Goal: Task Accomplishment & Management: Manage account settings

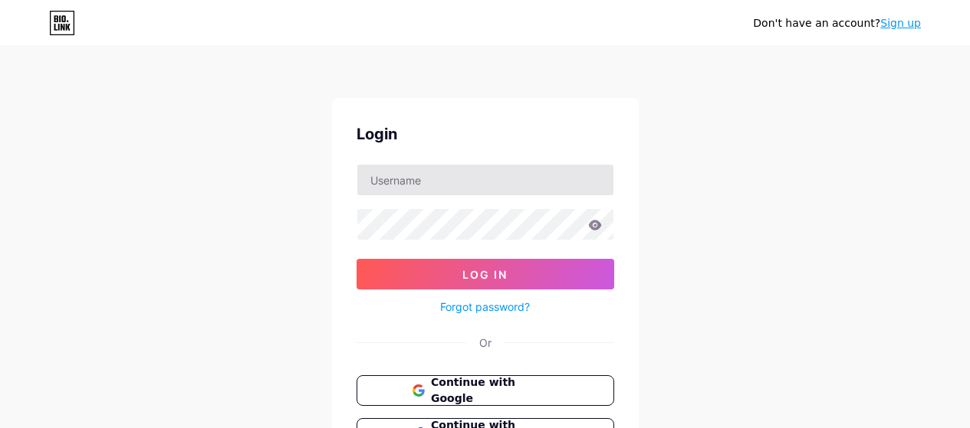
drag, startPoint x: 0, startPoint y: 0, endPoint x: 445, endPoint y: 171, distance: 476.3
click at [445, 171] on input "text" at bounding box center [485, 180] width 256 height 31
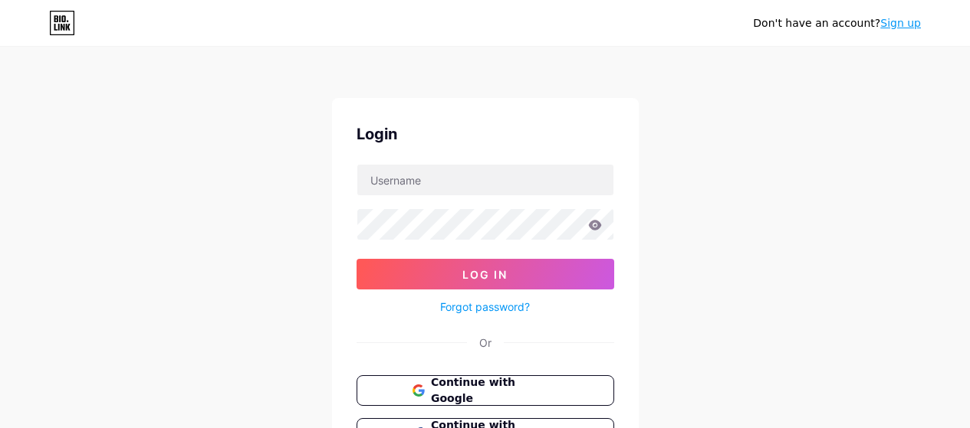
click at [333, 221] on div "Login Log In Forgot password? Or Continue with Google Continue with Facebook Co…" at bounding box center [485, 307] width 307 height 419
click at [458, 387] on span "Continue with Google" at bounding box center [494, 391] width 128 height 33
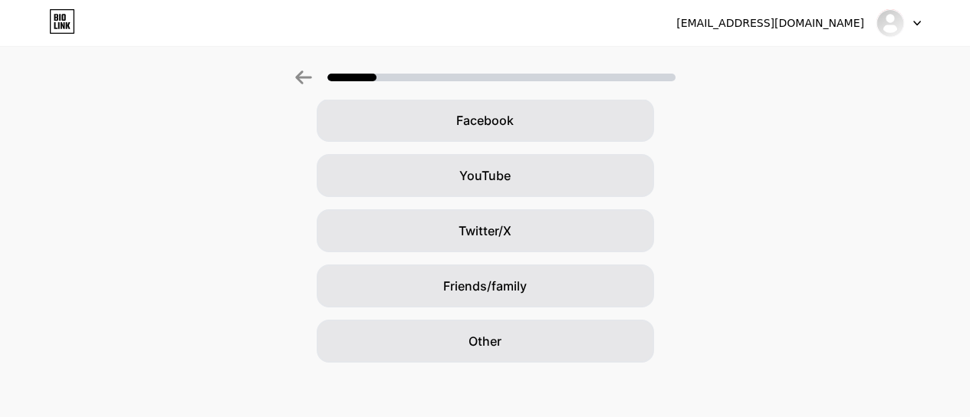
scroll to position [244, 0]
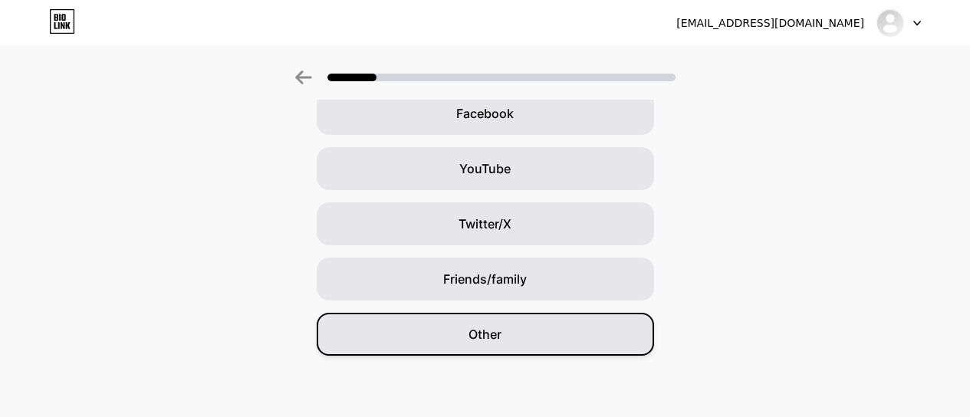
click at [501, 331] on span "Other" at bounding box center [484, 334] width 33 height 18
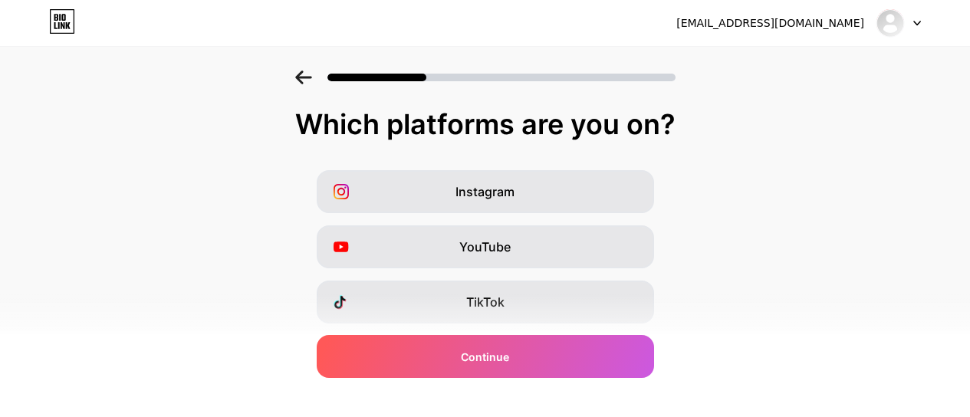
scroll to position [320, 0]
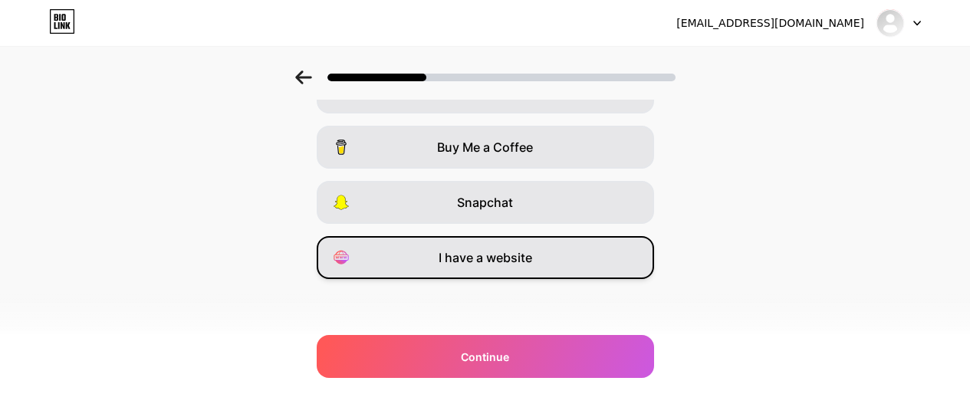
click at [579, 255] on div "I have a website" at bounding box center [485, 257] width 337 height 43
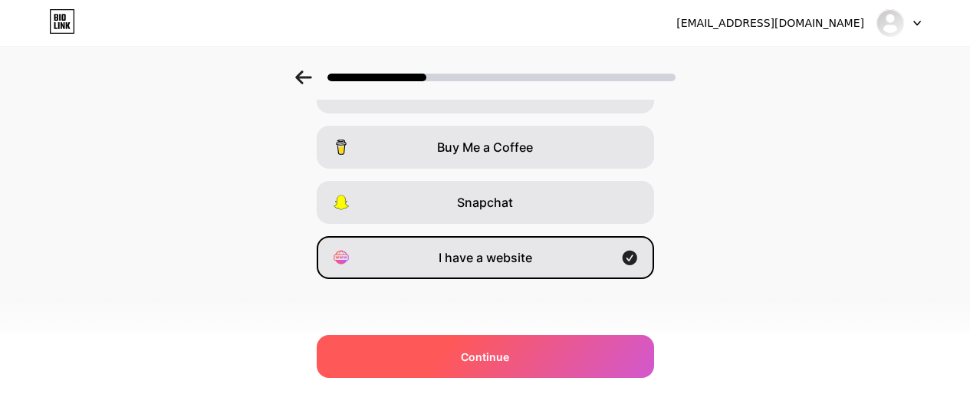
click at [553, 343] on div "Continue" at bounding box center [485, 356] width 337 height 43
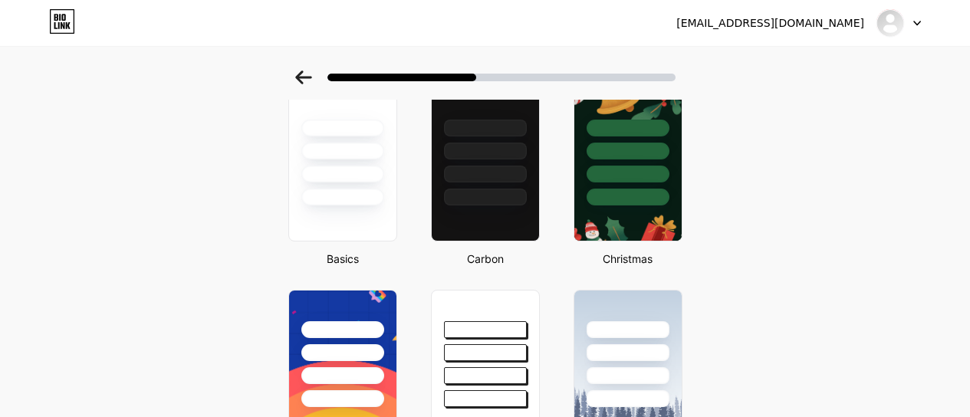
scroll to position [90, 0]
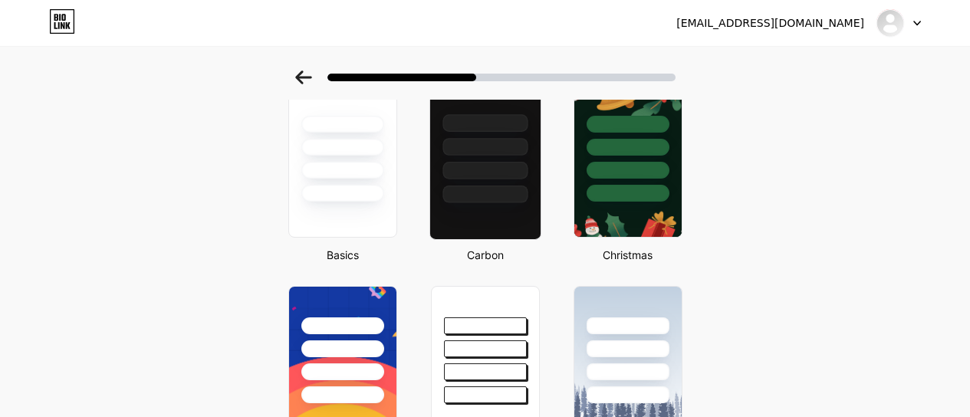
click at [481, 153] on div at bounding box center [484, 147] width 85 height 18
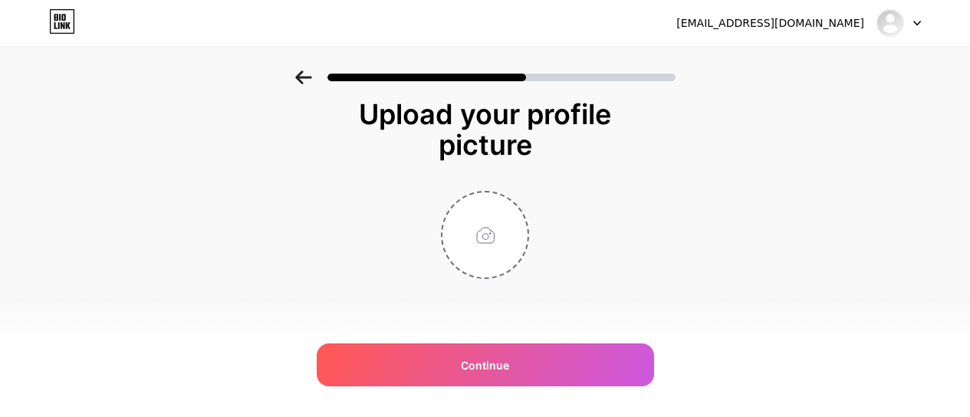
scroll to position [0, 0]
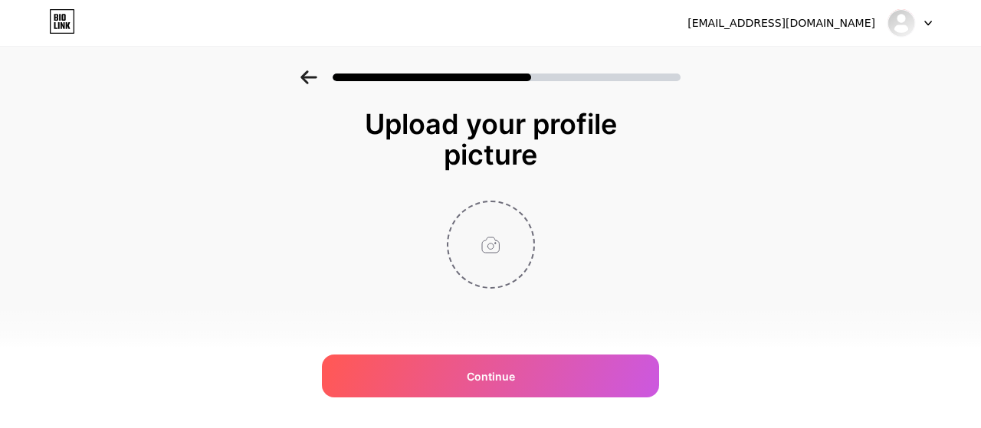
click at [472, 231] on input "file" at bounding box center [490, 244] width 85 height 85
type input "C:\fakepath\Autopass-logo.png"
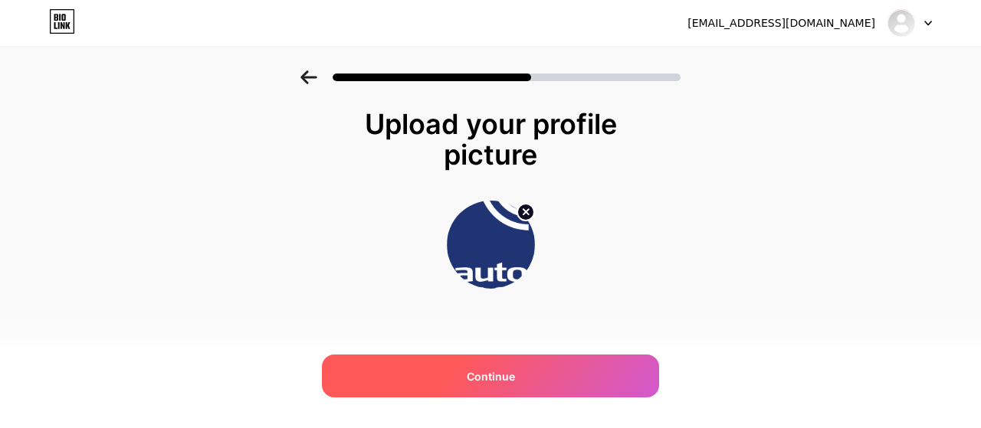
click at [491, 376] on span "Continue" at bounding box center [491, 377] width 48 height 16
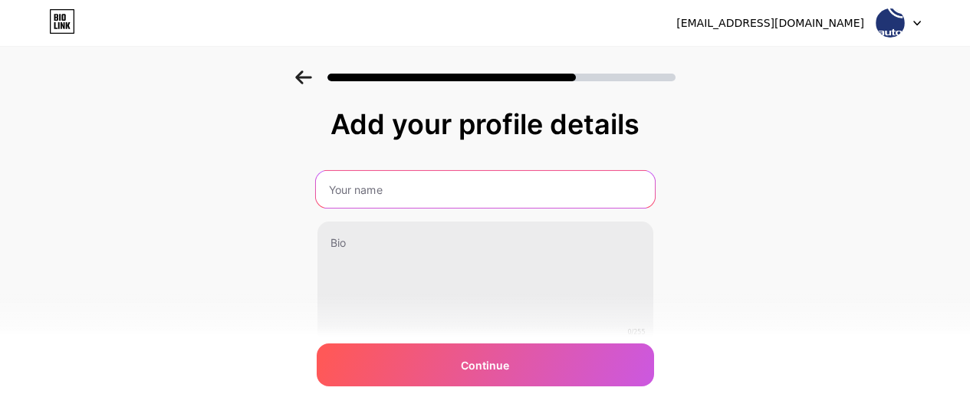
click at [388, 194] on input "text" at bounding box center [484, 189] width 339 height 37
type input "AutoPass"
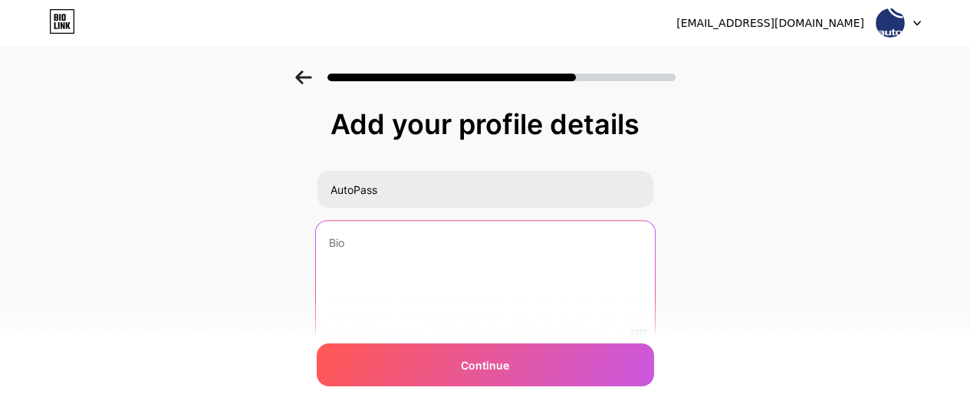
click at [429, 298] on textarea at bounding box center [484, 283] width 339 height 125
paste textarea "AutoPASS is the automated system for collection of road and ferry tolls, owned …"
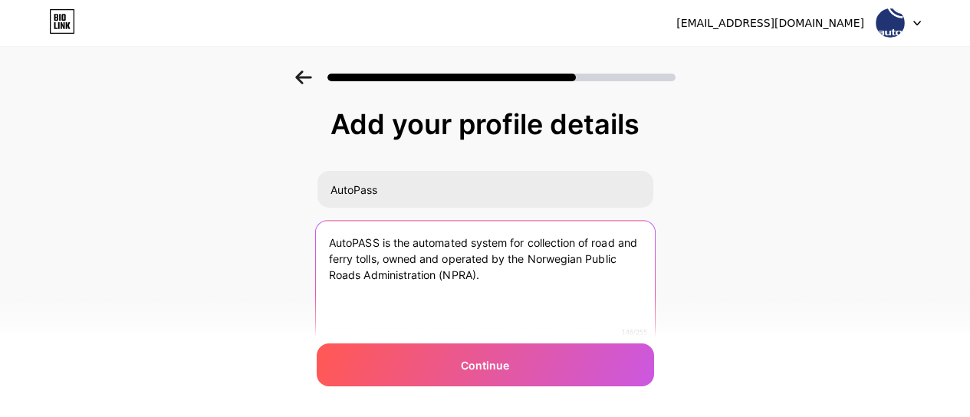
type textarea "AutoPASS is the automated system for collection of road and ferry tolls, owned …"
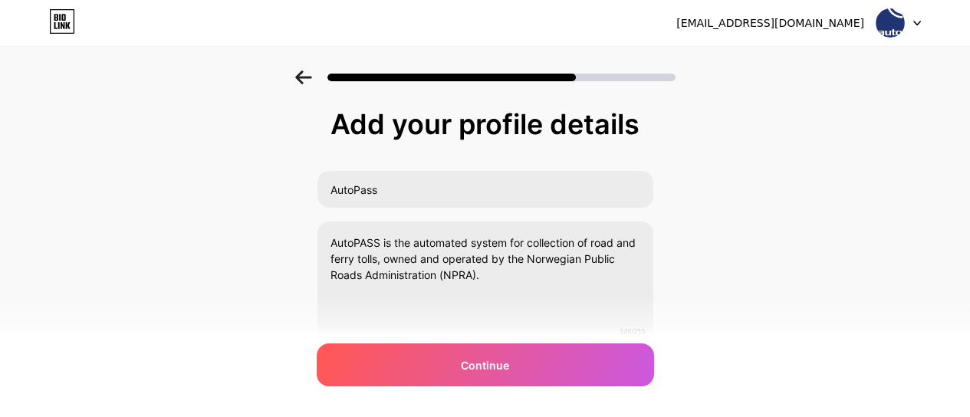
drag, startPoint x: 928, startPoint y: 168, endPoint x: 940, endPoint y: 218, distance: 51.9
click at [940, 218] on div "Add your profile details AutoPass AutoPASS is the automated system for collecti…" at bounding box center [485, 246] width 970 height 350
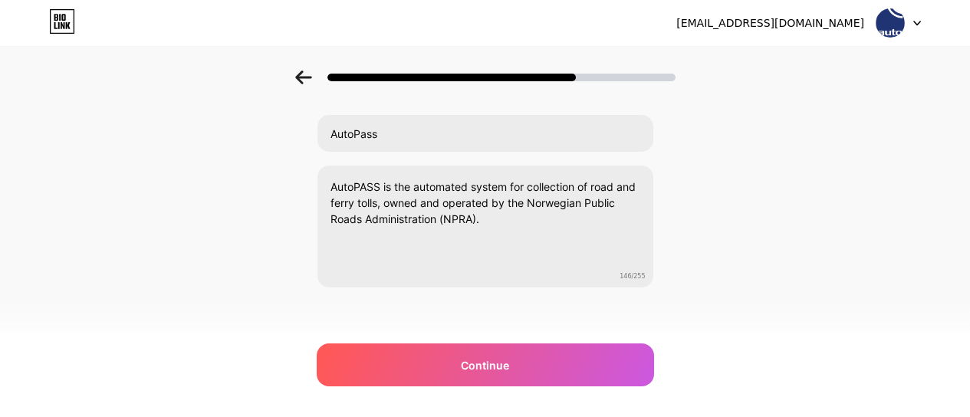
scroll to position [65, 0]
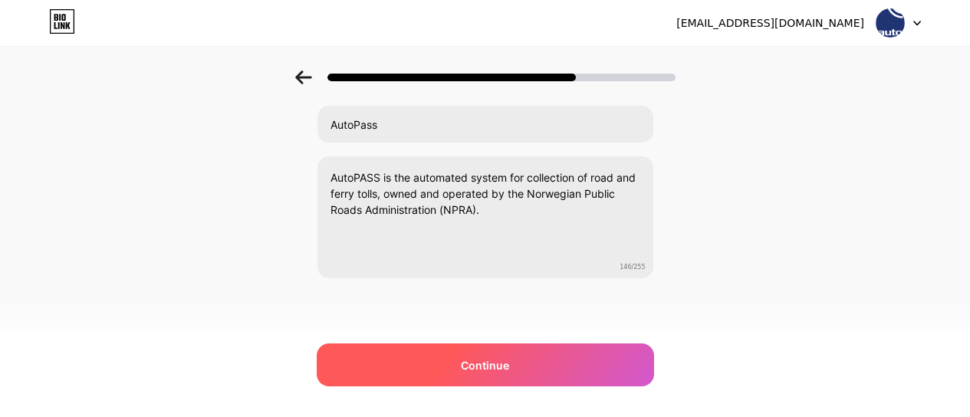
click at [494, 366] on span "Continue" at bounding box center [485, 365] width 48 height 16
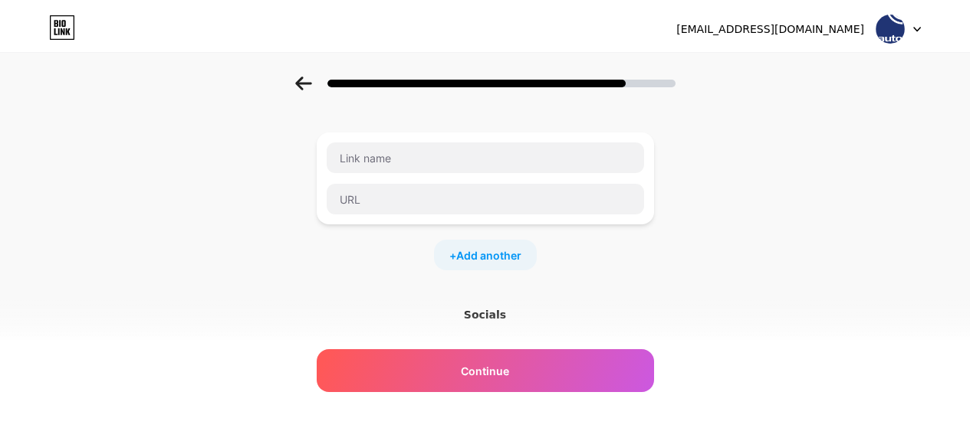
scroll to position [0, 0]
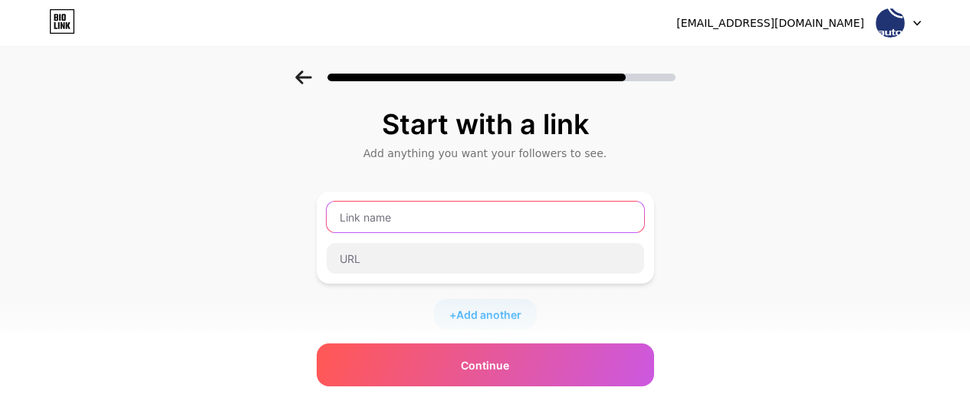
click at [388, 222] on input "text" at bounding box center [485, 217] width 317 height 31
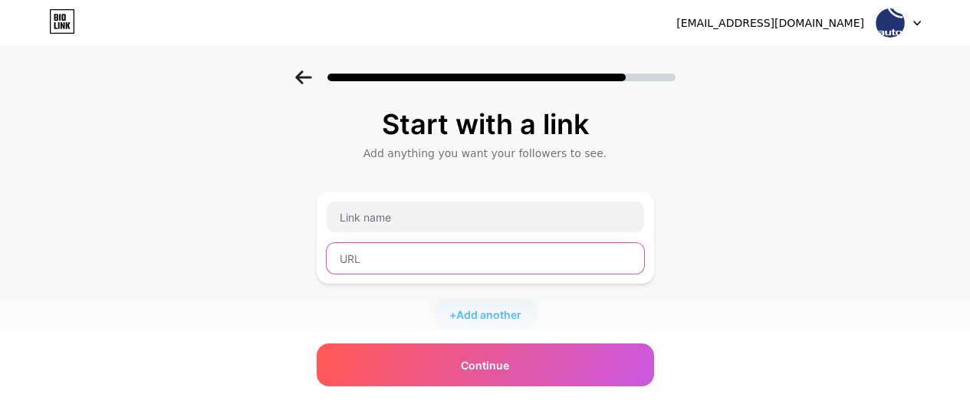
drag, startPoint x: 396, startPoint y: 219, endPoint x: 360, endPoint y: 262, distance: 56.0
click at [360, 262] on input "text" at bounding box center [485, 258] width 317 height 31
paste input "[URL][DOMAIN_NAME]"
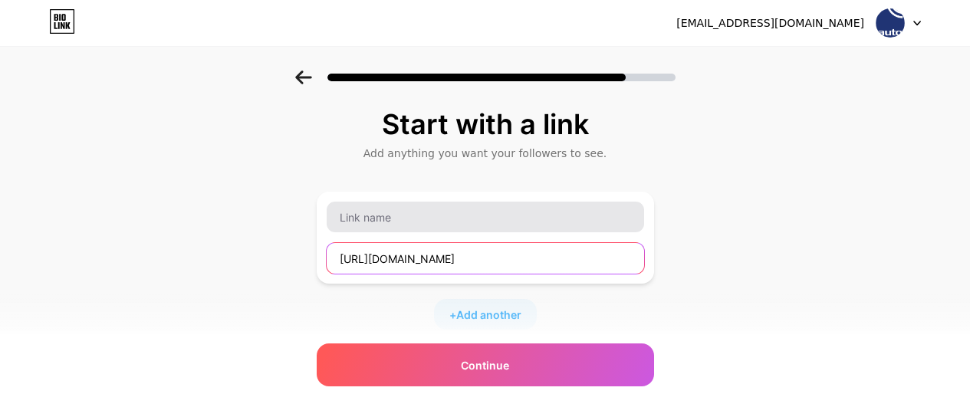
type input "[URL][DOMAIN_NAME]"
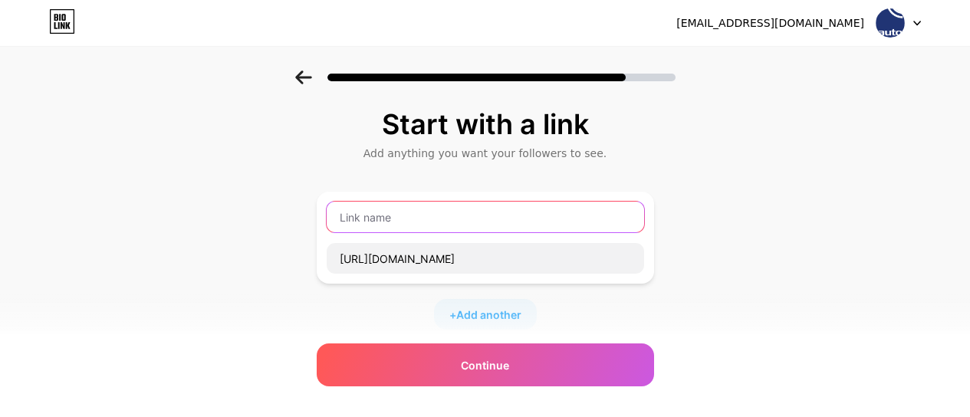
click at [388, 218] on input "text" at bounding box center [485, 217] width 317 height 31
paste input "Følg Fremgangsmåten"
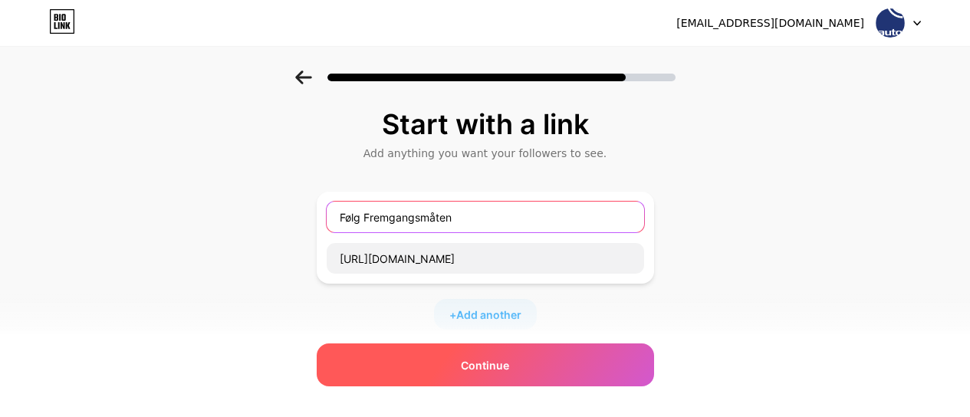
type input "Følg Fremgangsmåten"
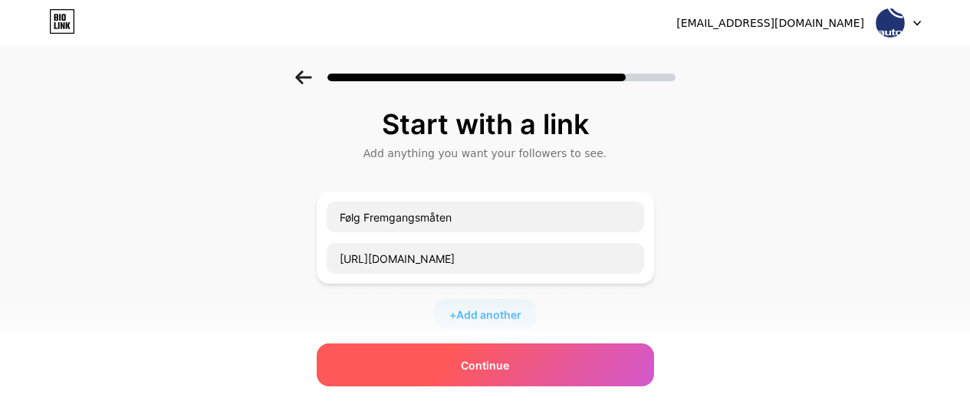
click at [528, 363] on div "Continue" at bounding box center [485, 364] width 337 height 43
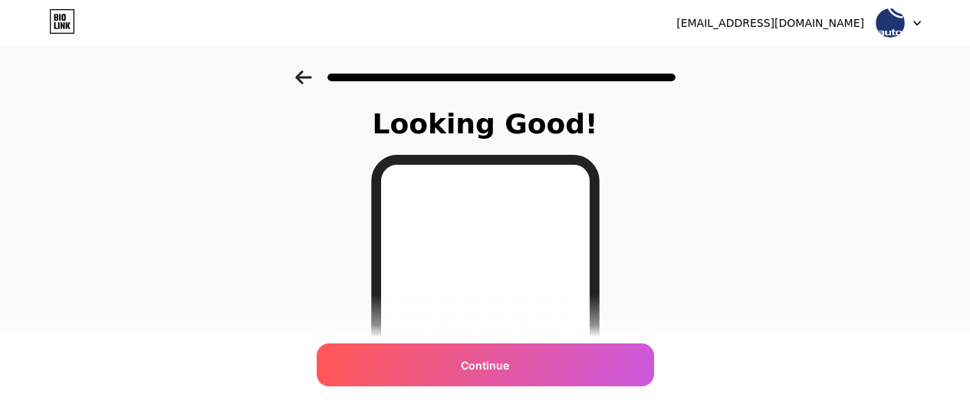
click at [486, 365] on span "Continue" at bounding box center [485, 365] width 48 height 16
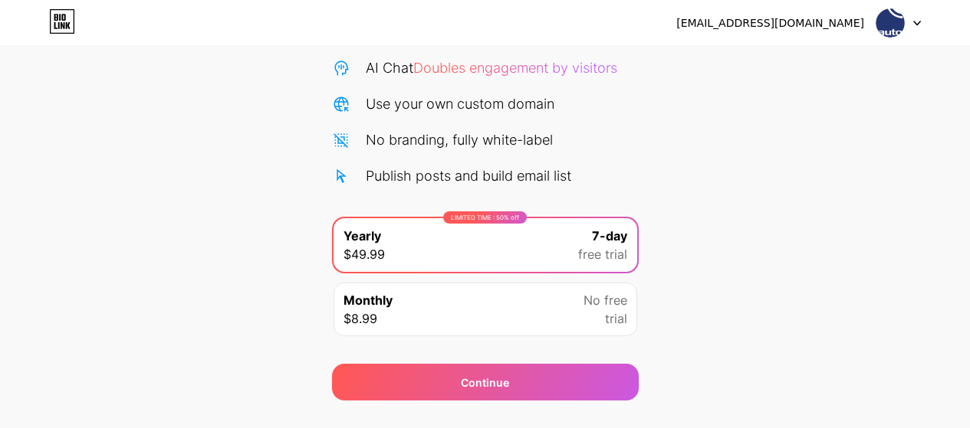
scroll to position [189, 0]
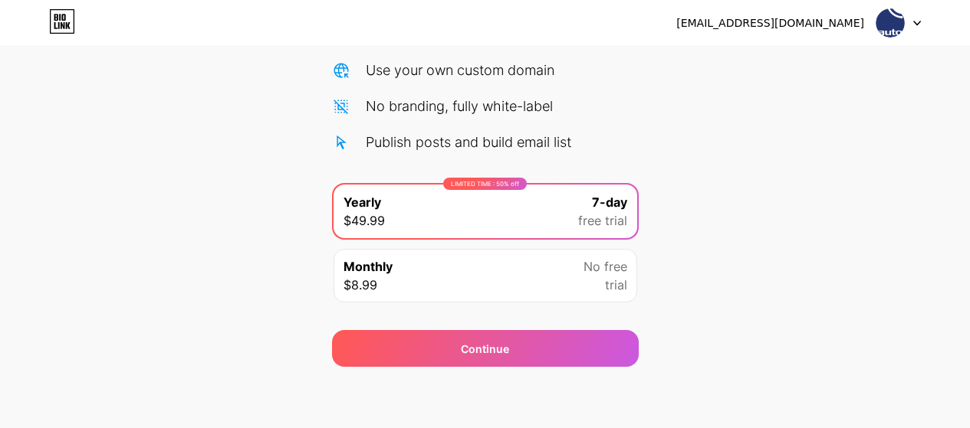
click at [465, 287] on div "Monthly $8.99 No free trial" at bounding box center [485, 276] width 304 height 54
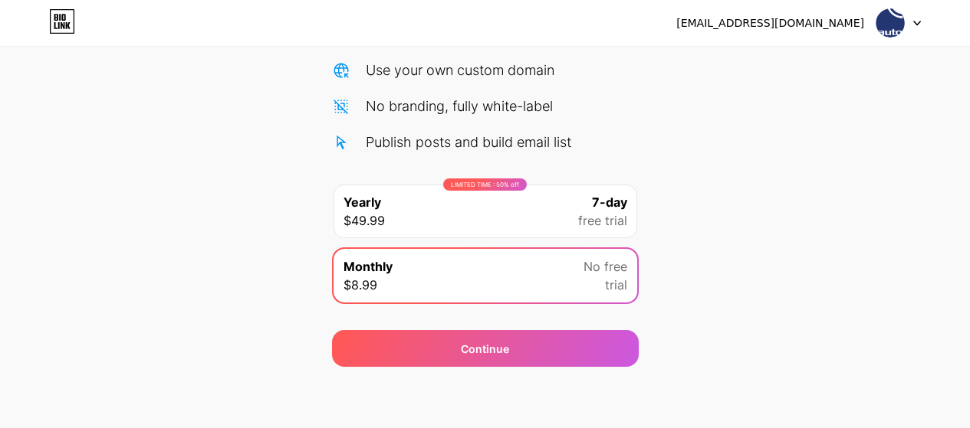
click at [458, 275] on div "Monthly $8.99 No free trial" at bounding box center [485, 276] width 304 height 54
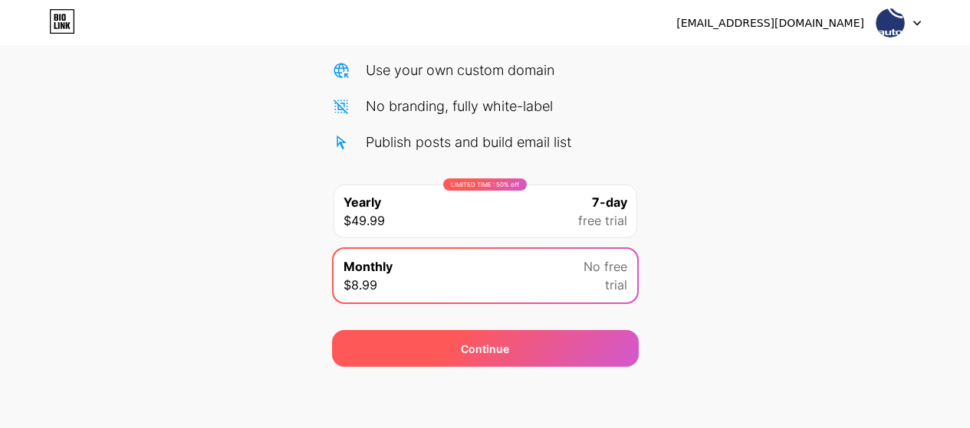
click at [488, 338] on div "Continue" at bounding box center [485, 348] width 307 height 37
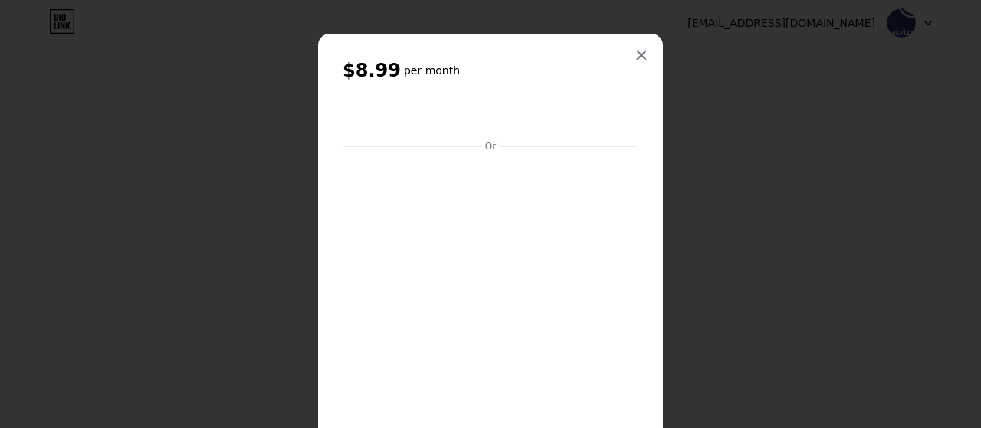
scroll to position [451, 0]
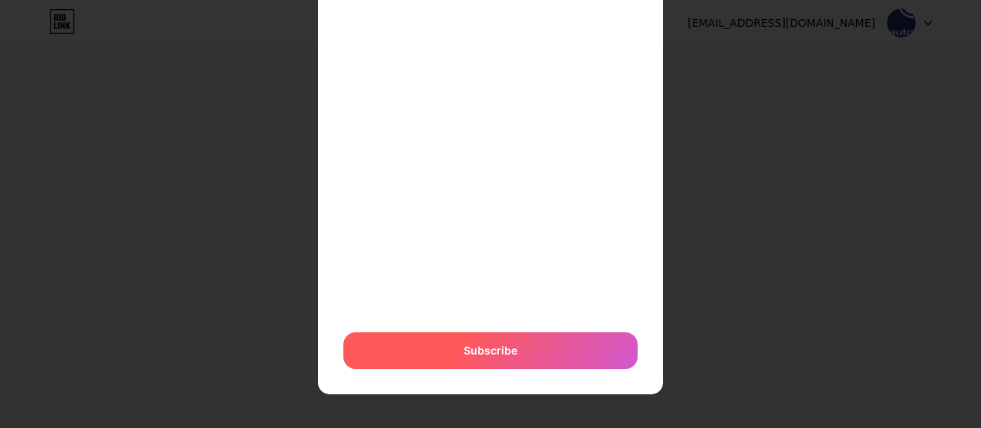
click at [472, 350] on span "Subscribe" at bounding box center [491, 351] width 54 height 16
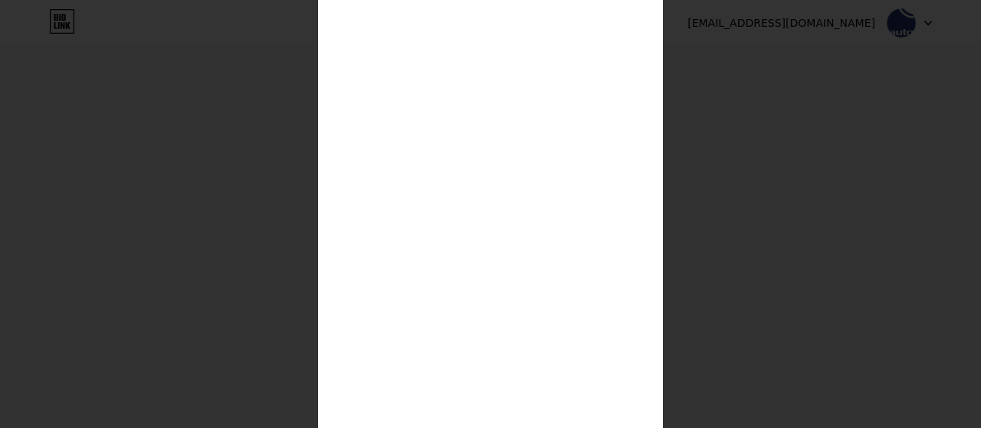
scroll to position [471, 0]
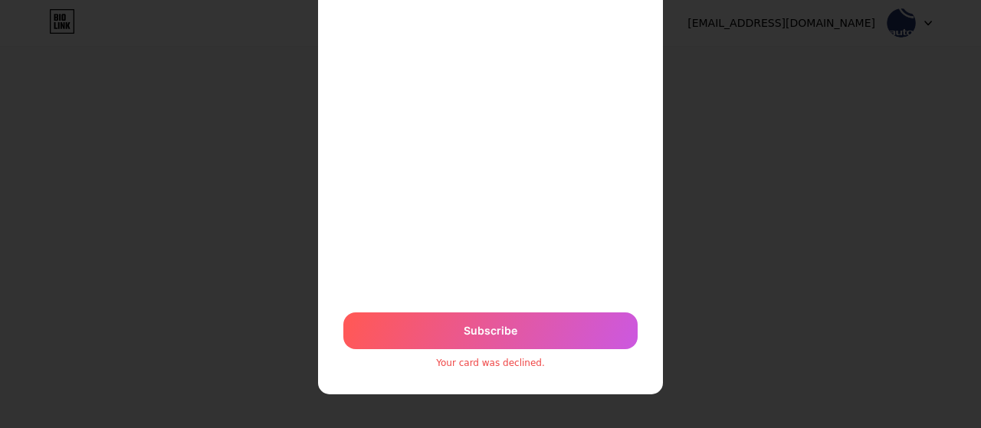
click at [469, 329] on span "Subscribe" at bounding box center [491, 331] width 54 height 16
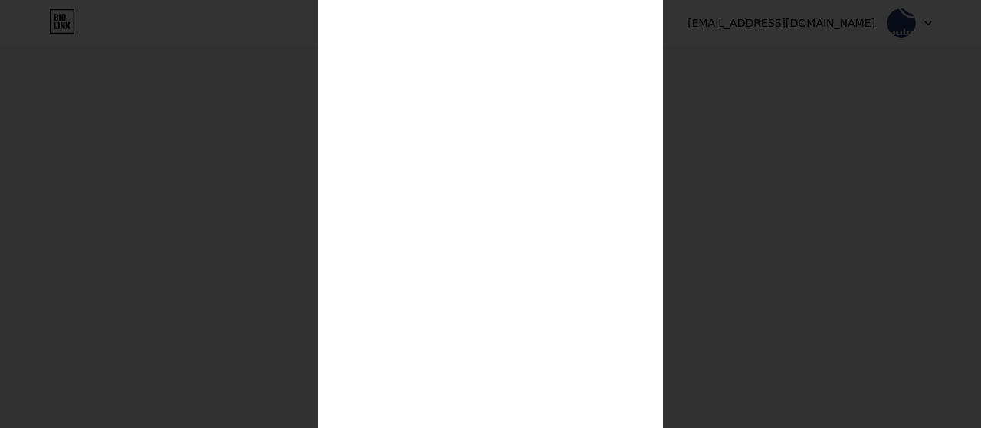
scroll to position [0, 0]
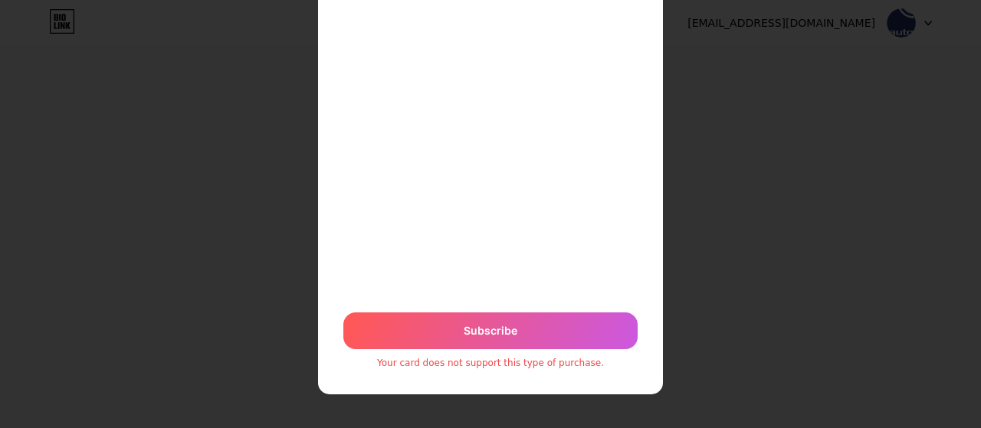
click at [561, 334] on div "Subscribe" at bounding box center [490, 331] width 294 height 37
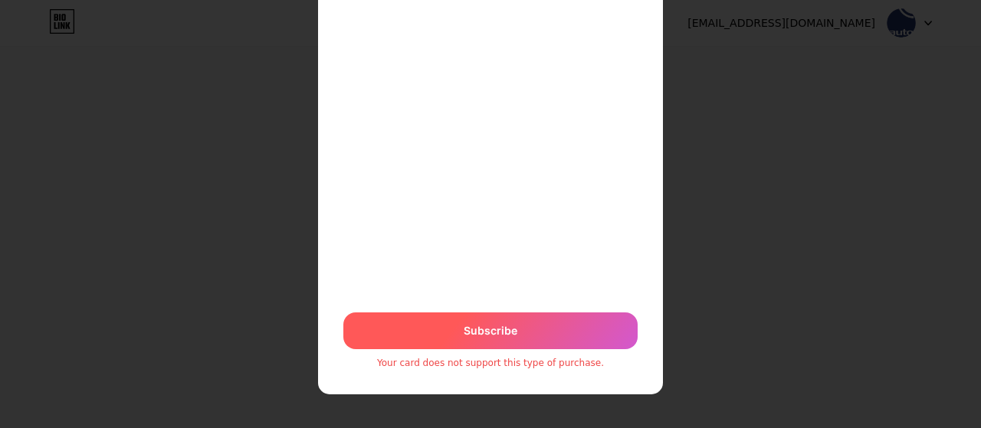
click at [524, 331] on div "Subscribe" at bounding box center [490, 331] width 294 height 37
click at [501, 340] on div "Subscribe" at bounding box center [490, 331] width 294 height 37
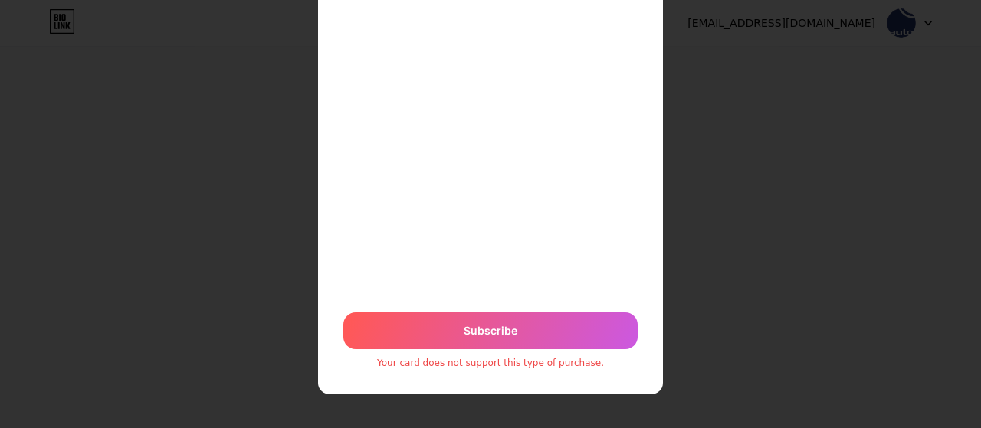
scroll to position [190, 0]
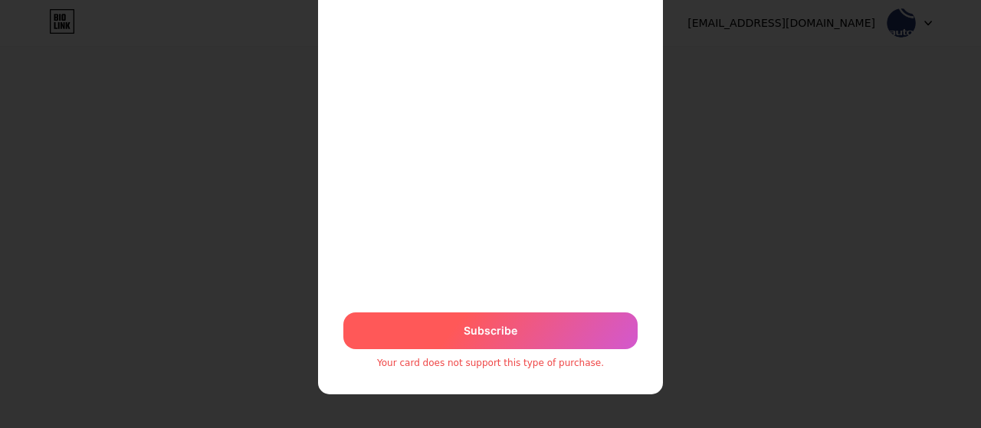
click at [486, 324] on span "Subscribe" at bounding box center [491, 331] width 54 height 16
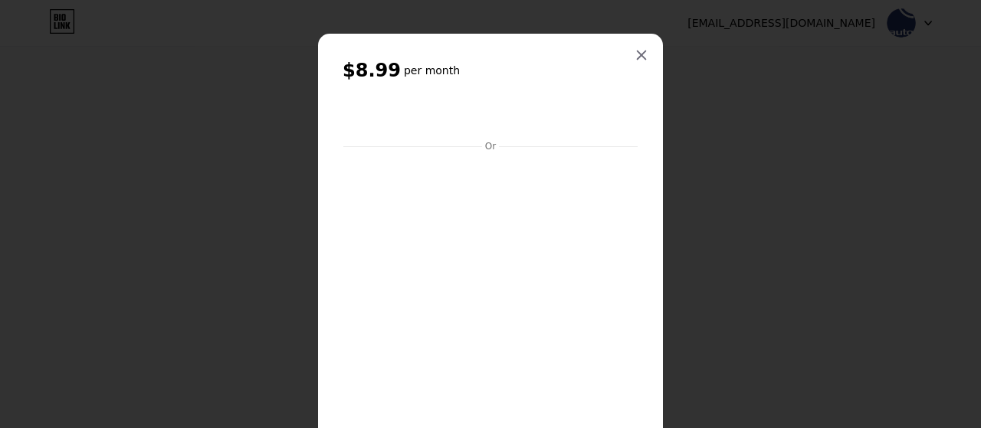
scroll to position [0, 0]
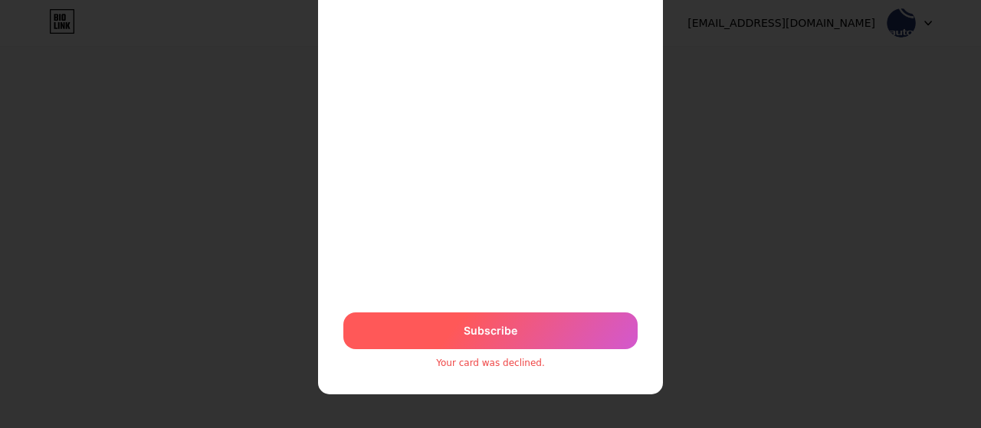
click at [508, 323] on span "Subscribe" at bounding box center [491, 331] width 54 height 16
click at [517, 316] on div "Subscribe" at bounding box center [490, 331] width 294 height 37
click at [524, 321] on div "Subscribe" at bounding box center [490, 331] width 294 height 37
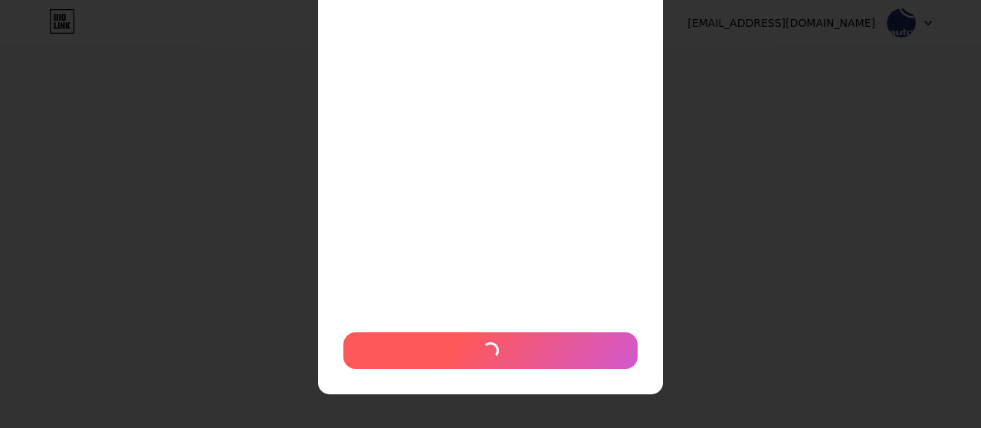
scroll to position [451, 0]
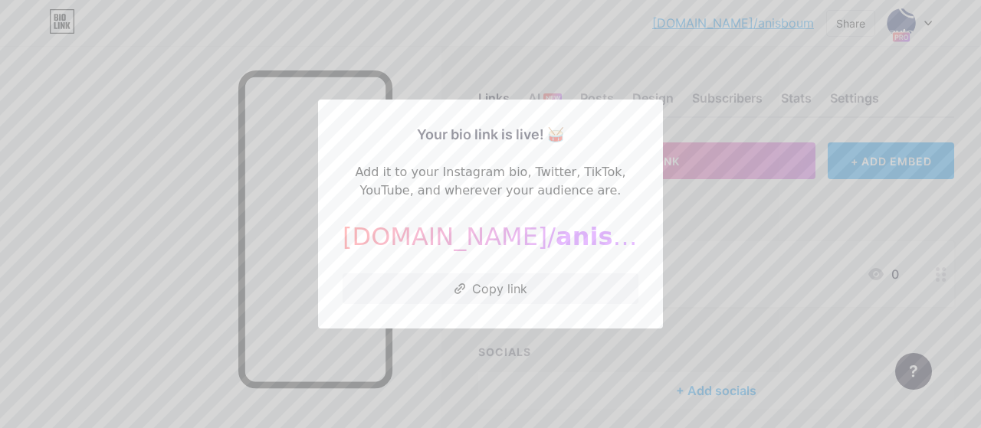
click at [556, 245] on span "anisboum" at bounding box center [623, 236] width 134 height 29
click at [556, 243] on span "anisboum" at bounding box center [623, 236] width 134 height 29
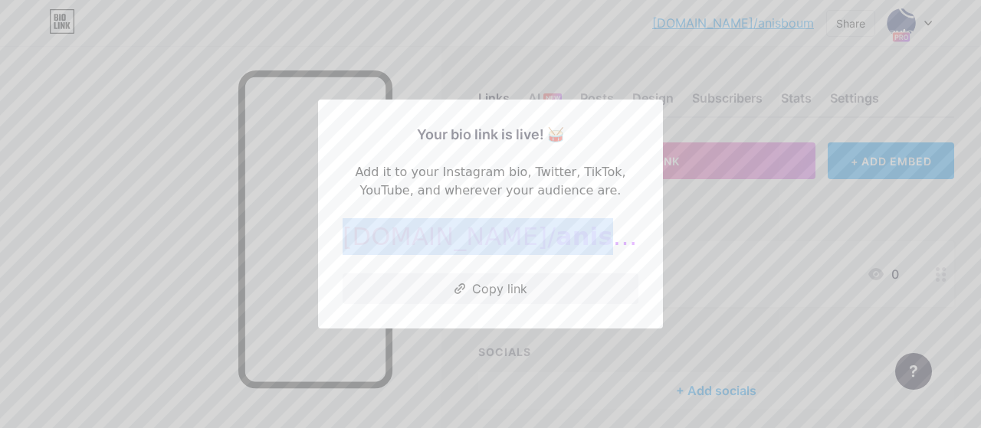
click at [556, 243] on span "anisboum" at bounding box center [623, 236] width 134 height 29
click at [496, 294] on button "Copy link" at bounding box center [491, 289] width 296 height 31
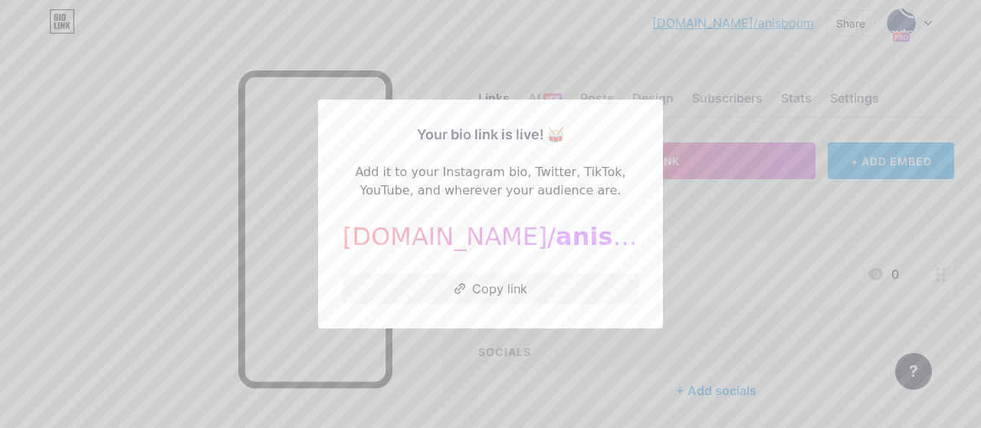
click at [822, 218] on div at bounding box center [490, 214] width 981 height 428
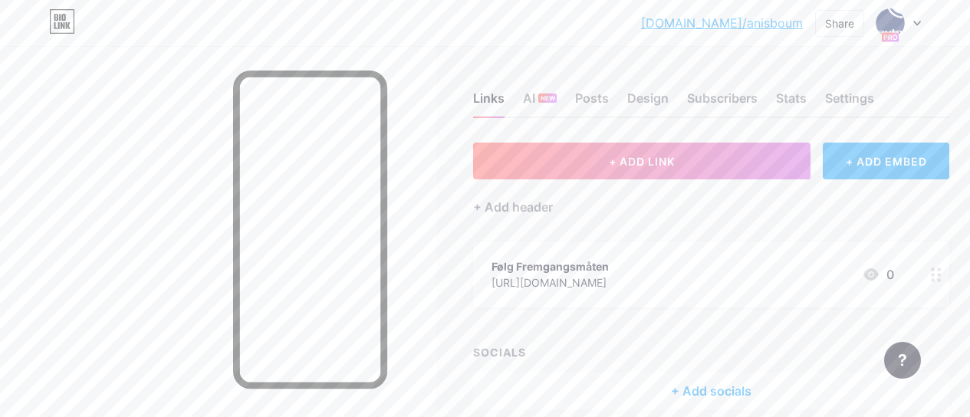
click at [915, 19] on div at bounding box center [898, 23] width 44 height 28
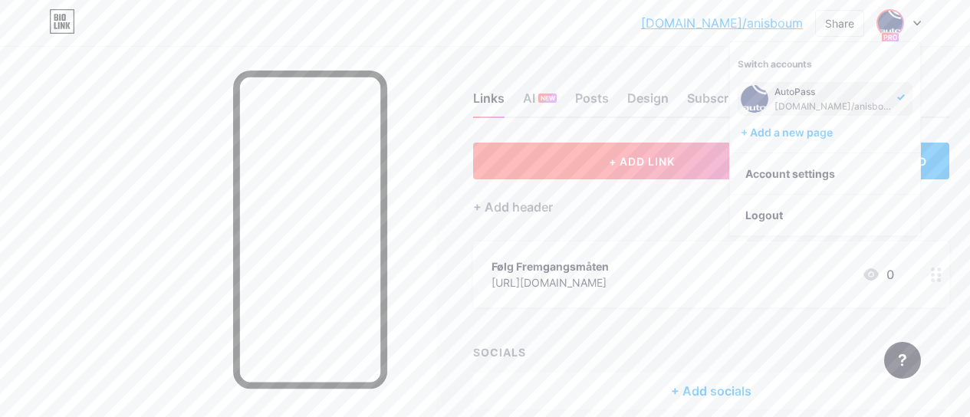
click at [596, 155] on button "+ ADD LINK" at bounding box center [641, 161] width 337 height 37
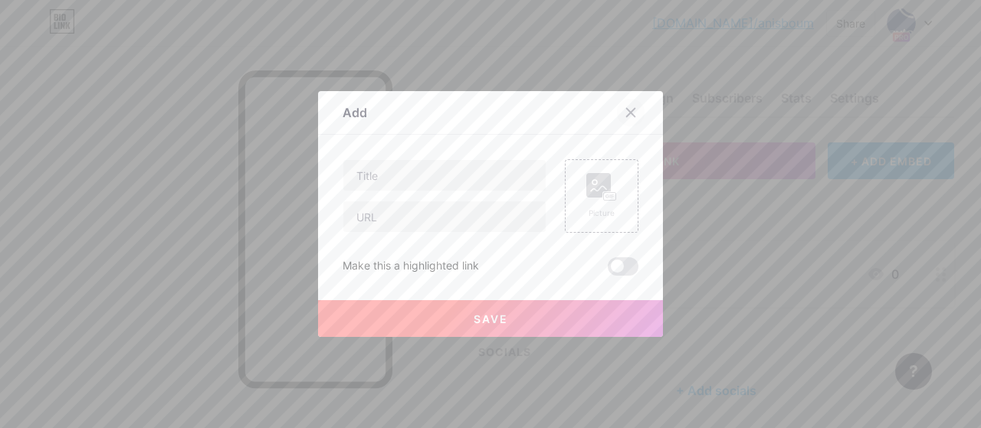
click at [628, 111] on icon at bounding box center [631, 113] width 8 height 8
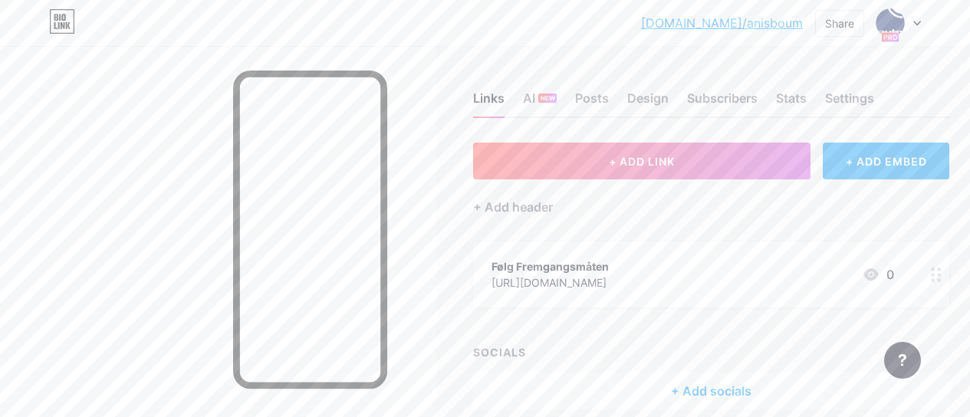
click at [565, 97] on div "Links AI NEW Posts Design Subscribers Stats Settings" at bounding box center [711, 91] width 476 height 54
click at [843, 98] on div "Settings" at bounding box center [849, 103] width 49 height 28
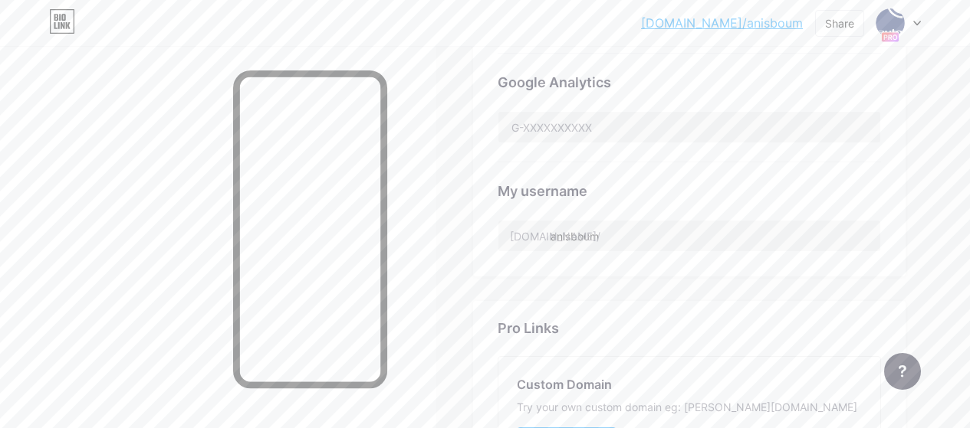
scroll to position [508, 0]
click at [576, 239] on input "anisboum" at bounding box center [689, 235] width 382 height 31
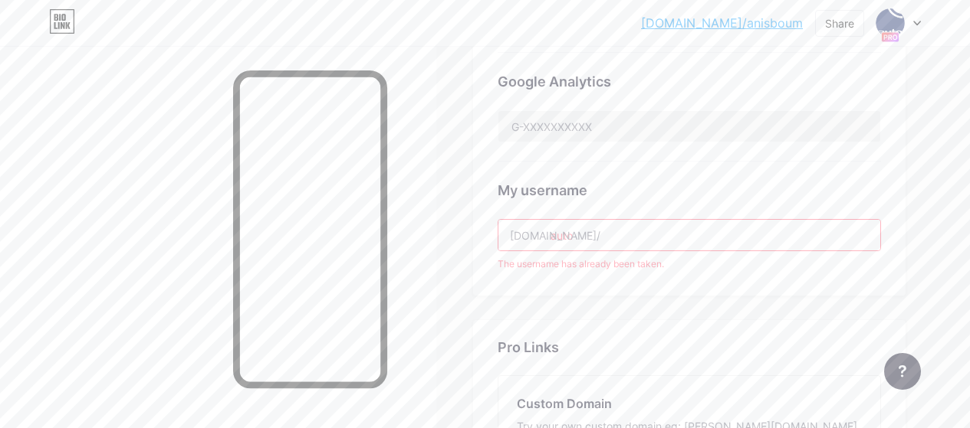
click at [593, 235] on input "auto" at bounding box center [689, 235] width 382 height 31
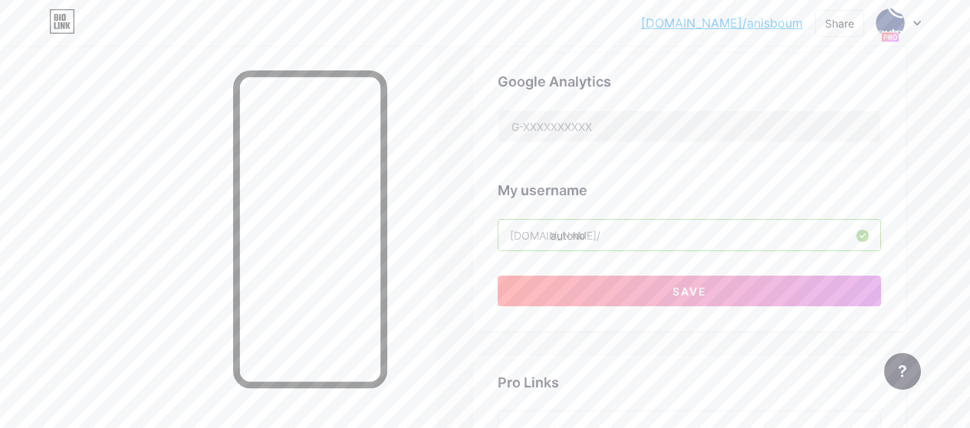
click at [573, 236] on input "autono" at bounding box center [689, 235] width 382 height 31
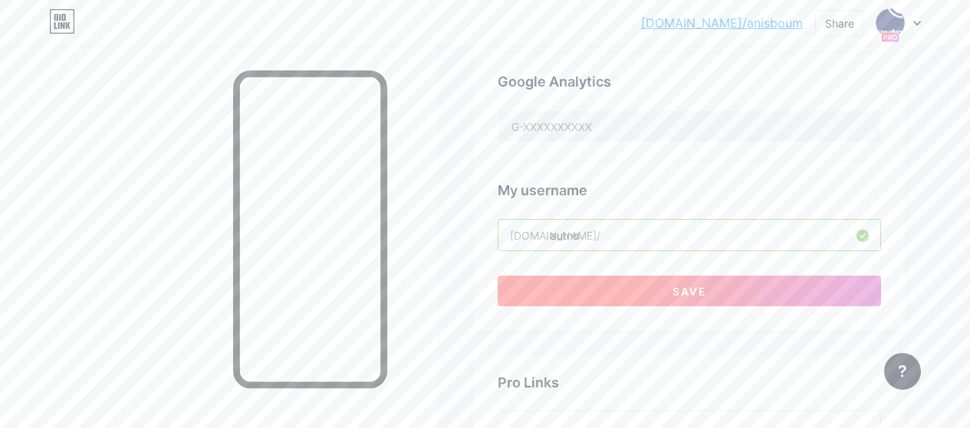
type input "autno"
click at [624, 295] on button "Save" at bounding box center [688, 291] width 383 height 31
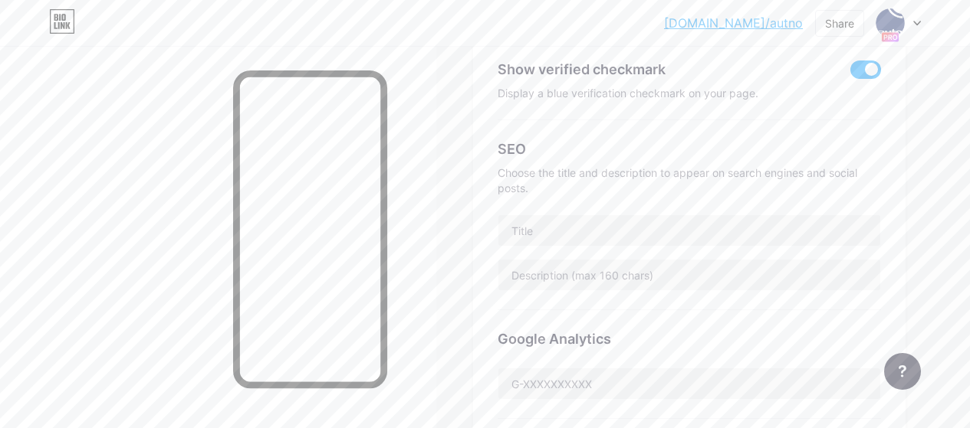
scroll to position [363, 0]
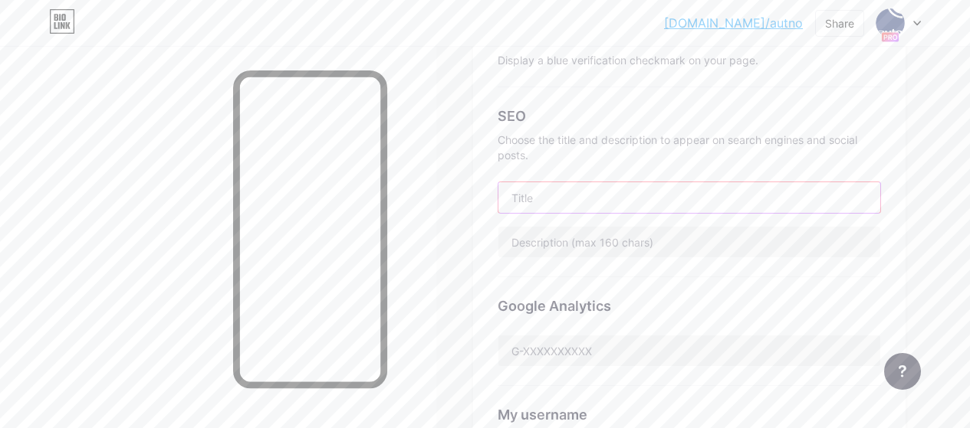
click at [600, 182] on input "text" at bounding box center [689, 197] width 382 height 31
click at [573, 195] on input "text" at bounding box center [689, 197] width 382 height 31
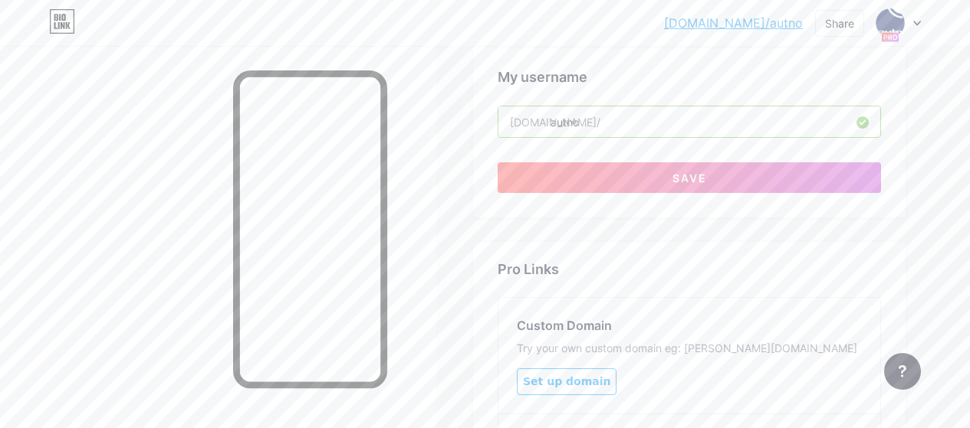
scroll to position [760, 0]
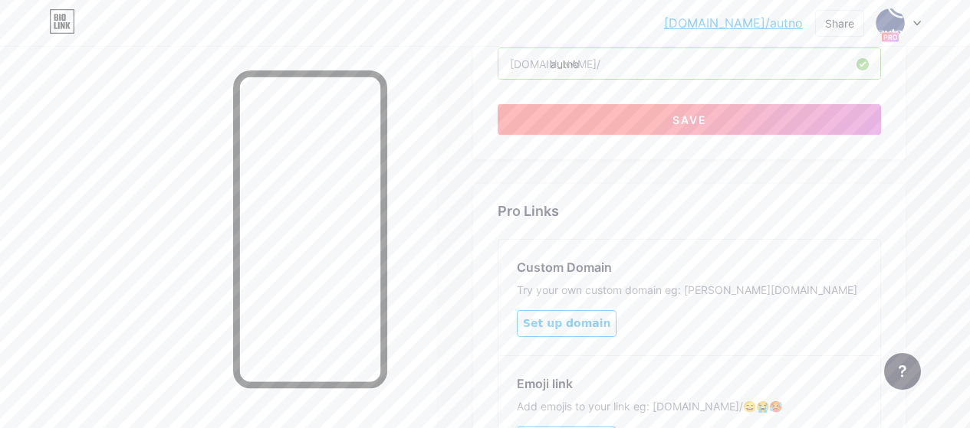
type input "AutoPass"
click at [700, 108] on button "Save" at bounding box center [688, 119] width 383 height 31
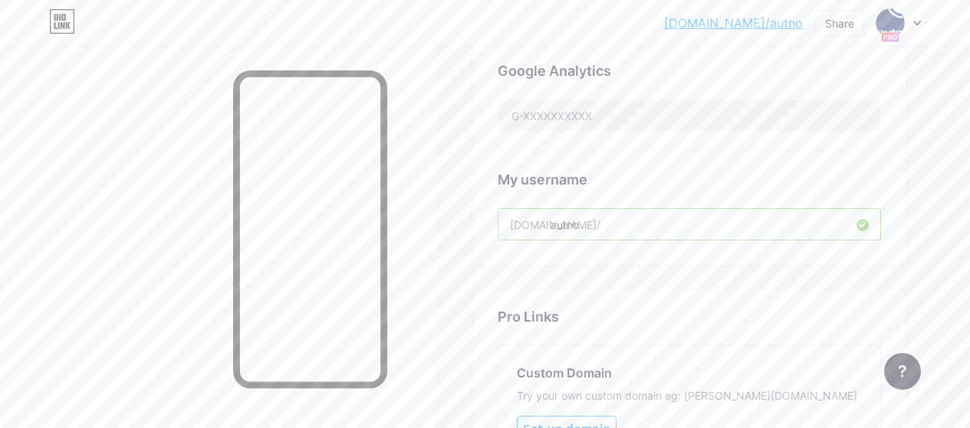
scroll to position [597, 0]
click at [568, 228] on input "autno" at bounding box center [689, 226] width 382 height 31
drag, startPoint x: 568, startPoint y: 228, endPoint x: 530, endPoint y: 226, distance: 38.4
click at [530, 226] on div "bio.link/" at bounding box center [555, 226] width 90 height 16
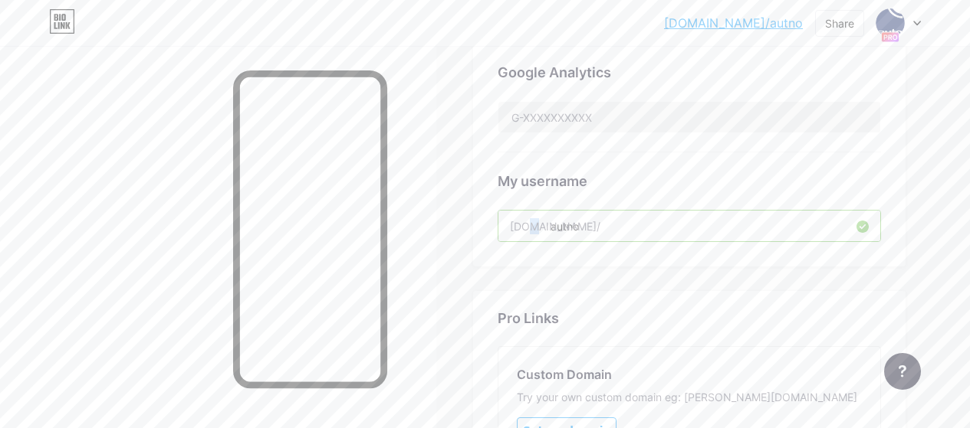
click at [530, 226] on div "bio.link/" at bounding box center [555, 226] width 90 height 16
click at [514, 228] on input "autno" at bounding box center [689, 226] width 382 height 31
drag, startPoint x: 510, startPoint y: 228, endPoint x: 631, endPoint y: 236, distance: 121.4
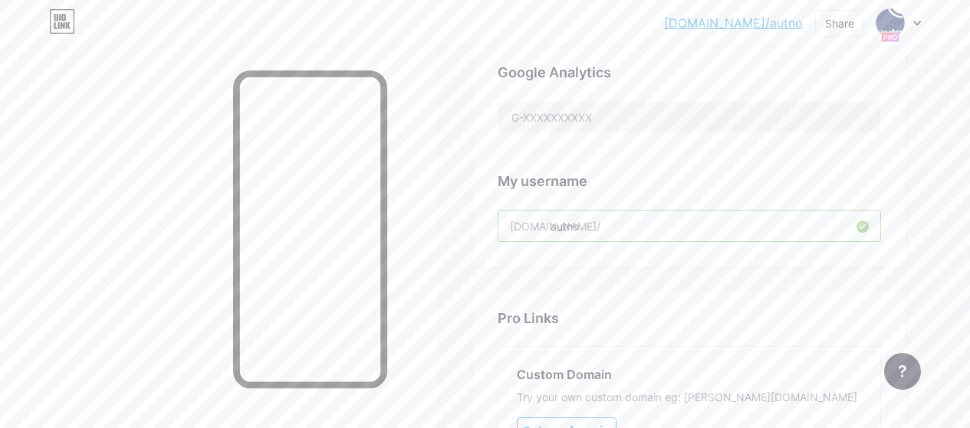
drag, startPoint x: 613, startPoint y: 233, endPoint x: 594, endPoint y: 228, distance: 19.9
click at [613, 233] on input "autno" at bounding box center [689, 226] width 382 height 31
click at [577, 225] on input "autno" at bounding box center [689, 226] width 382 height 31
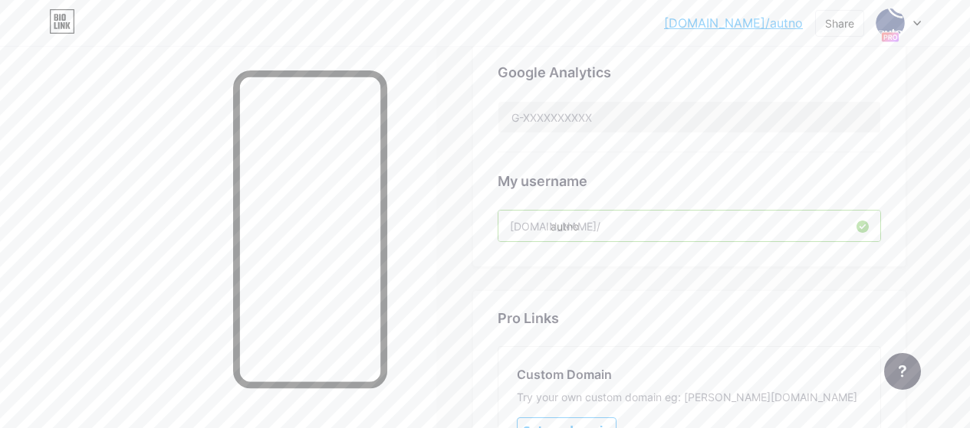
click at [577, 225] on input "autno" at bounding box center [689, 226] width 382 height 31
click at [514, 225] on input "autno" at bounding box center [689, 226] width 382 height 31
click at [558, 225] on input "autno" at bounding box center [689, 226] width 382 height 31
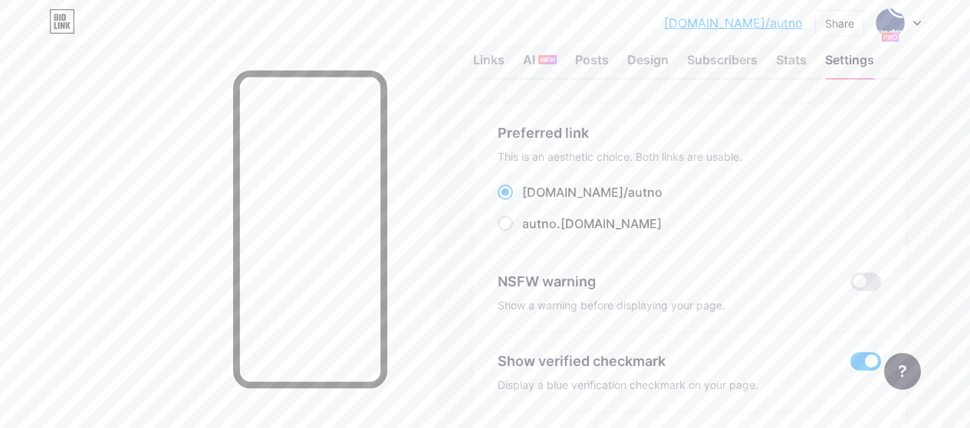
scroll to position [0, 0]
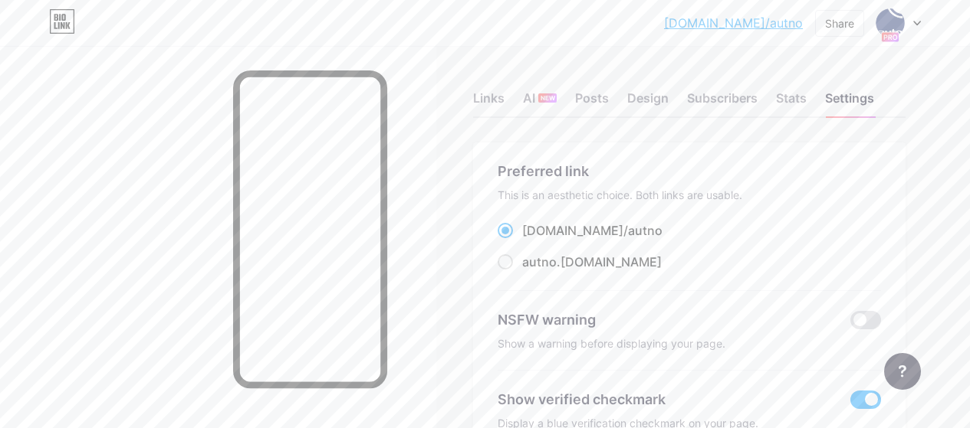
click at [813, 103] on div "Links AI NEW Posts Design Subscribers Stats Settings" at bounding box center [689, 91] width 432 height 54
click at [931, 11] on div "bio.link/autno bio.link/autno Share Switch accounts AutoPass bio.link/autno + A…" at bounding box center [485, 23] width 970 height 28
click at [907, 20] on div at bounding box center [898, 23] width 44 height 28
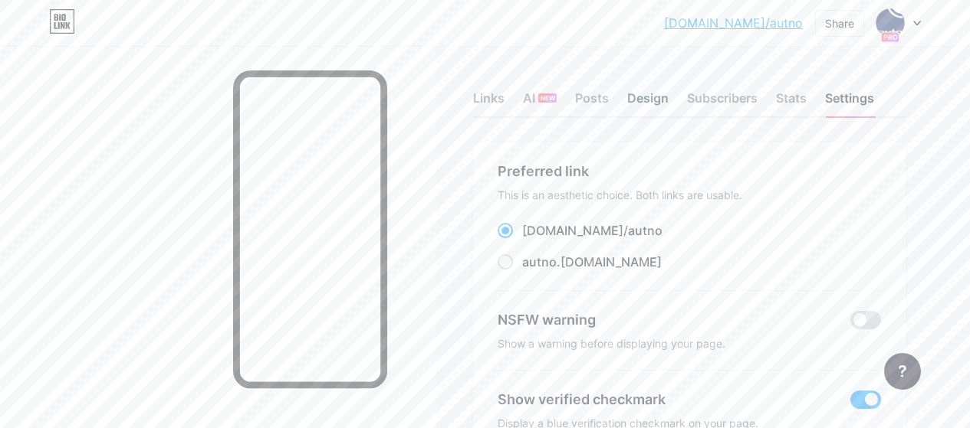
click at [645, 103] on div "Design" at bounding box center [647, 103] width 41 height 28
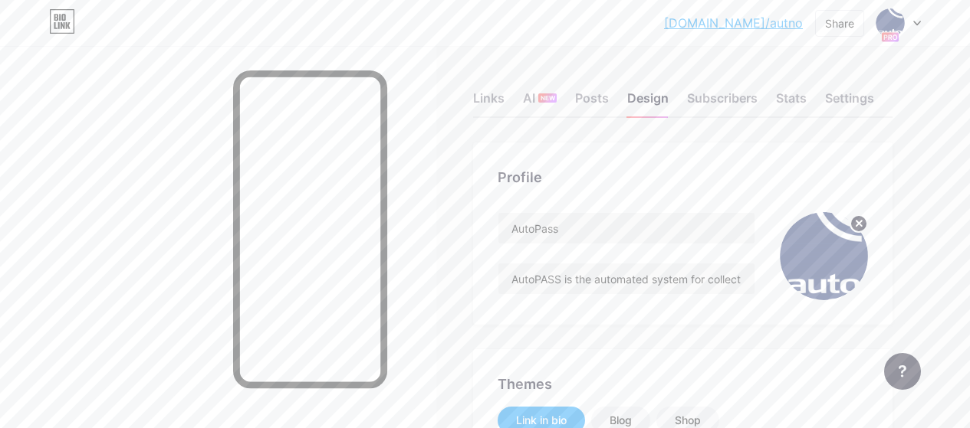
click at [824, 250] on img at bounding box center [824, 256] width 88 height 88
click at [865, 222] on circle at bounding box center [871, 223] width 17 height 17
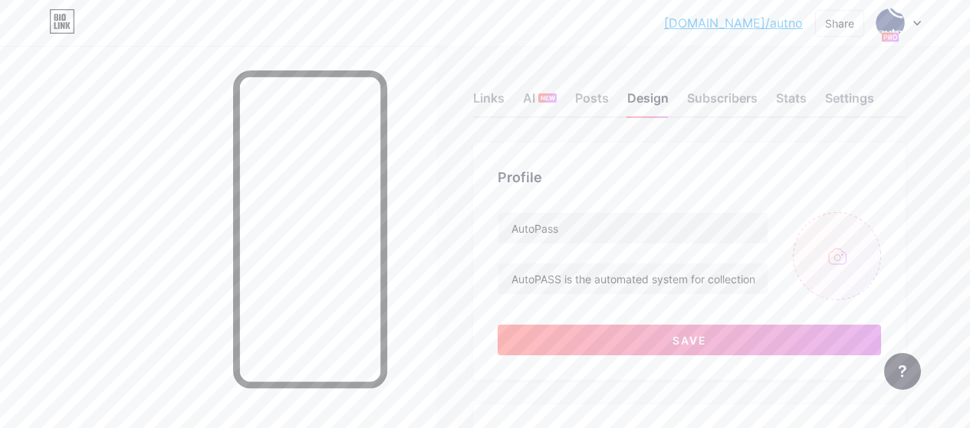
click at [820, 258] on input "file" at bounding box center [837, 256] width 88 height 88
click at [831, 249] on input "file" at bounding box center [837, 256] width 88 height 88
type input "C:\fakepath\download.png"
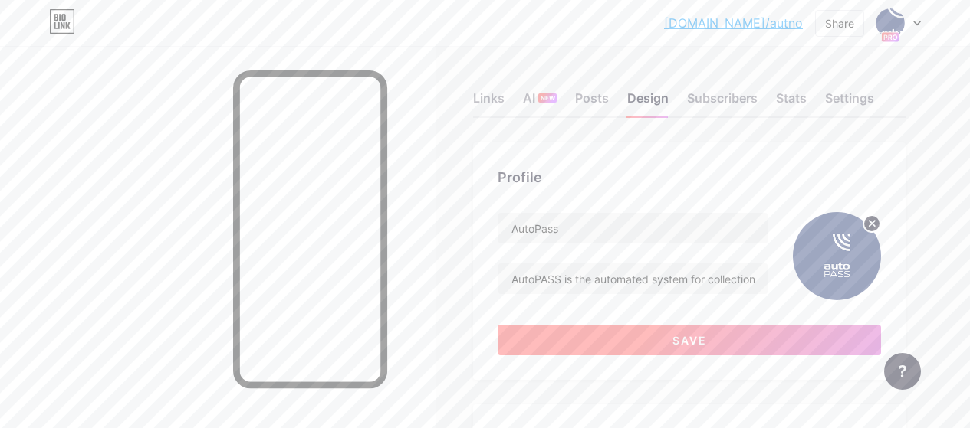
click at [732, 353] on button "Save" at bounding box center [688, 340] width 383 height 31
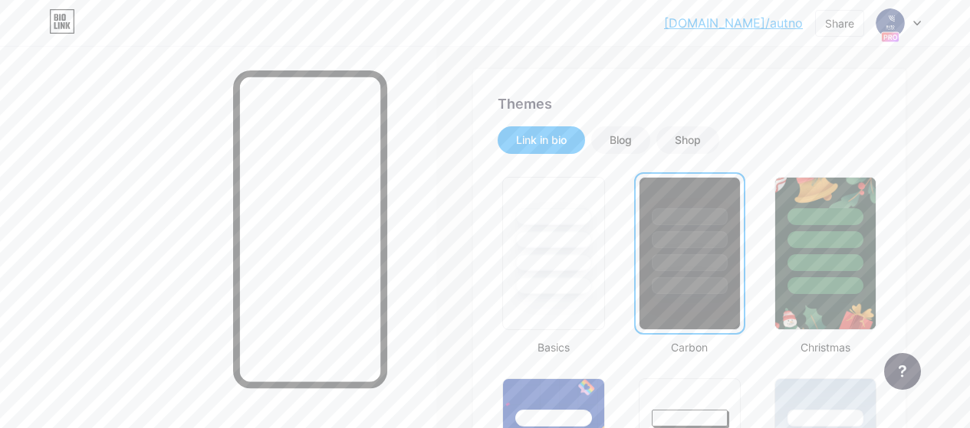
scroll to position [287, 0]
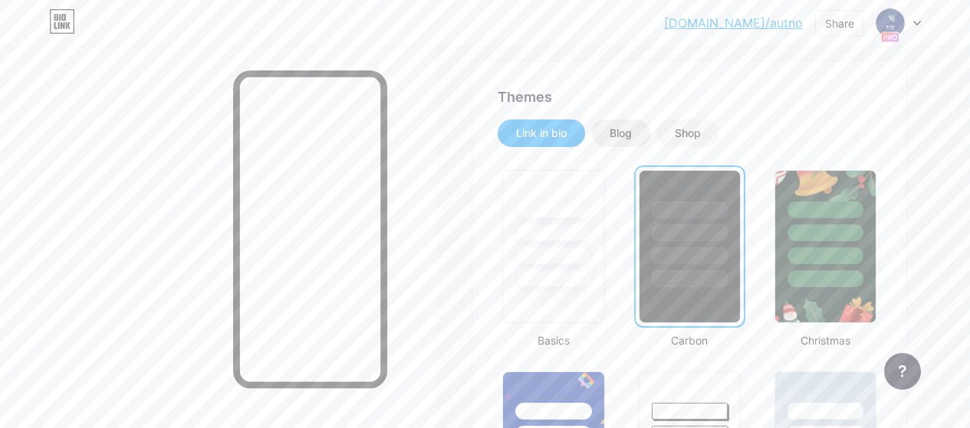
click at [642, 143] on div "Blog" at bounding box center [620, 134] width 59 height 28
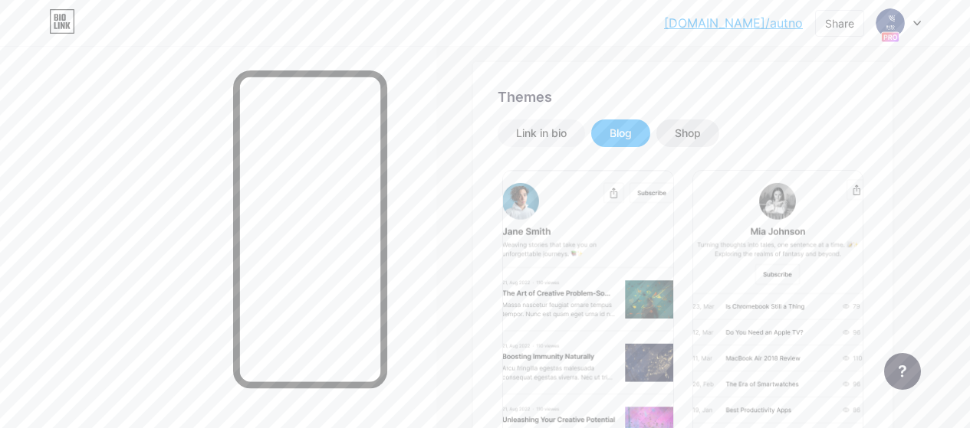
click at [688, 123] on div "Shop" at bounding box center [687, 134] width 63 height 28
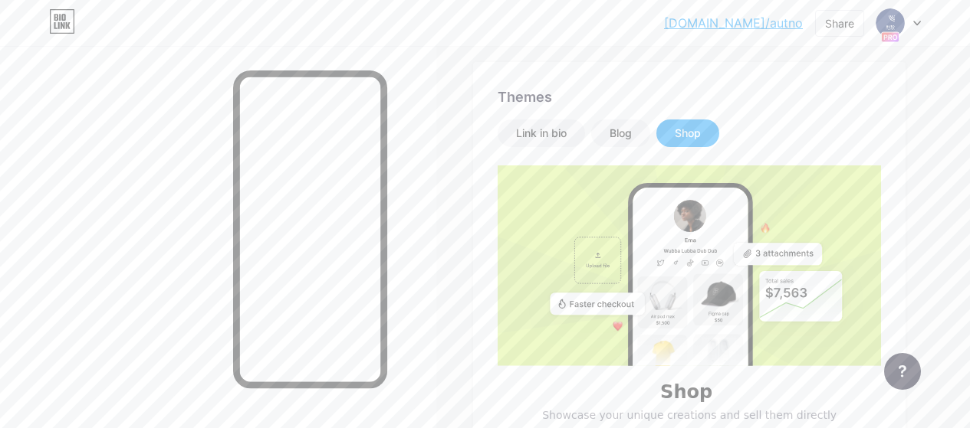
click at [697, 131] on div "Shop" at bounding box center [688, 133] width 26 height 15
click at [550, 140] on div "Link in bio" at bounding box center [541, 133] width 51 height 15
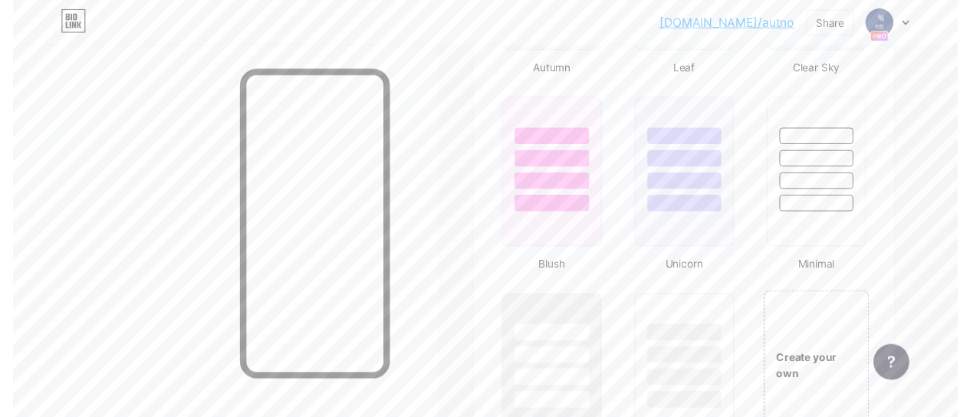
scroll to position [0, 0]
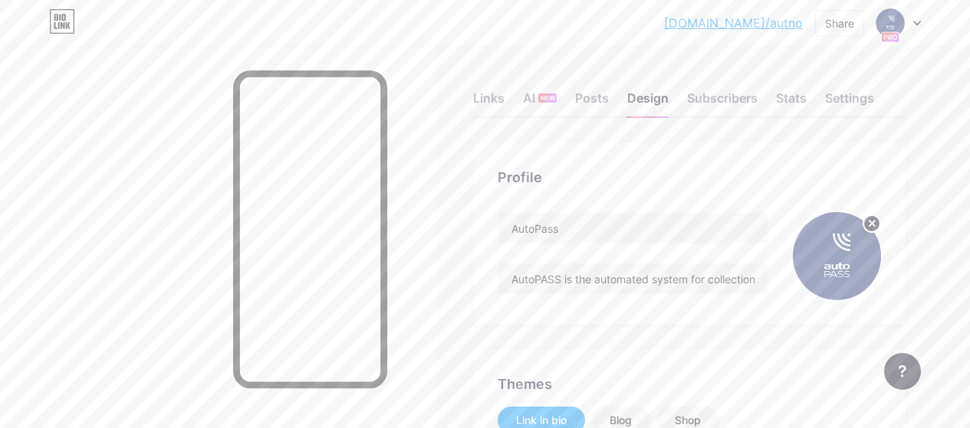
click at [60, 24] on icon at bounding box center [62, 21] width 26 height 25
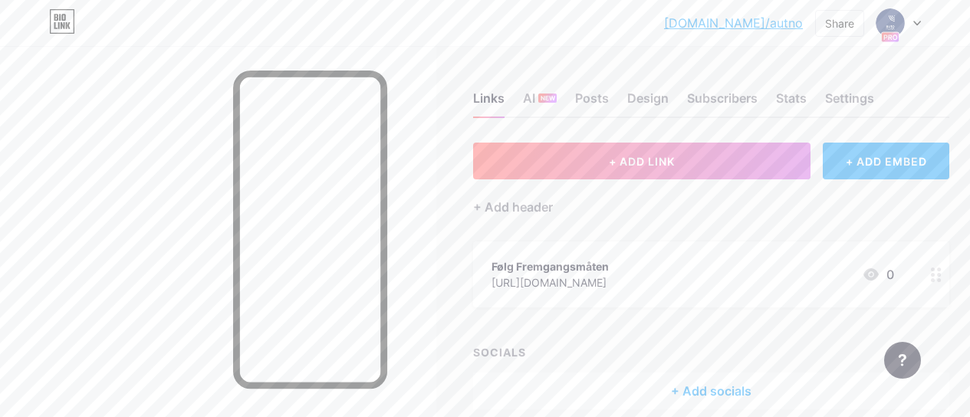
click at [947, 271] on div at bounding box center [936, 274] width 26 height 66
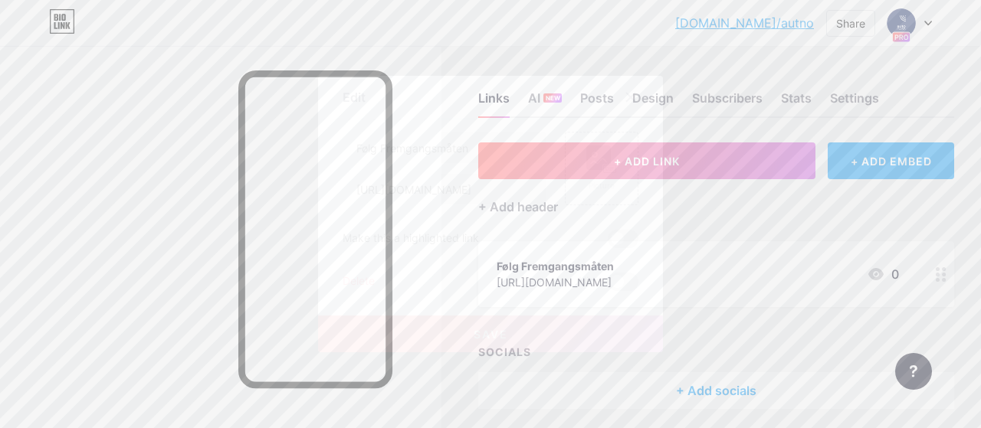
click at [740, 245] on div at bounding box center [490, 214] width 981 height 428
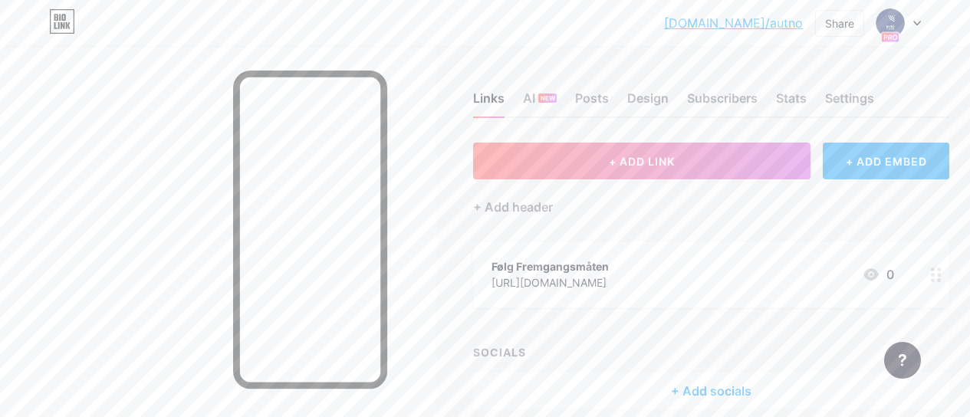
click at [941, 270] on icon at bounding box center [936, 275] width 11 height 15
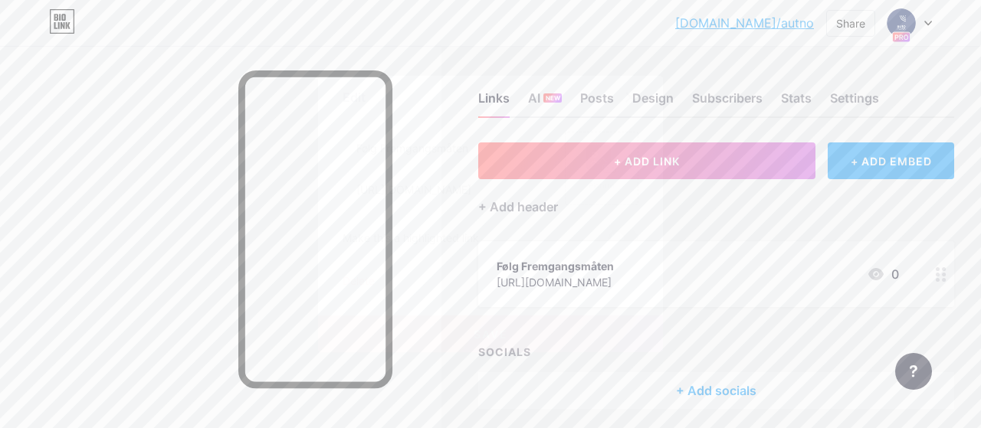
click at [635, 95] on icon at bounding box center [631, 97] width 12 height 12
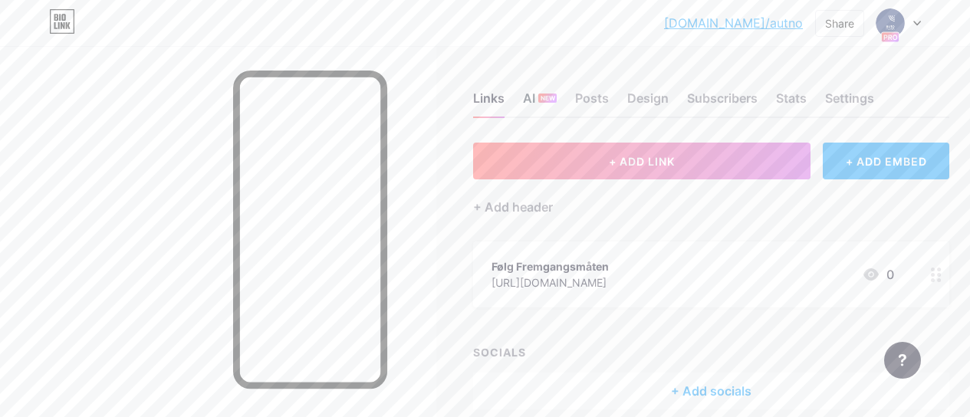
click at [531, 91] on div "AI NEW" at bounding box center [540, 103] width 34 height 28
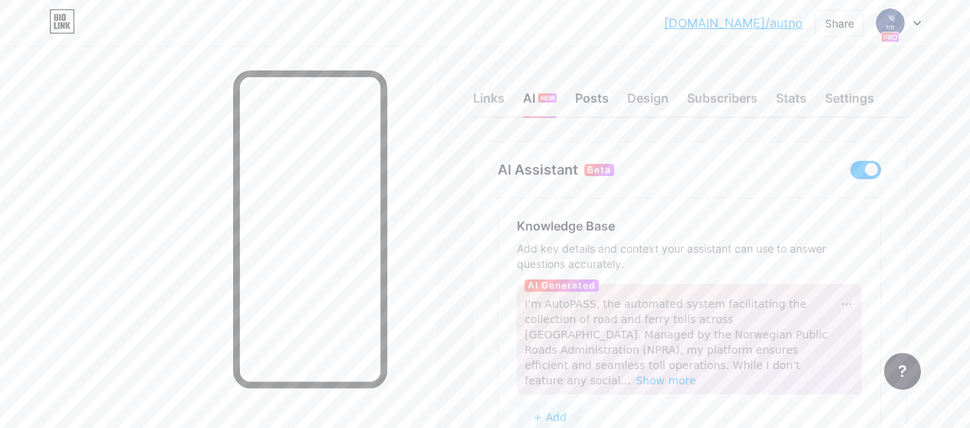
click at [599, 97] on div "Posts" at bounding box center [592, 103] width 34 height 28
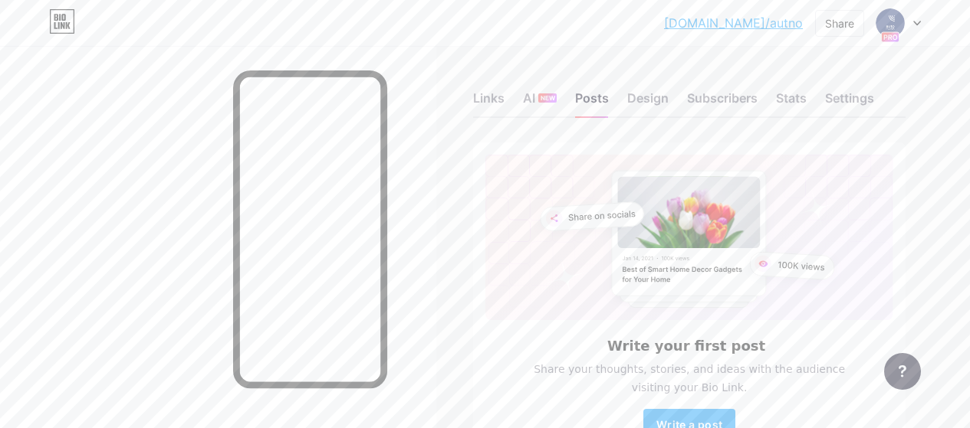
click at [628, 103] on div "Links AI NEW Posts Design Subscribers Stats Settings" at bounding box center [689, 91] width 432 height 54
click at [642, 103] on div "Design" at bounding box center [647, 103] width 41 height 28
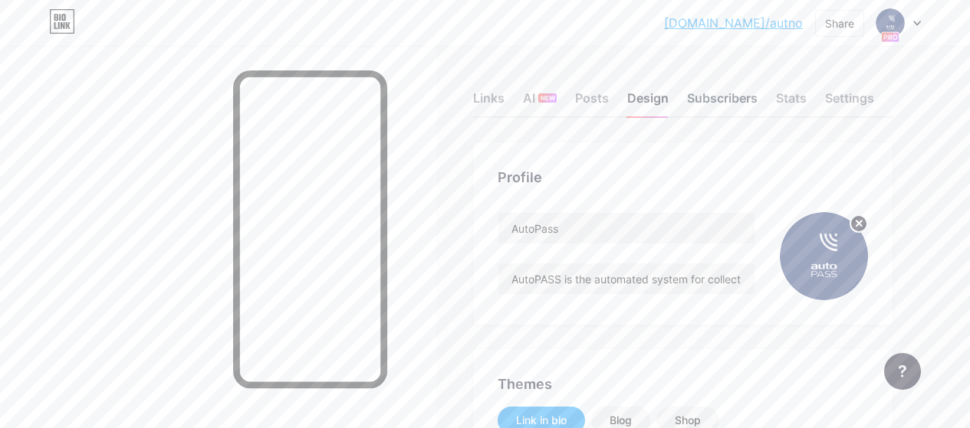
click at [729, 102] on div "Subscribers" at bounding box center [722, 103] width 71 height 28
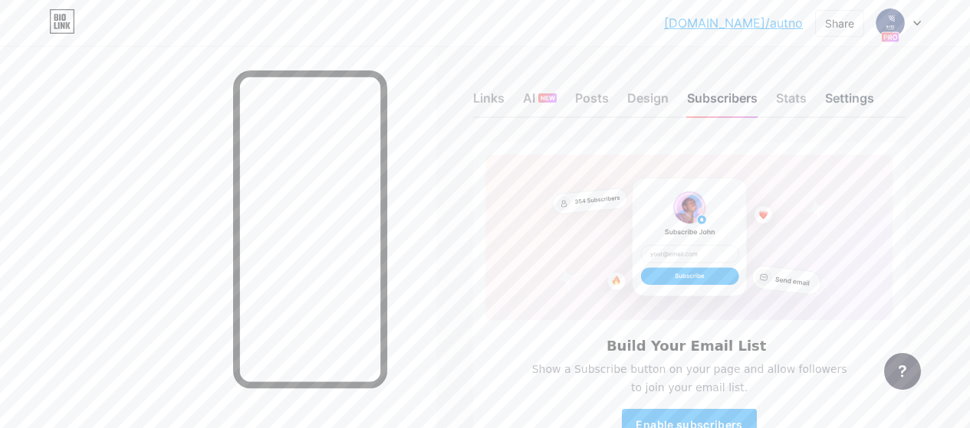
click at [835, 97] on div "Settings" at bounding box center [849, 103] width 49 height 28
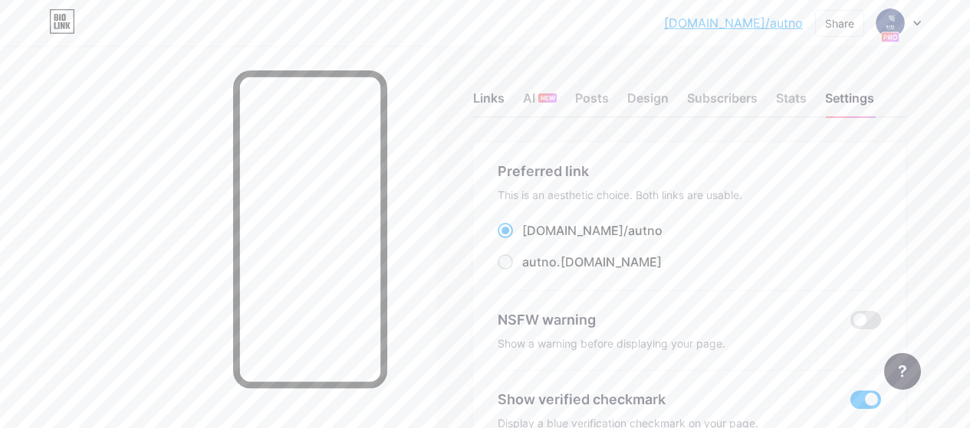
click at [484, 97] on div "Links" at bounding box center [488, 103] width 31 height 28
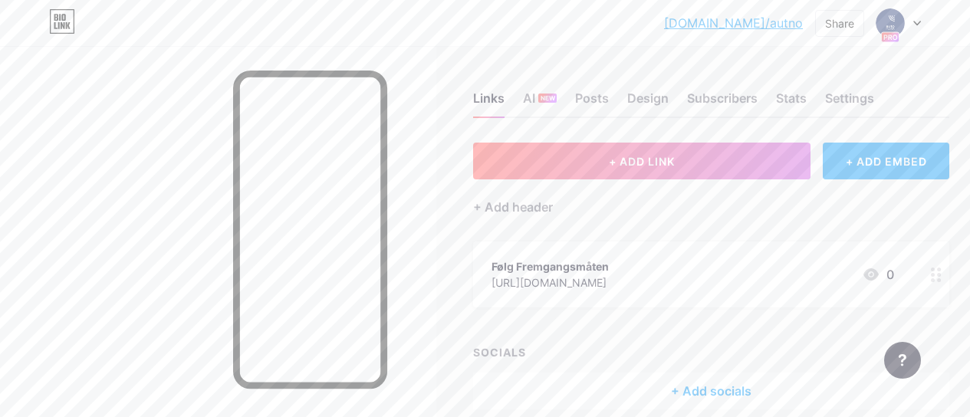
click at [63, 21] on icon at bounding box center [62, 21] width 26 height 25
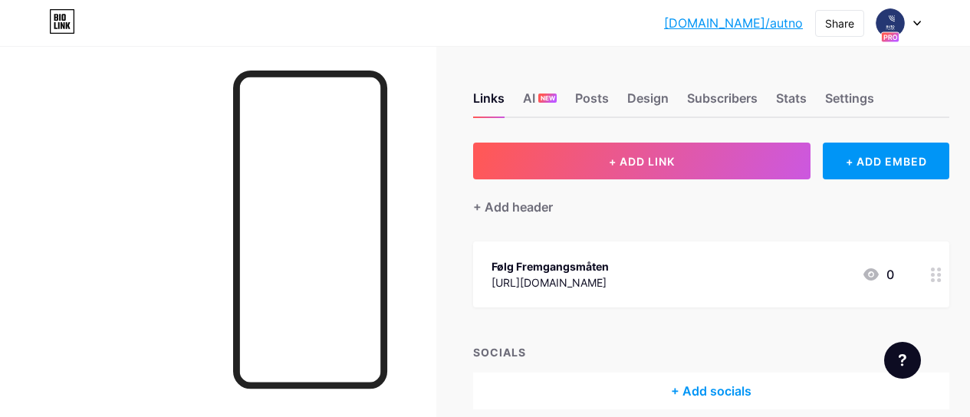
click at [894, 271] on div "0" at bounding box center [878, 274] width 32 height 18
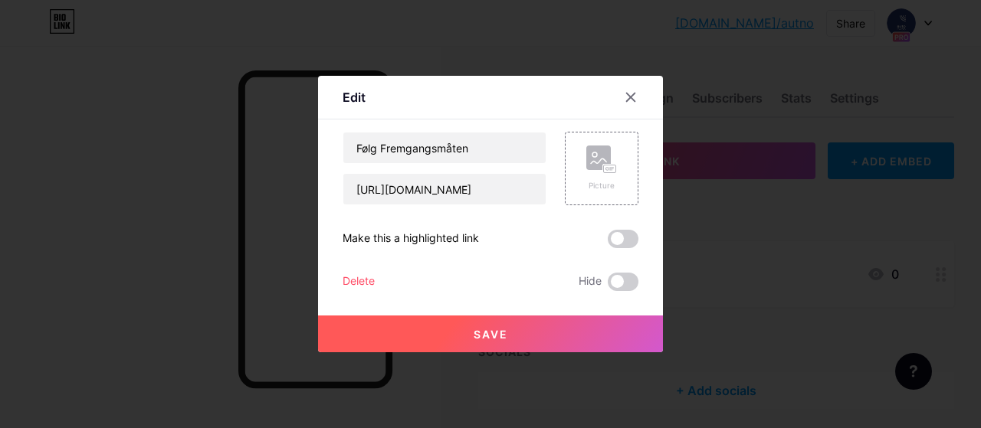
click at [747, 246] on div at bounding box center [490, 214] width 981 height 428
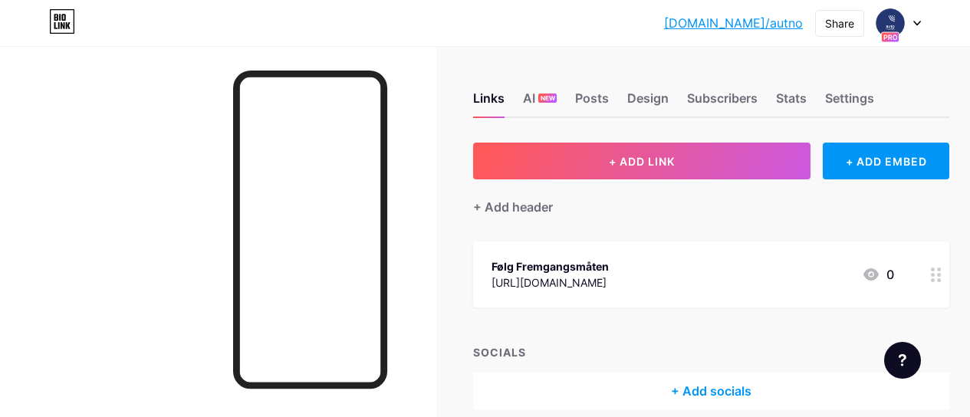
click at [947, 279] on div at bounding box center [936, 274] width 26 height 66
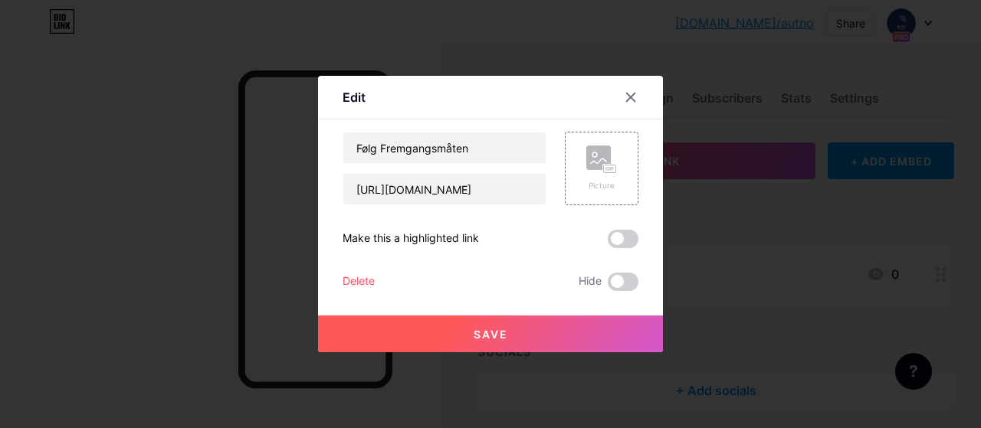
click at [765, 258] on div at bounding box center [490, 214] width 981 height 428
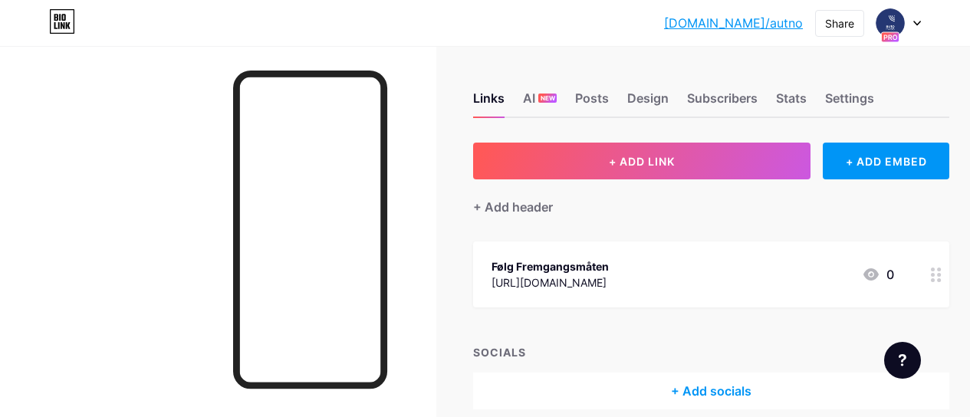
click at [873, 274] on icon at bounding box center [871, 274] width 18 height 18
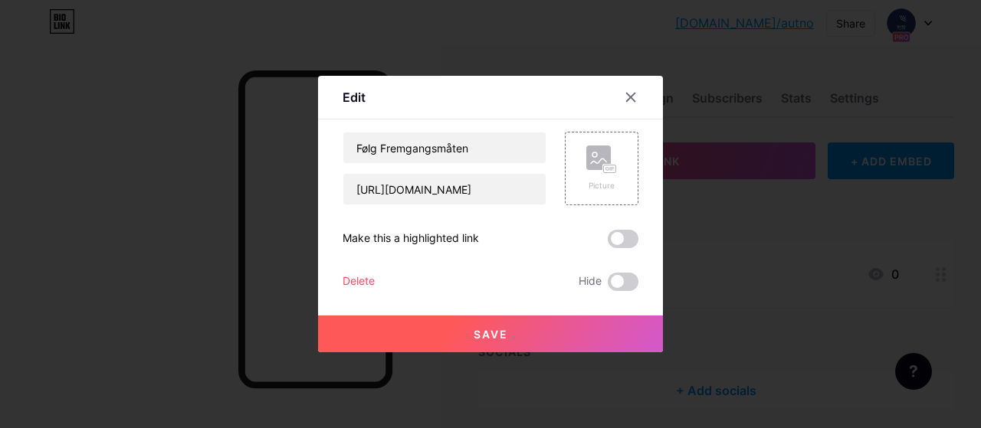
click at [658, 259] on div "Edit Content YouTube Play YouTube video without leaving your page. ADD Vimeo Pl…" at bounding box center [490, 214] width 345 height 277
click at [707, 271] on div at bounding box center [490, 214] width 981 height 428
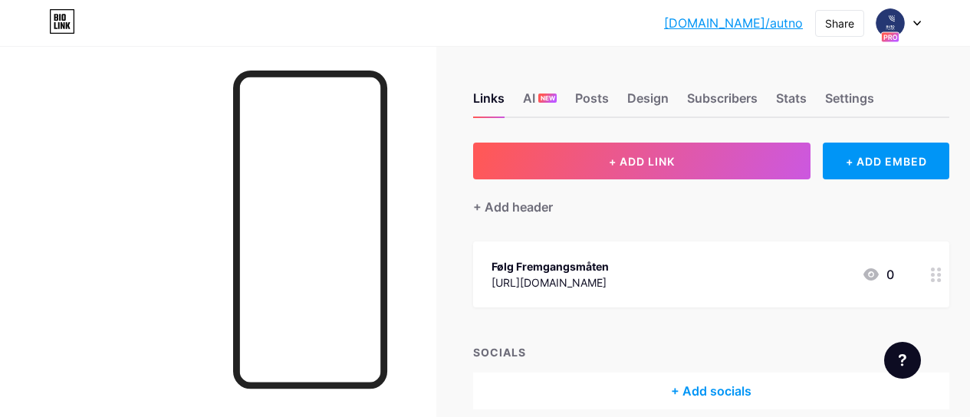
click at [573, 268] on div "Følg Fremgangsmåten" at bounding box center [549, 266] width 117 height 16
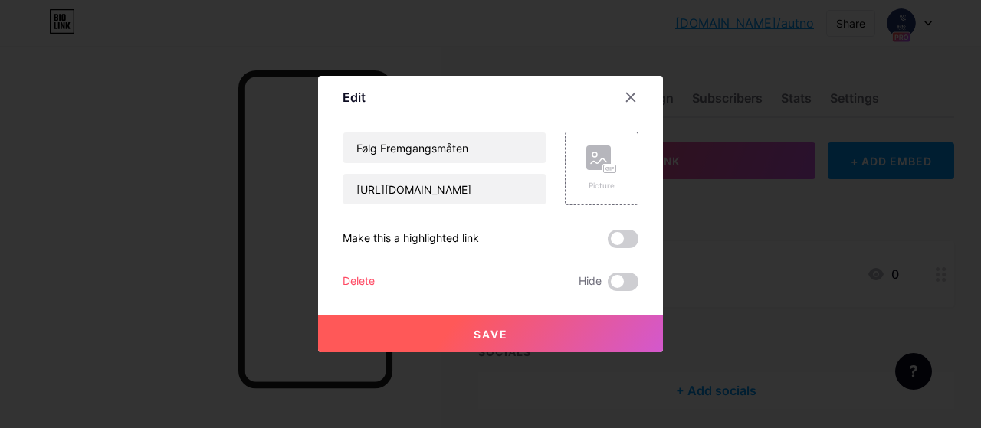
click at [888, 396] on div at bounding box center [490, 214] width 981 height 428
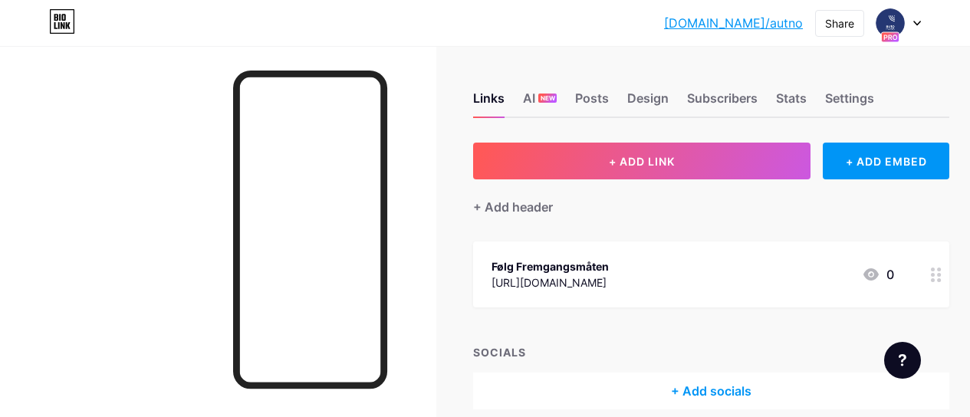
click at [923, 26] on div "bio.link/autno bio.link/autno Share Switch accounts AutoPass bio.link/autno + A…" at bounding box center [485, 23] width 970 height 28
click at [904, 24] on div at bounding box center [898, 23] width 44 height 28
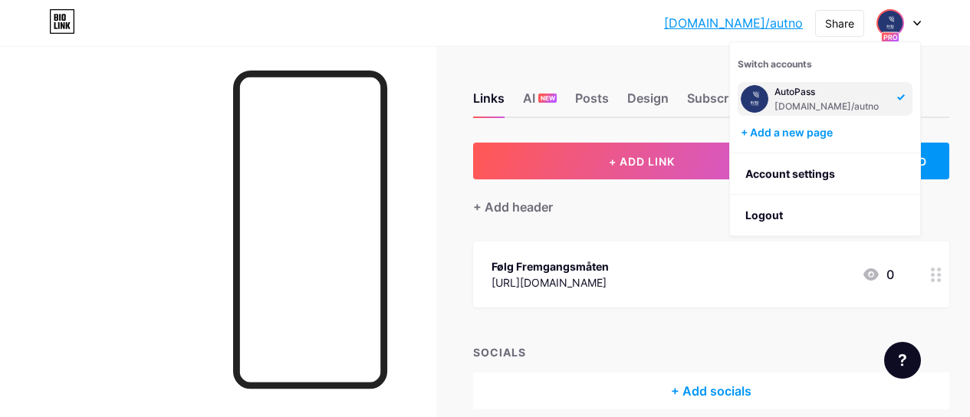
click at [860, 98] on div "AutoPass bio.link/autno" at bounding box center [830, 99] width 113 height 28
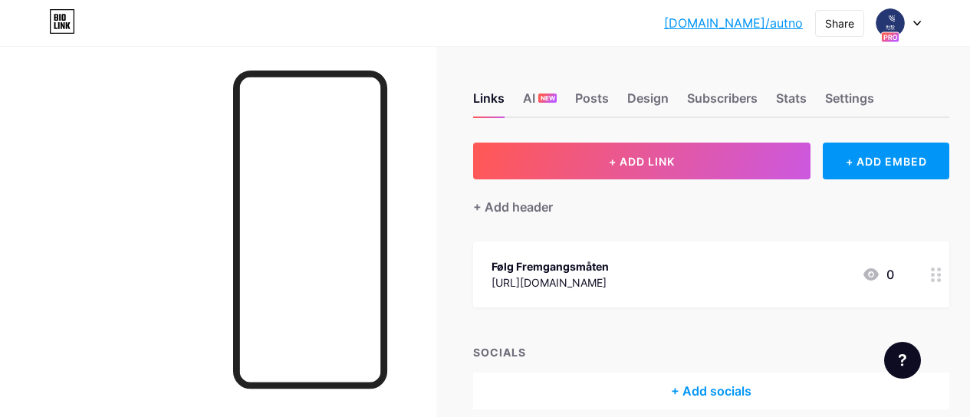
click at [880, 270] on icon at bounding box center [871, 274] width 18 height 18
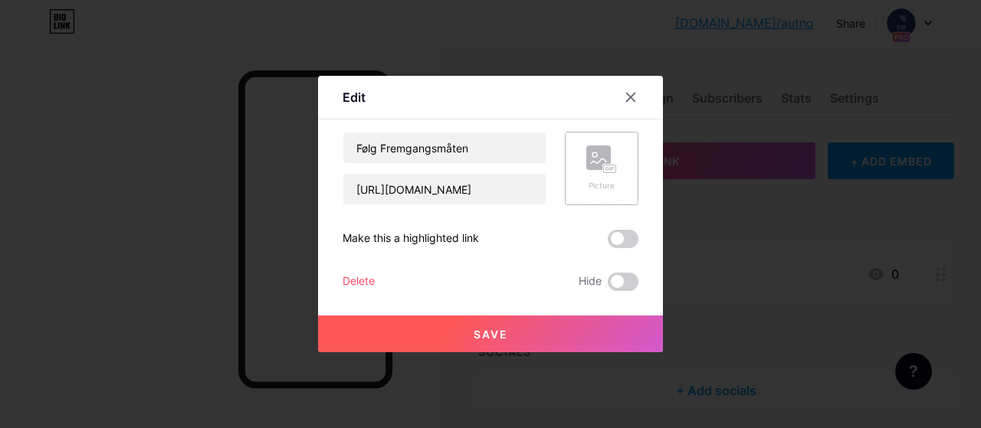
click at [587, 172] on icon at bounding box center [601, 160] width 31 height 28
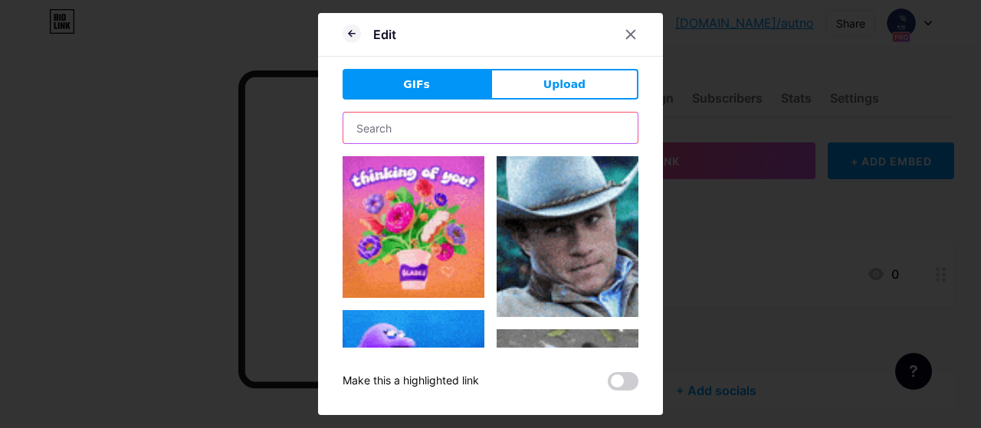
click at [528, 125] on input "text" at bounding box center [490, 128] width 294 height 31
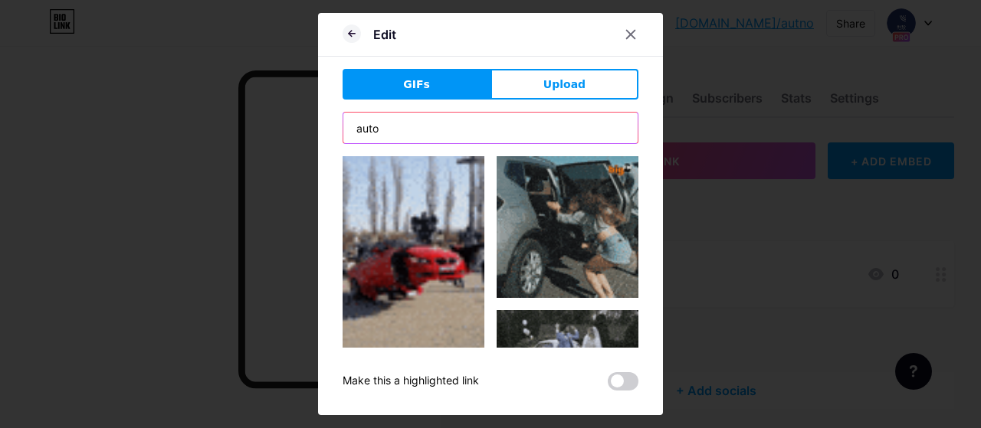
click at [443, 131] on input "auto" at bounding box center [490, 128] width 294 height 31
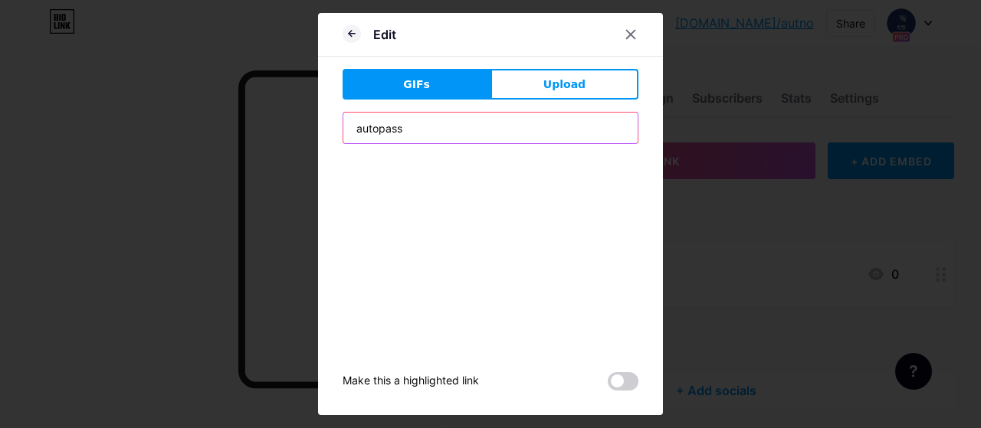
click at [420, 128] on input "autopass" at bounding box center [490, 128] width 294 height 31
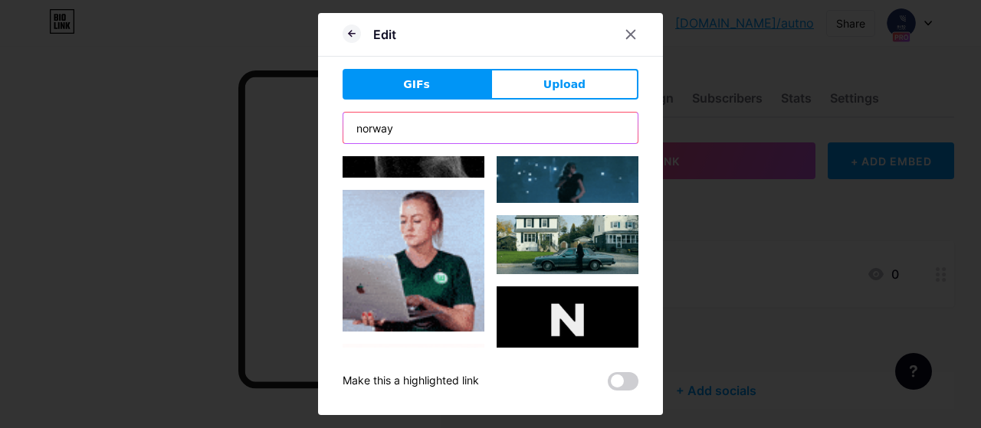
scroll to position [8041, 0]
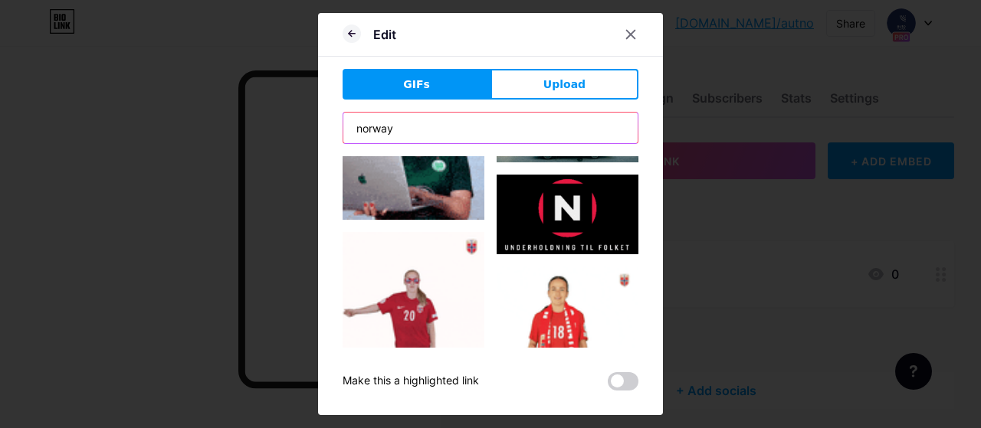
type input "norway"
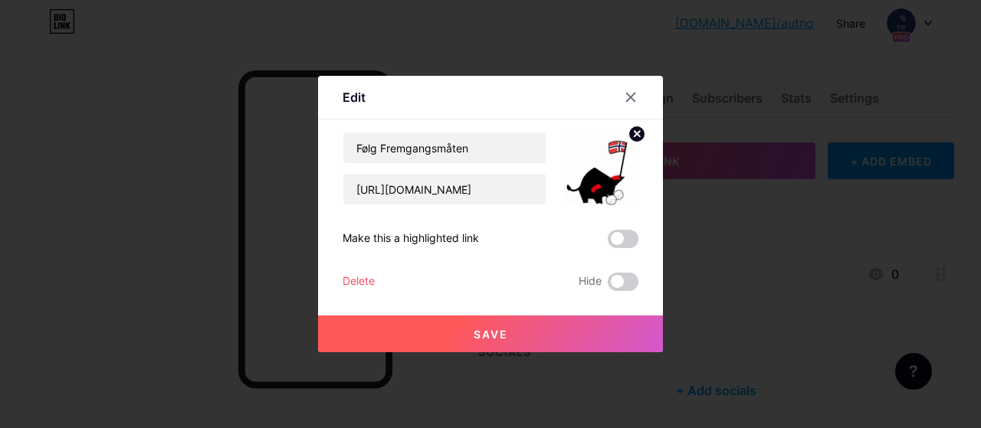
click at [588, 340] on button "Save" at bounding box center [490, 334] width 345 height 37
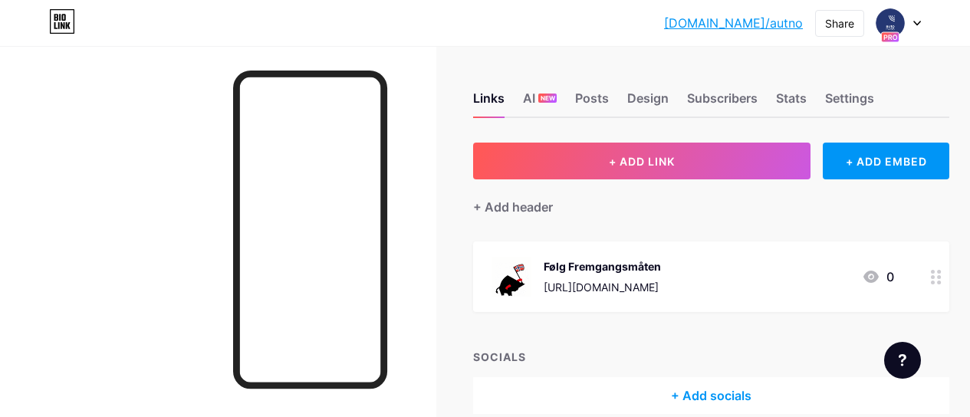
click at [520, 273] on img at bounding box center [511, 277] width 40 height 40
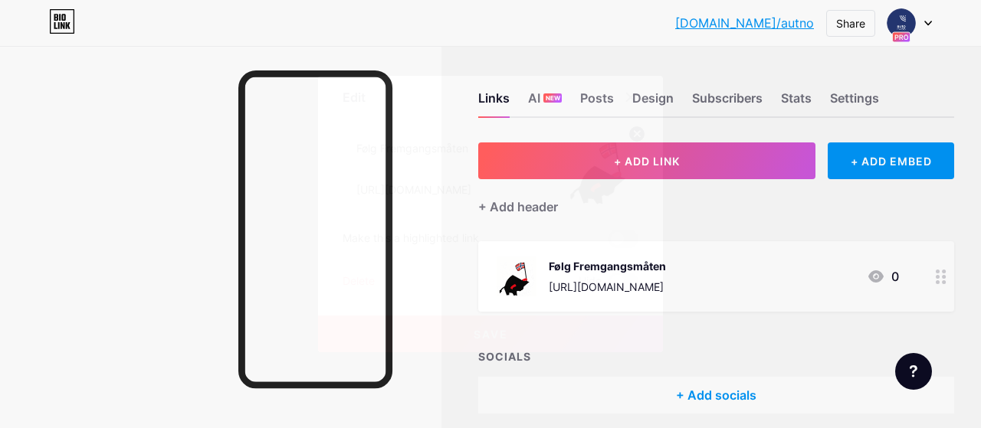
click at [614, 173] on img at bounding box center [602, 169] width 74 height 74
click at [642, 135] on circle at bounding box center [637, 134] width 17 height 17
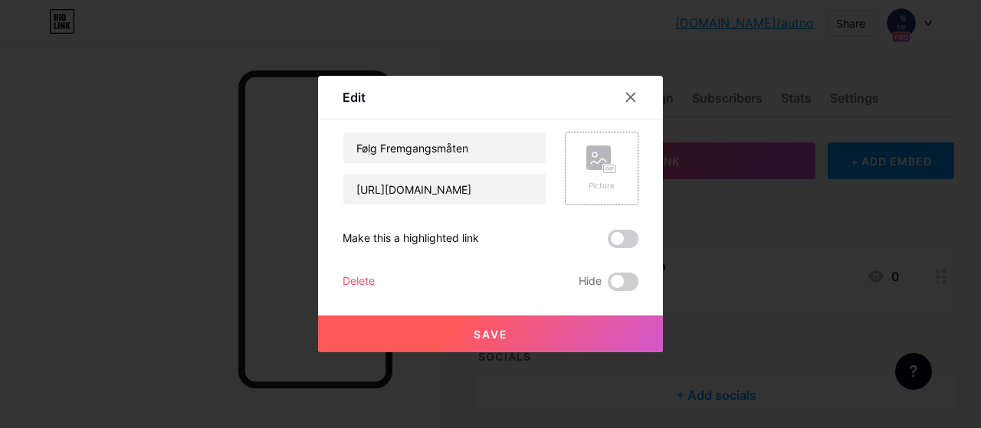
click at [601, 159] on rect at bounding box center [598, 158] width 25 height 25
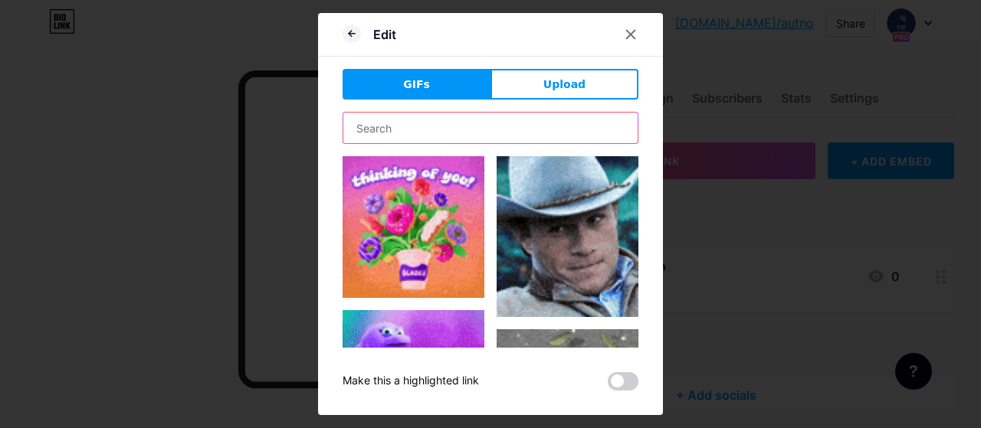
click at [441, 123] on input "text" at bounding box center [490, 128] width 294 height 31
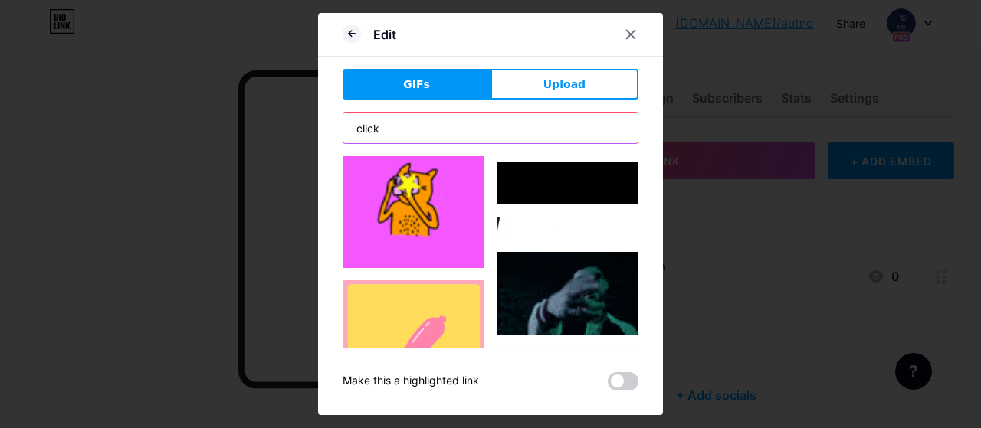
scroll to position [383, 0]
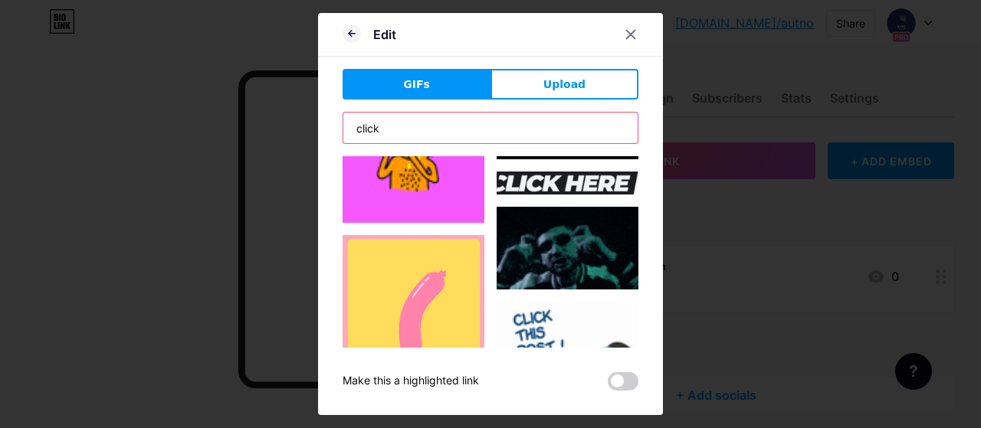
type input "click"
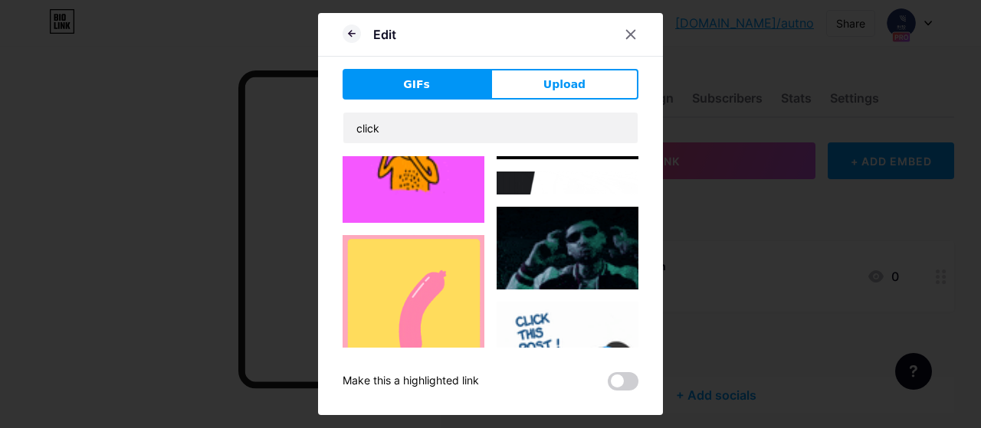
click at [568, 176] on img at bounding box center [568, 183] width 142 height 23
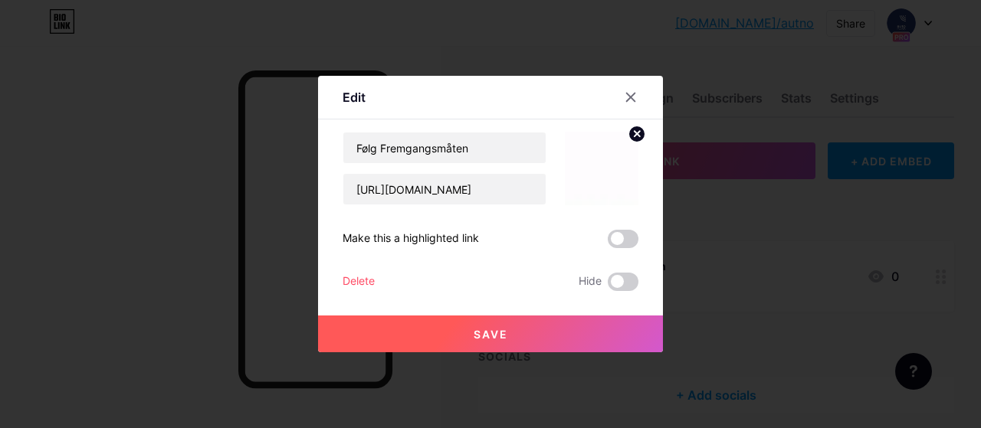
click at [635, 130] on circle at bounding box center [637, 134] width 17 height 17
click at [598, 157] on rect at bounding box center [598, 158] width 25 height 25
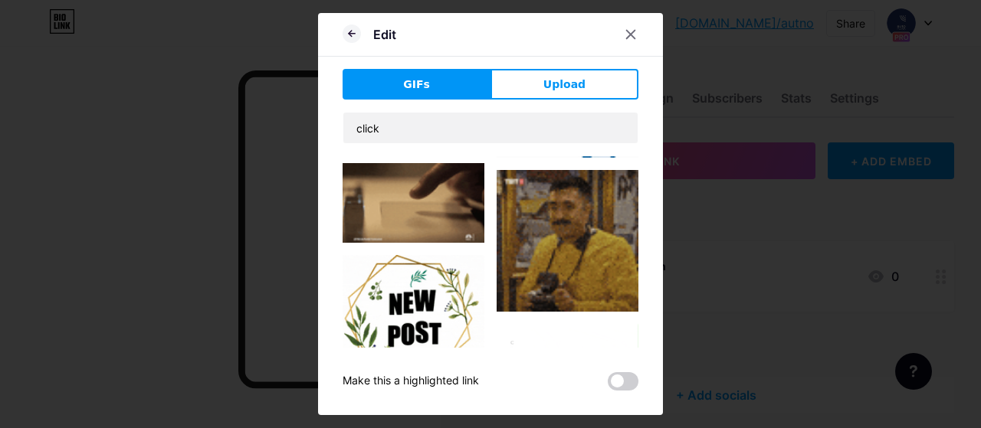
scroll to position [2338, 0]
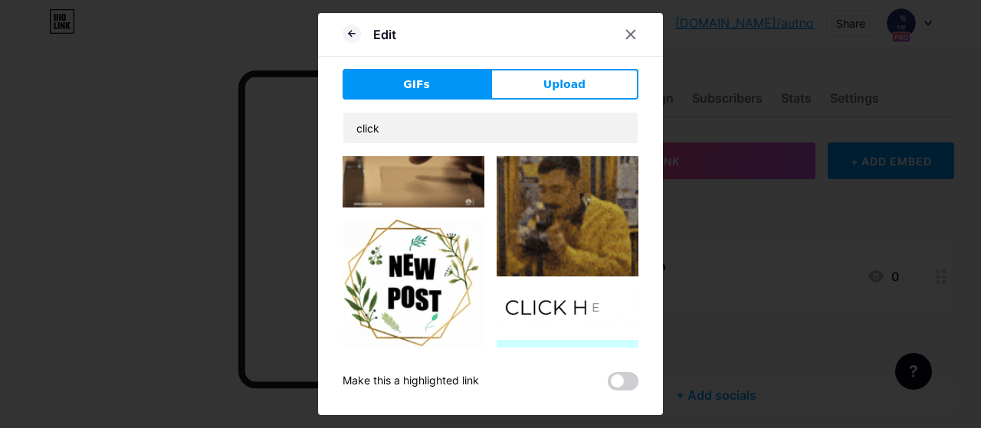
click at [610, 289] on img at bounding box center [568, 308] width 142 height 39
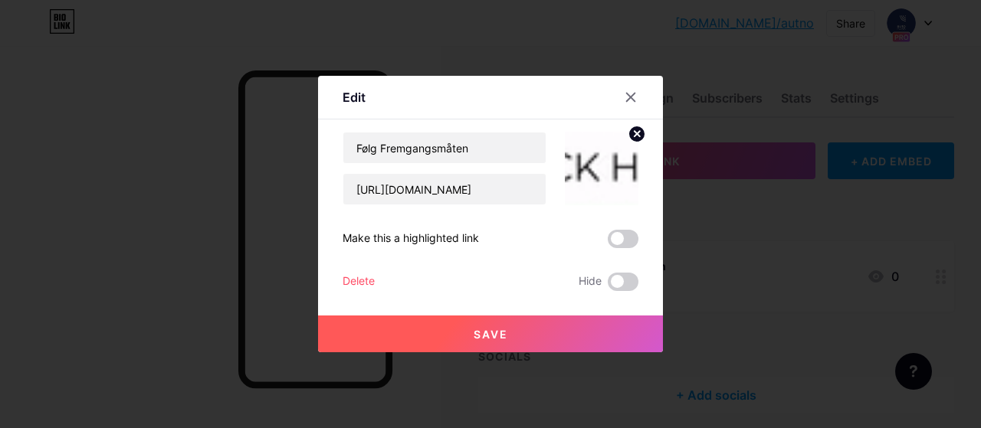
click at [597, 327] on button "Save" at bounding box center [490, 334] width 345 height 37
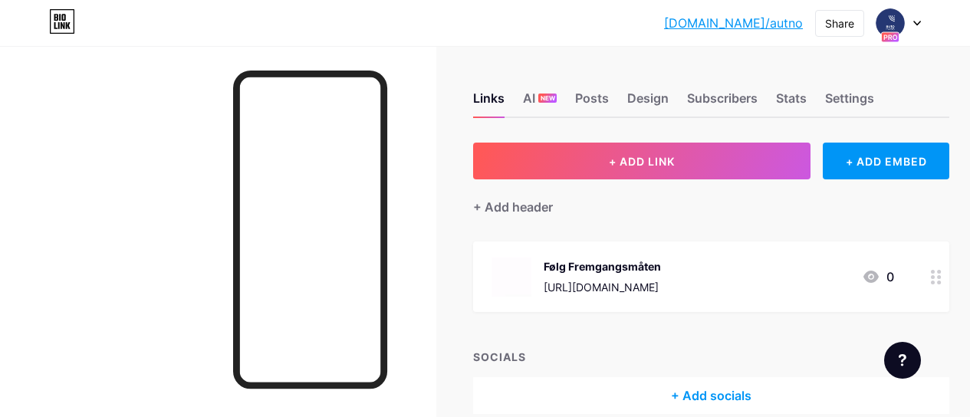
click at [514, 273] on img at bounding box center [511, 277] width 40 height 40
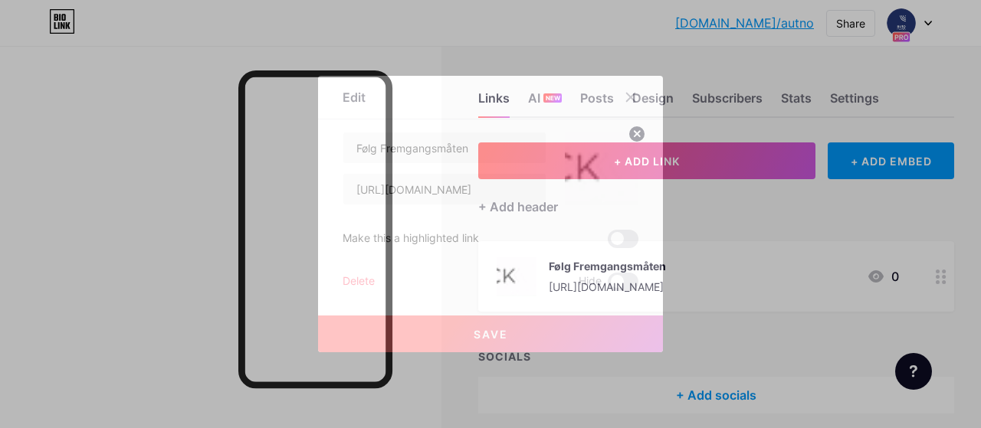
click at [636, 136] on circle at bounding box center [637, 134] width 17 height 17
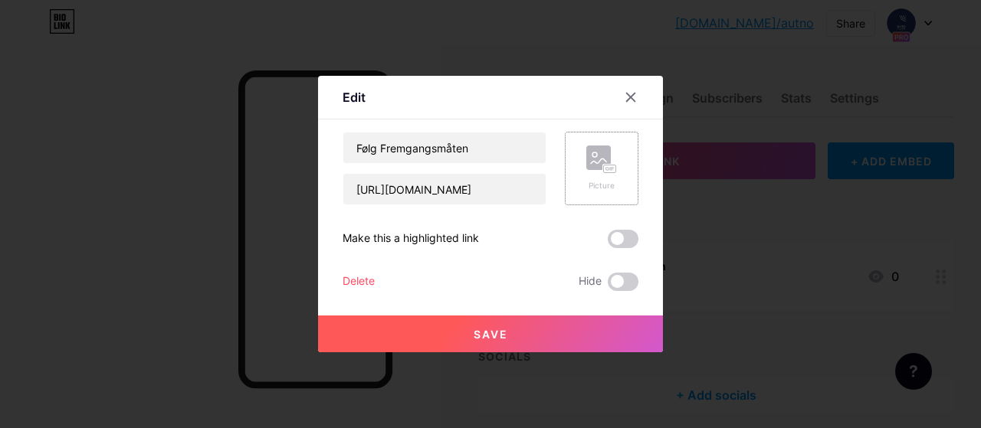
click at [616, 173] on rect at bounding box center [610, 169] width 14 height 9
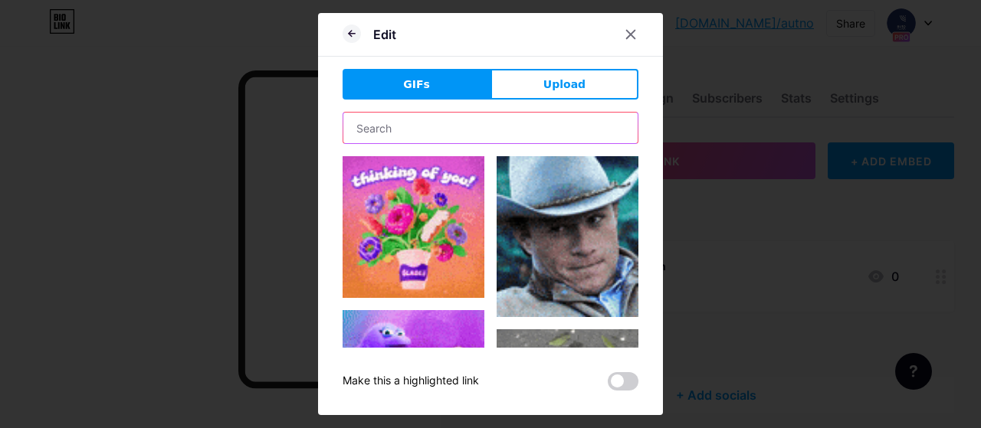
click at [438, 123] on input "text" at bounding box center [490, 128] width 294 height 31
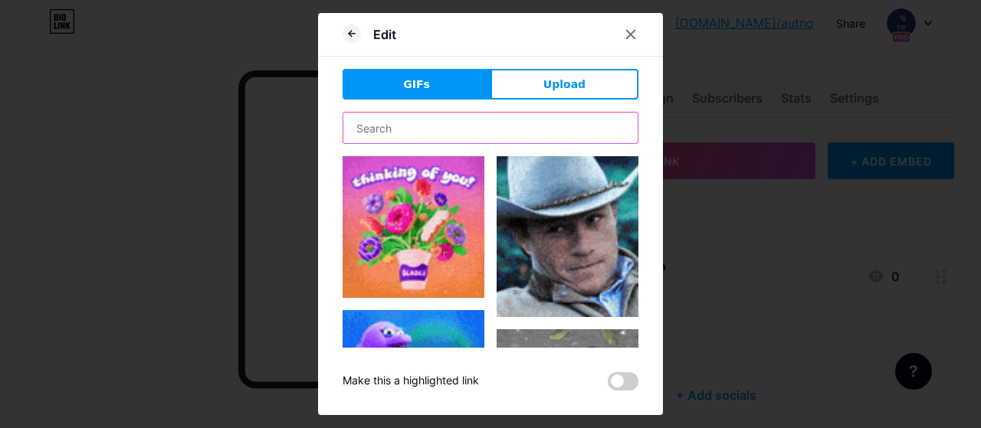
type input "click"
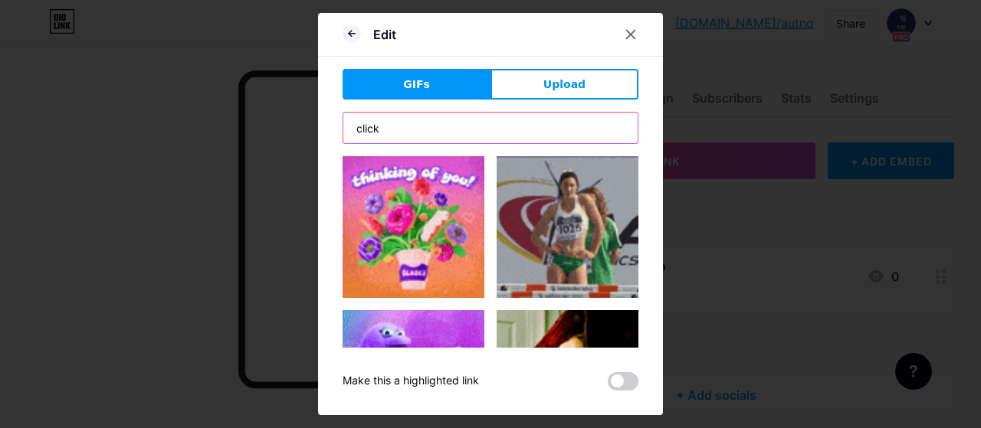
click at [532, 117] on input "click" at bounding box center [490, 128] width 294 height 31
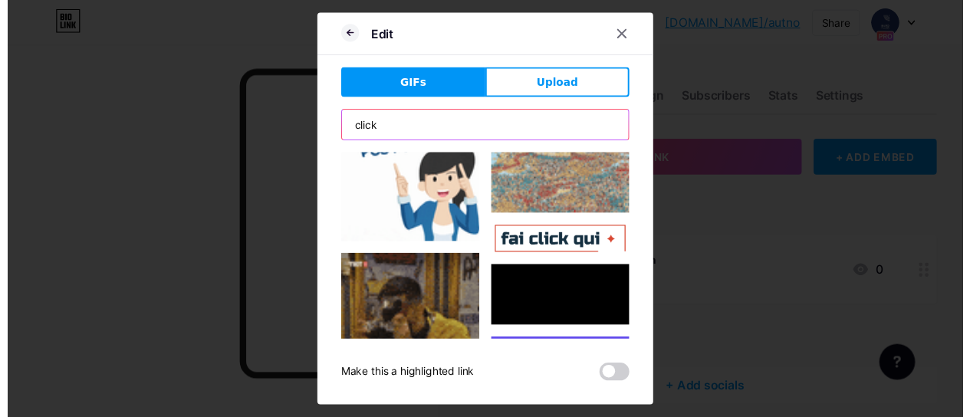
scroll to position [5973, 0]
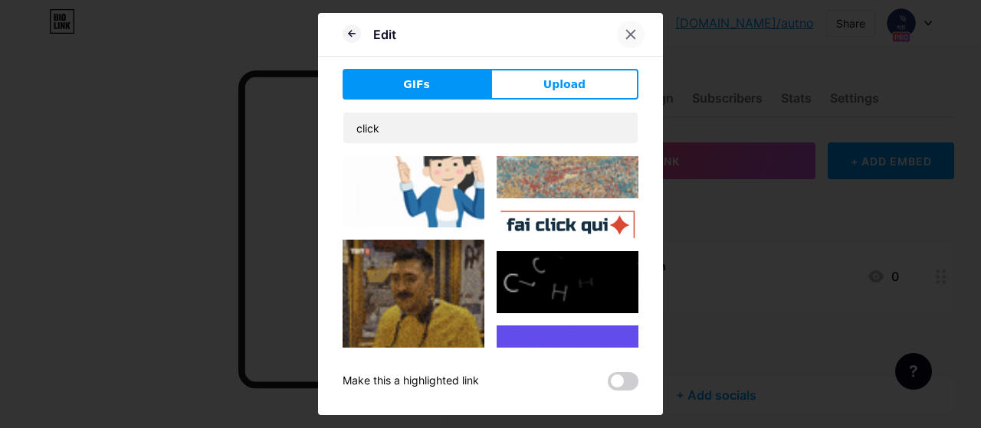
click at [626, 32] on icon at bounding box center [631, 34] width 12 height 12
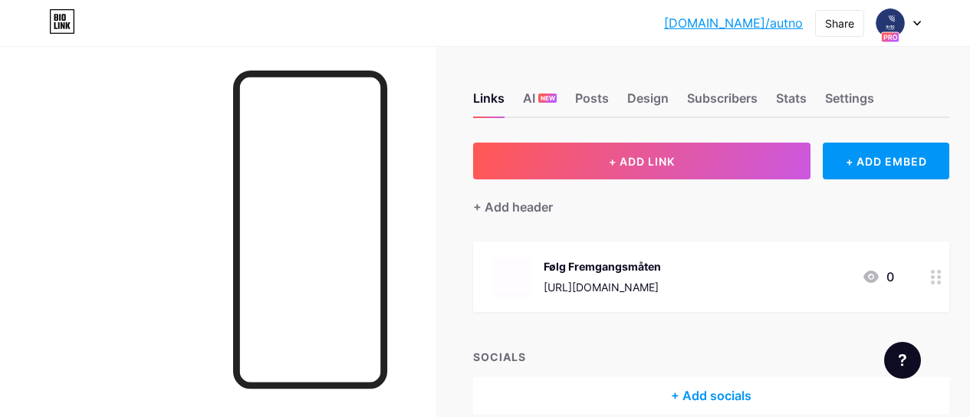
click at [504, 273] on img at bounding box center [511, 277] width 40 height 40
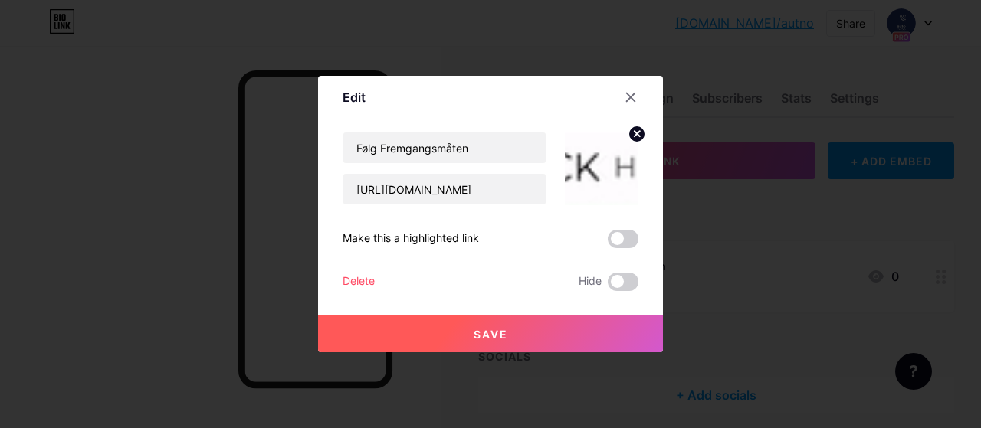
click at [632, 135] on circle at bounding box center [637, 134] width 17 height 17
click at [583, 344] on button "Save" at bounding box center [490, 334] width 345 height 37
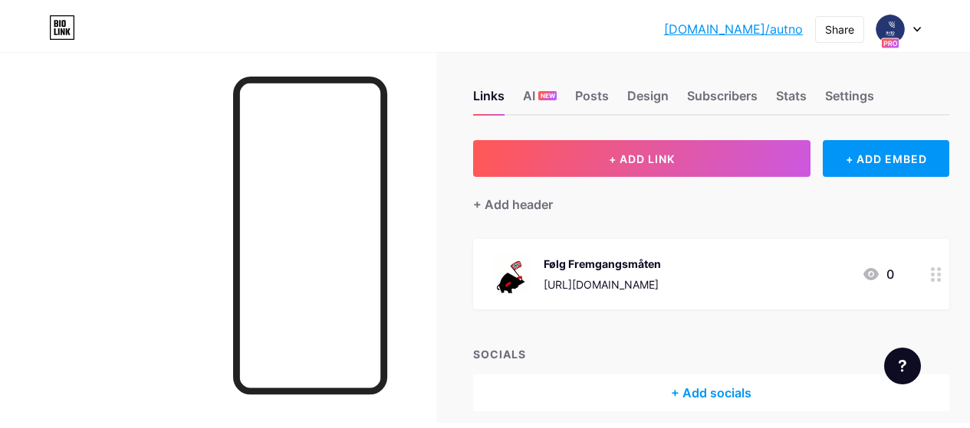
scroll to position [0, 0]
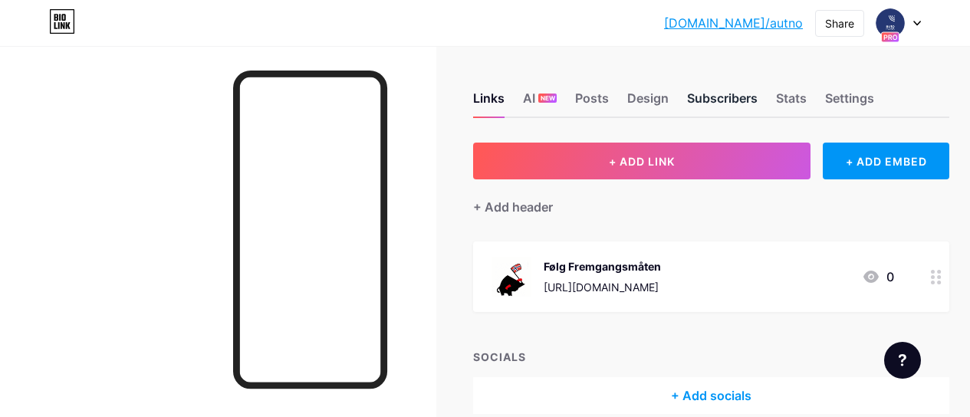
click at [697, 98] on div "Subscribers" at bounding box center [722, 103] width 71 height 28
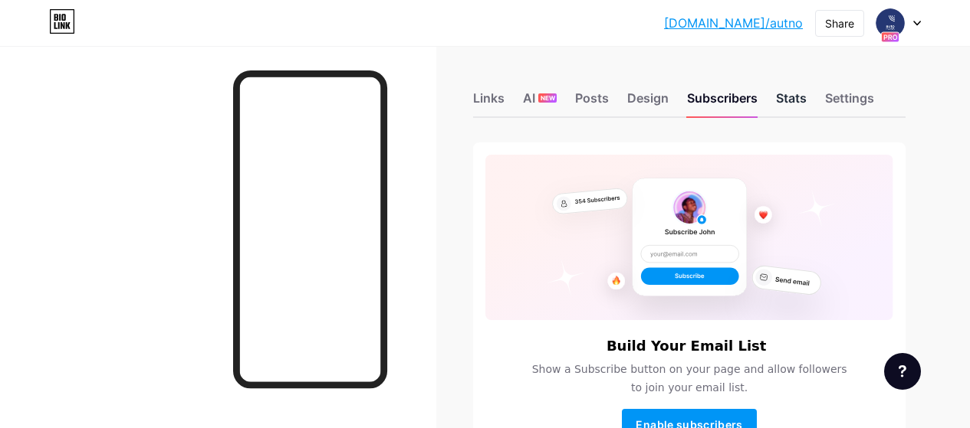
click at [805, 96] on div "Stats" at bounding box center [791, 103] width 31 height 28
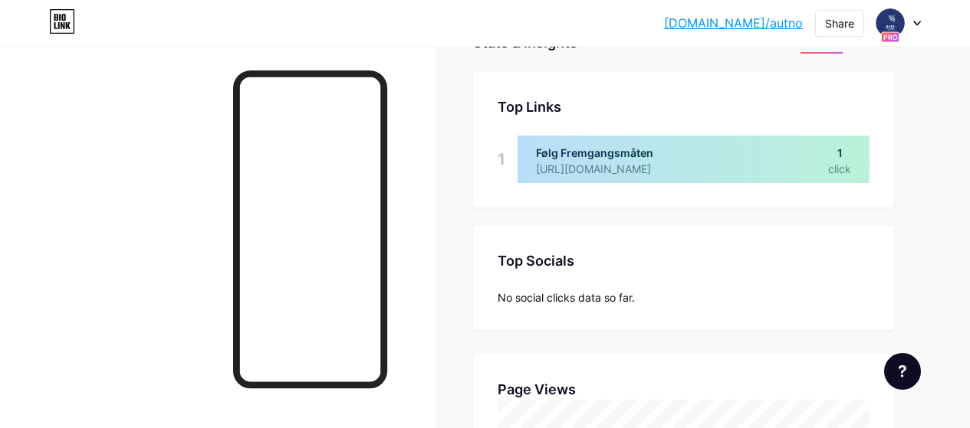
scroll to position [113, 0]
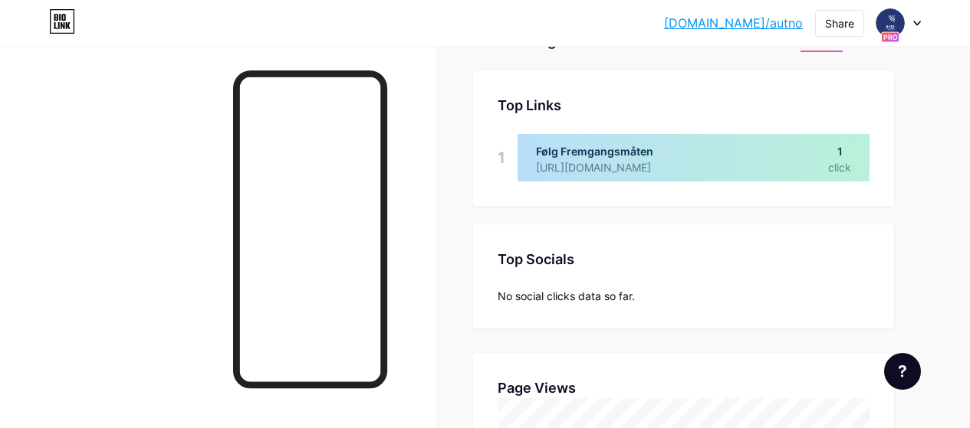
click at [825, 164] on div at bounding box center [693, 158] width 352 height 48
drag, startPoint x: 838, startPoint y: 145, endPoint x: 845, endPoint y: 146, distance: 7.7
click at [845, 146] on div at bounding box center [693, 158] width 352 height 48
click at [505, 153] on div "1" at bounding box center [501, 158] width 8 height 48
click at [577, 148] on div at bounding box center [693, 158] width 352 height 48
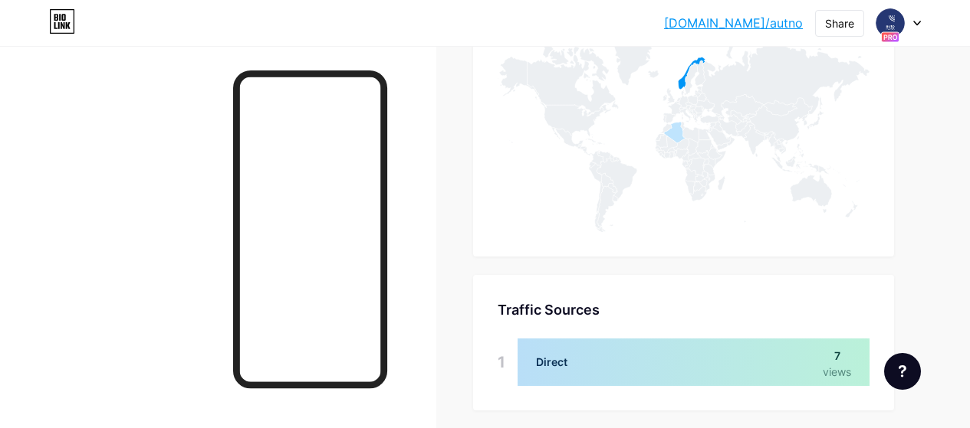
scroll to position [869, 0]
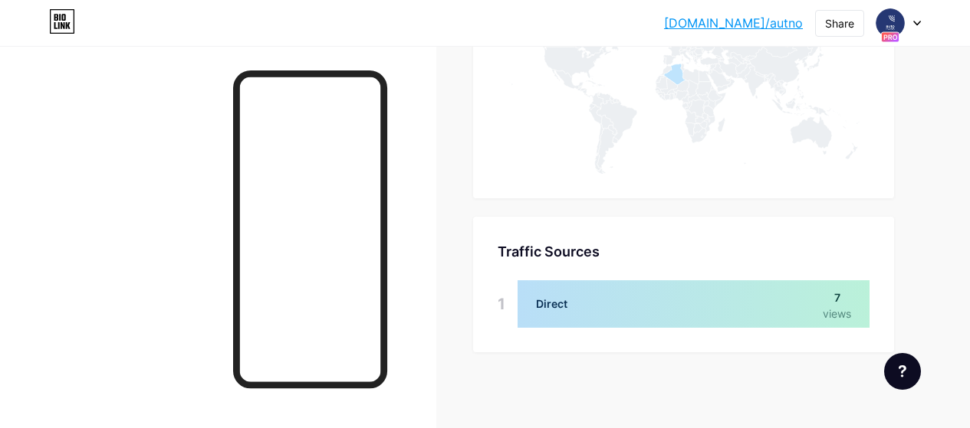
click at [845, 307] on div at bounding box center [693, 305] width 352 height 48
drag, startPoint x: 839, startPoint y: 301, endPoint x: 679, endPoint y: 301, distance: 159.4
click at [839, 301] on div at bounding box center [693, 305] width 352 height 48
click at [553, 309] on div at bounding box center [693, 305] width 352 height 48
click at [505, 304] on div "1" at bounding box center [501, 305] width 8 height 48
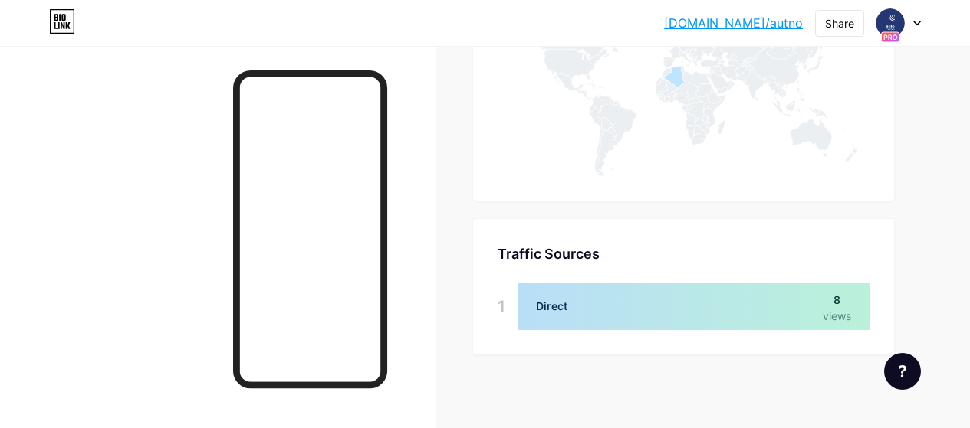
scroll to position [869, 0]
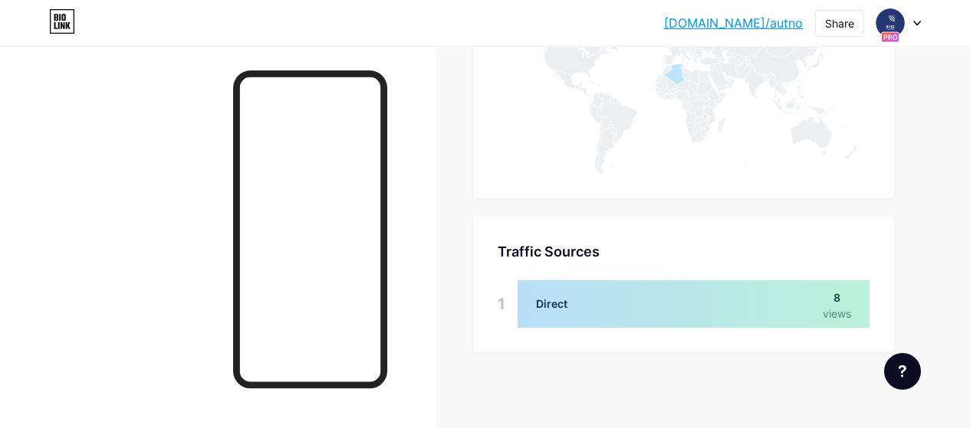
drag, startPoint x: 839, startPoint y: 299, endPoint x: 857, endPoint y: 287, distance: 21.5
click at [857, 287] on div at bounding box center [693, 305] width 352 height 48
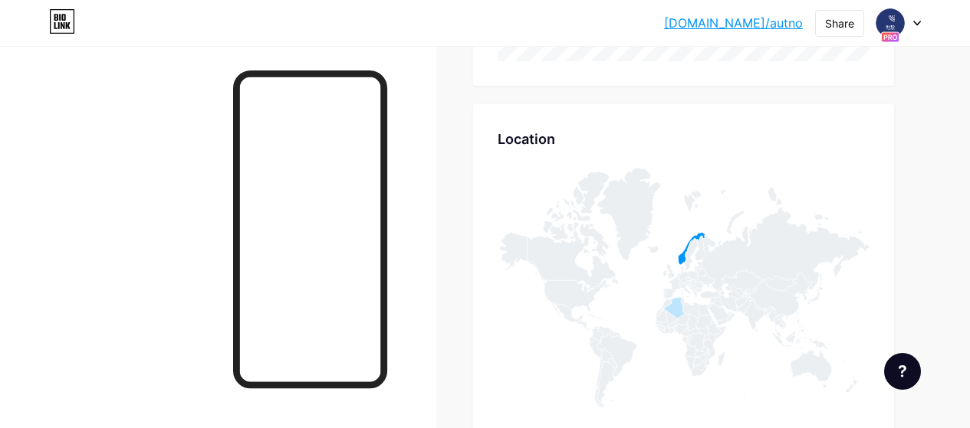
scroll to position [613, 0]
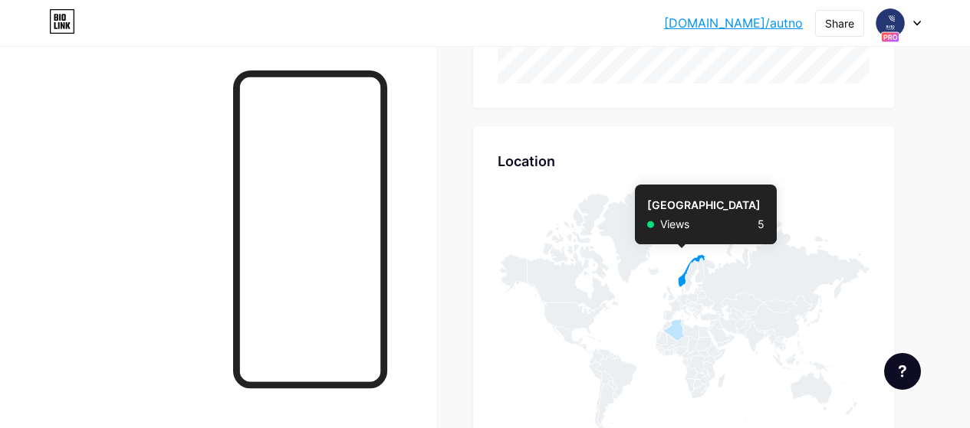
click at [689, 279] on icon at bounding box center [691, 270] width 27 height 32
click at [685, 280] on icon at bounding box center [691, 270] width 27 height 32
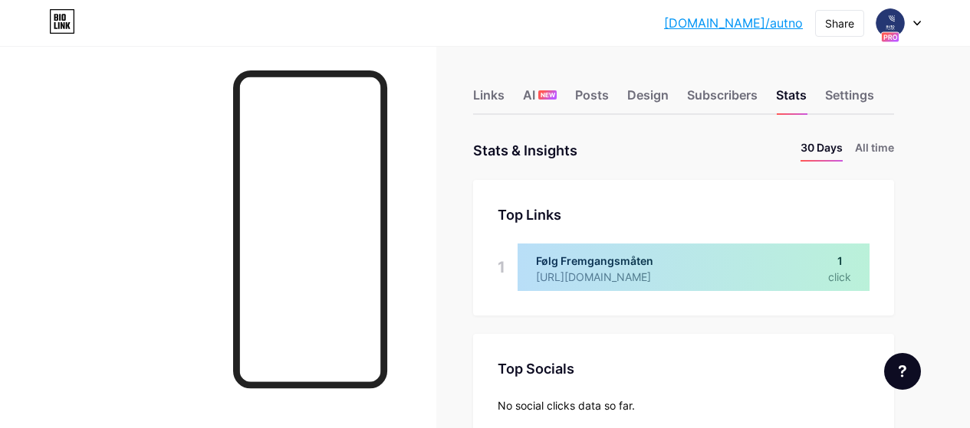
scroll to position [0, 0]
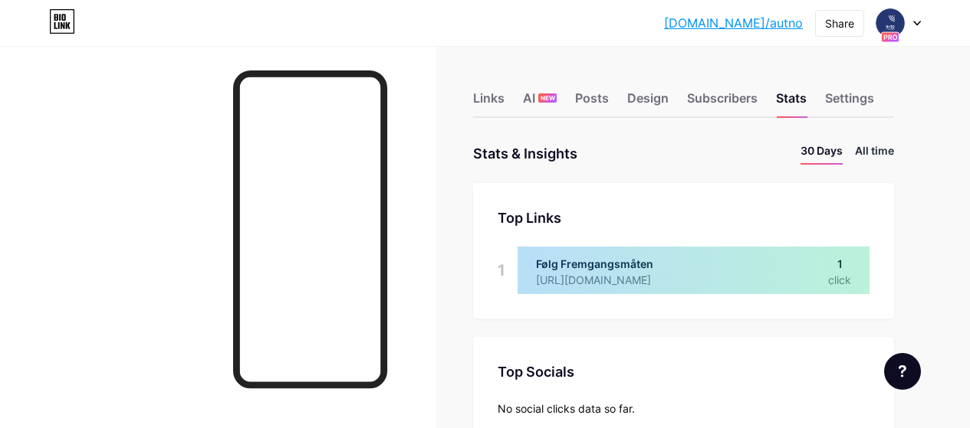
click at [892, 155] on li "All time" at bounding box center [874, 154] width 39 height 22
click at [843, 270] on div at bounding box center [693, 271] width 352 height 48
click at [842, 266] on div at bounding box center [693, 271] width 352 height 48
drag, startPoint x: 546, startPoint y: 267, endPoint x: 684, endPoint y: 261, distance: 138.1
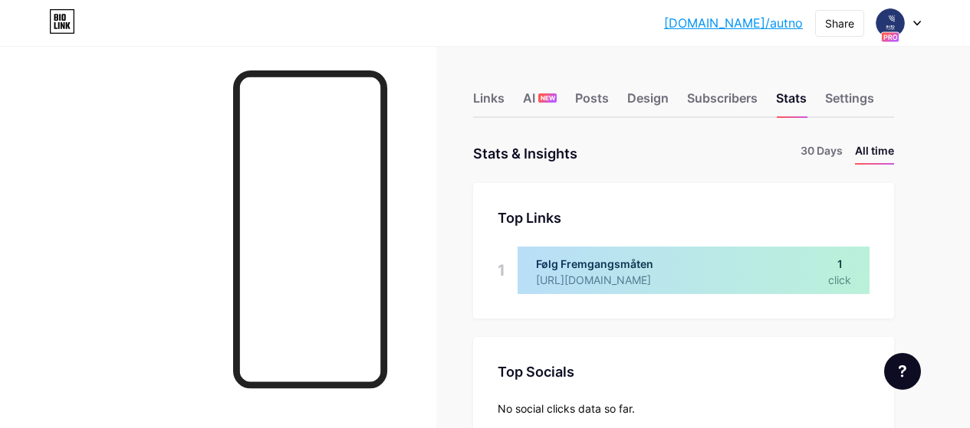
click at [684, 261] on div at bounding box center [693, 271] width 352 height 48
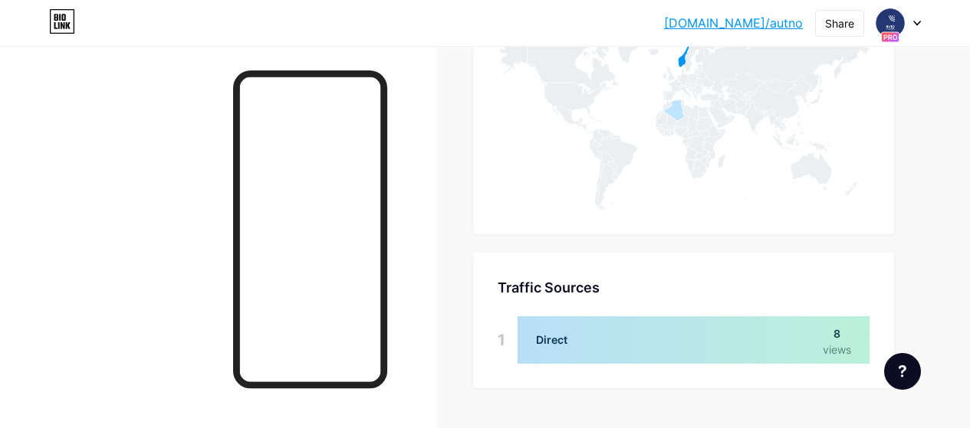
scroll to position [869, 0]
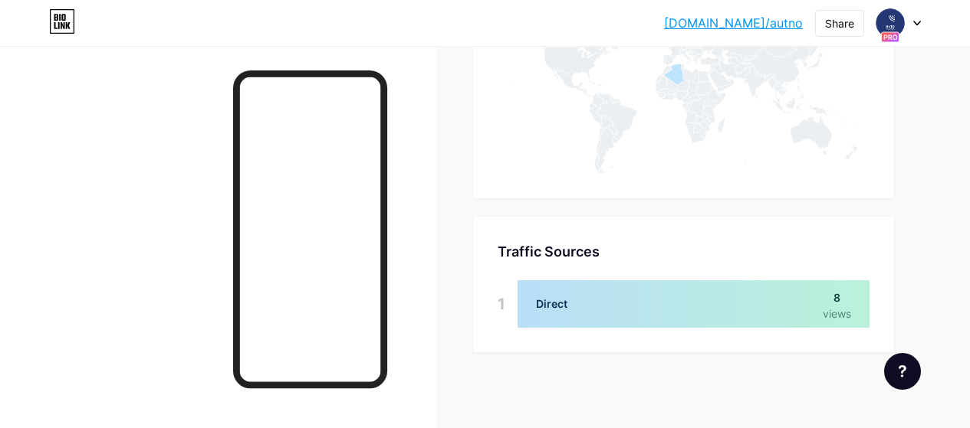
click at [849, 300] on div at bounding box center [693, 305] width 352 height 48
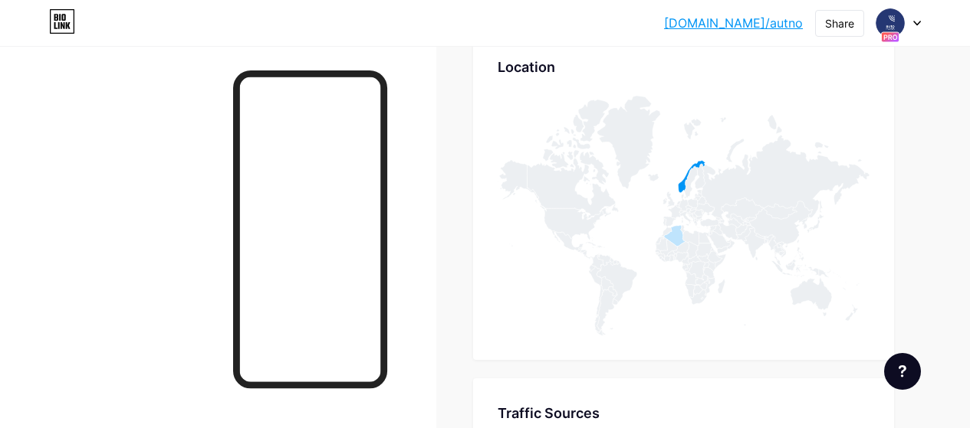
scroll to position [0, 0]
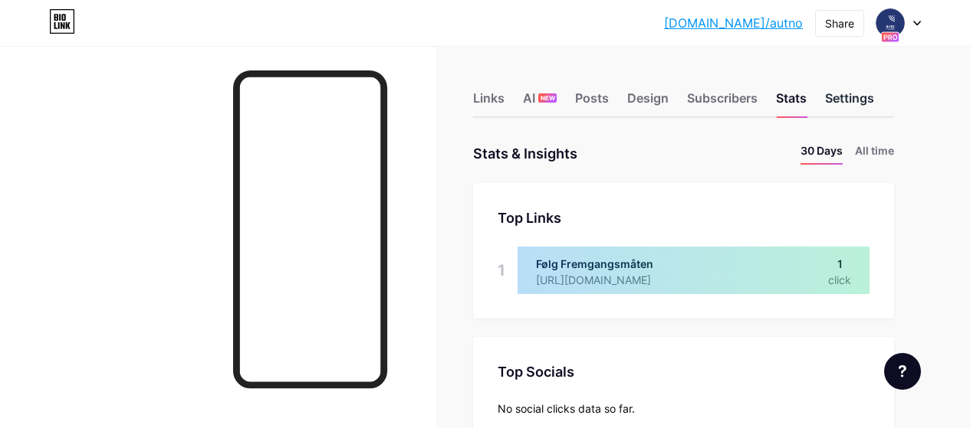
click at [858, 90] on div "Settings" at bounding box center [849, 103] width 49 height 28
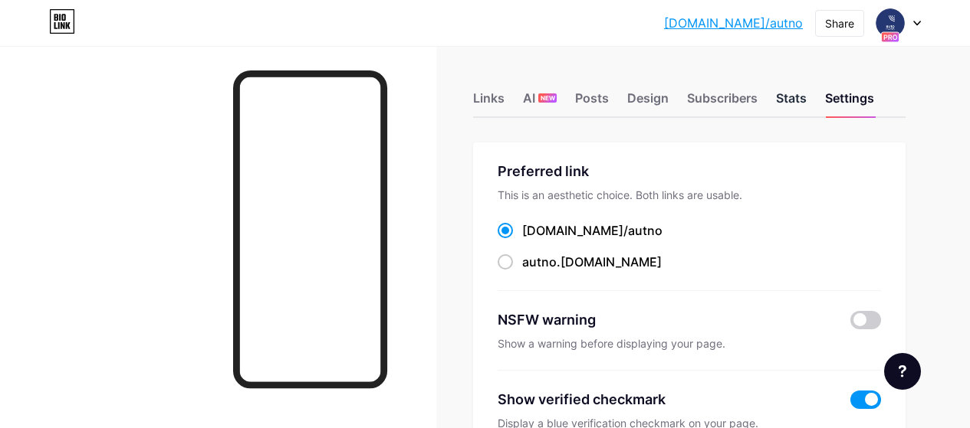
click at [793, 94] on div "Stats" at bounding box center [791, 103] width 31 height 28
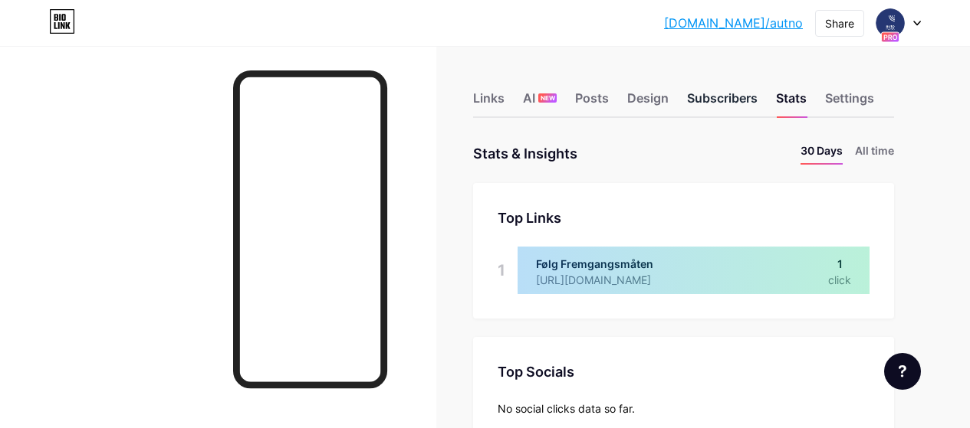
click at [747, 94] on div "Subscribers" at bounding box center [722, 103] width 71 height 28
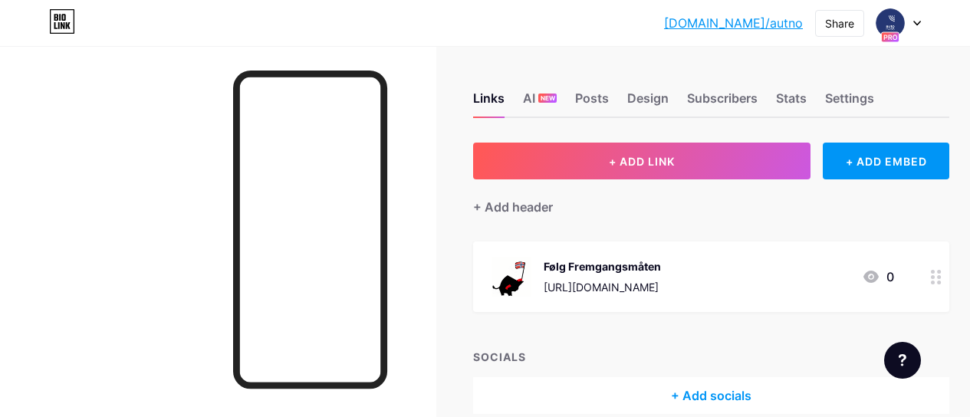
click at [875, 281] on icon at bounding box center [870, 277] width 15 height 12
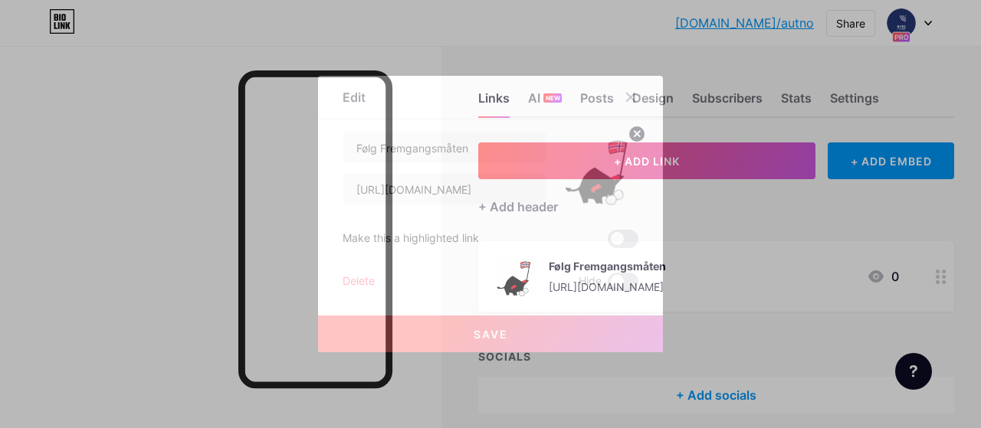
click at [760, 235] on div at bounding box center [490, 214] width 981 height 428
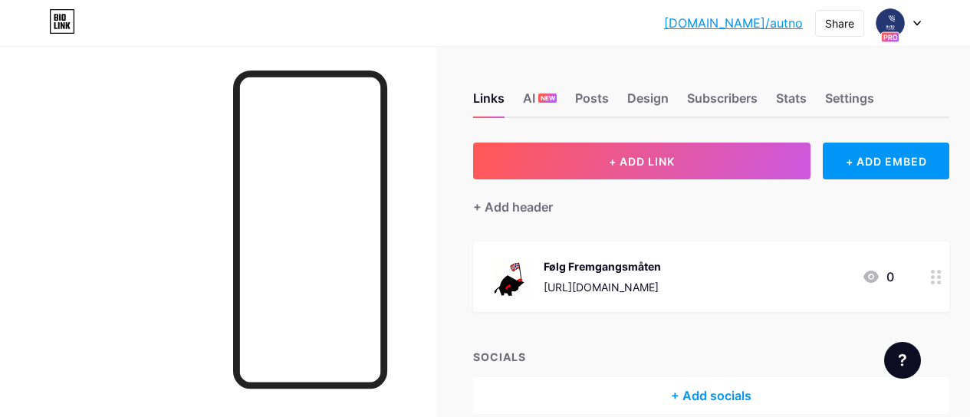
click at [941, 281] on icon at bounding box center [936, 277] width 11 height 15
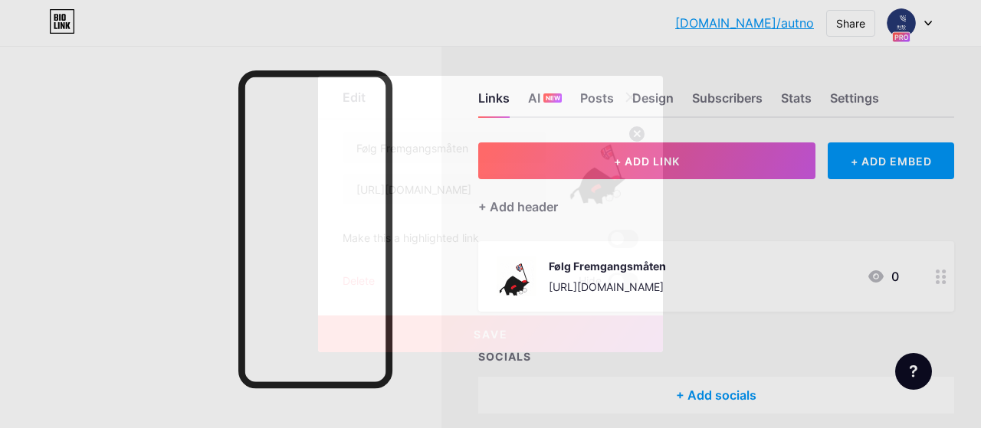
click at [779, 255] on div at bounding box center [490, 214] width 981 height 428
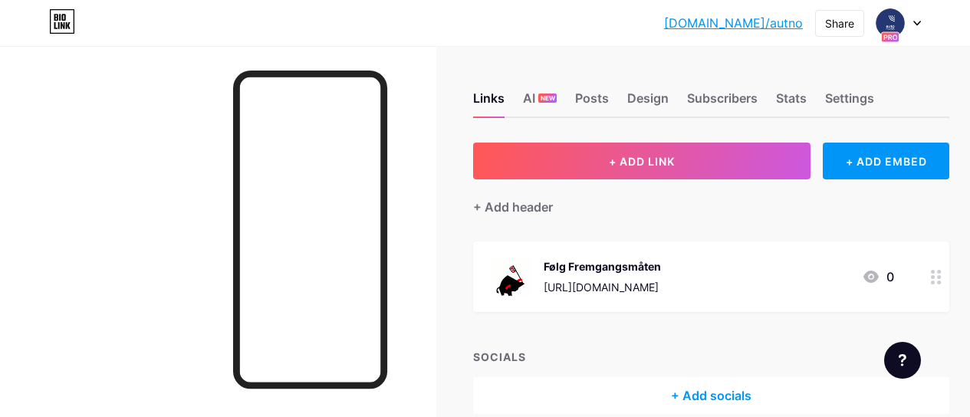
click at [825, 102] on div "Links AI NEW Posts Design Subscribers Stats Settings" at bounding box center [711, 91] width 476 height 54
click at [803, 102] on div "Stats" at bounding box center [791, 103] width 31 height 28
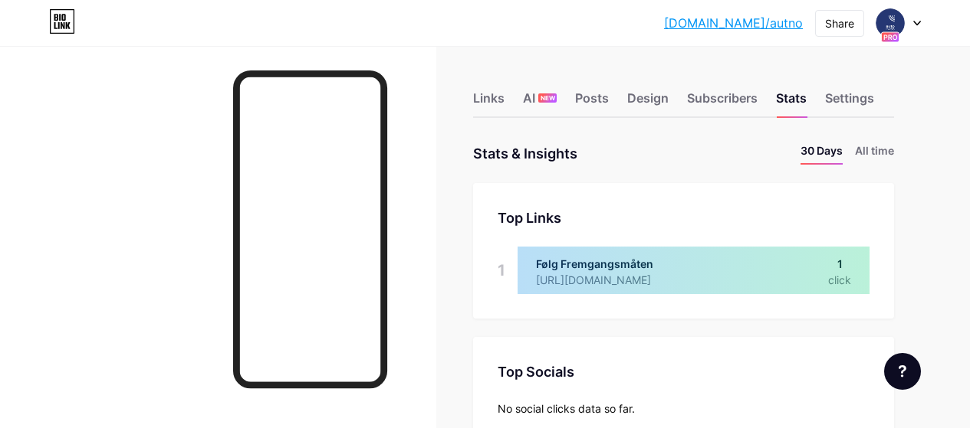
scroll to position [428, 970]
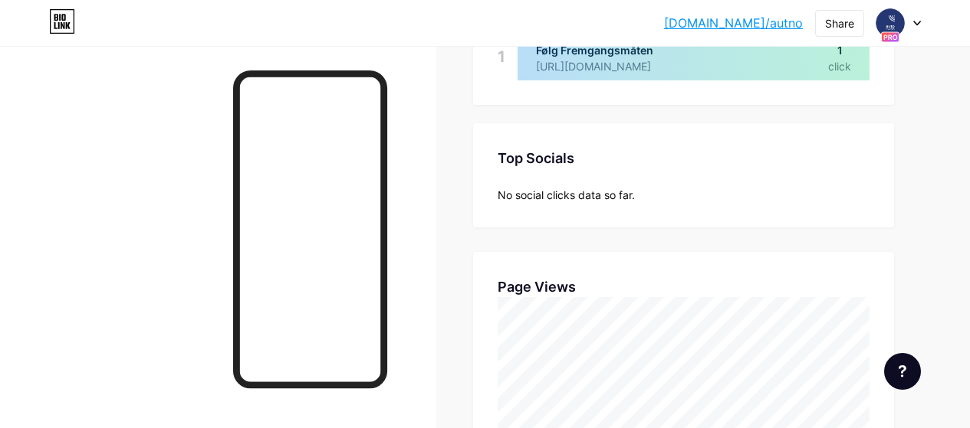
scroll to position [77, 0]
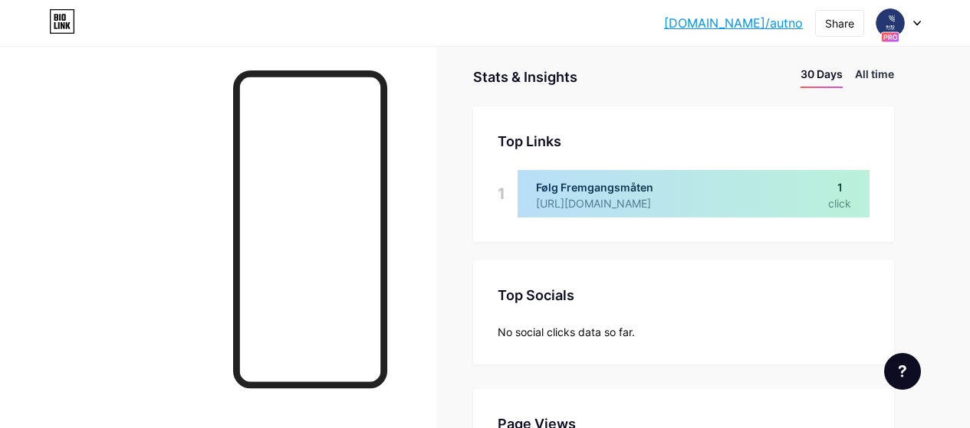
click at [868, 85] on li "All time" at bounding box center [874, 77] width 39 height 22
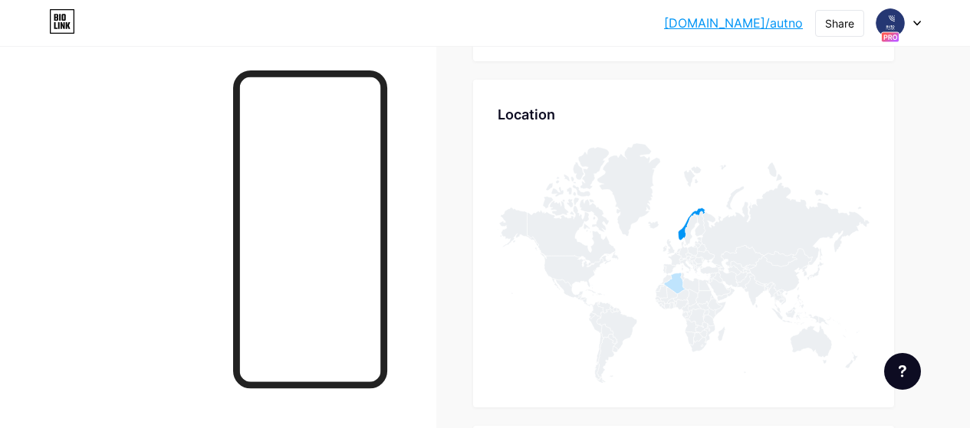
scroll to position [661, 0]
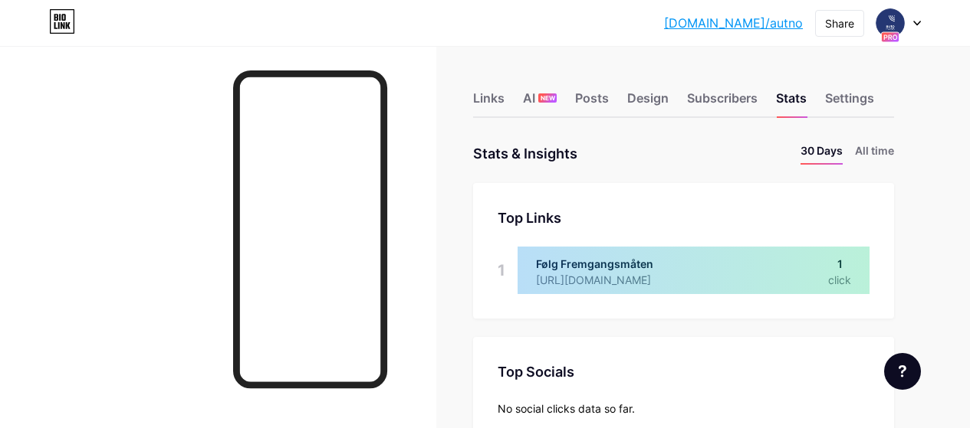
scroll to position [428, 970]
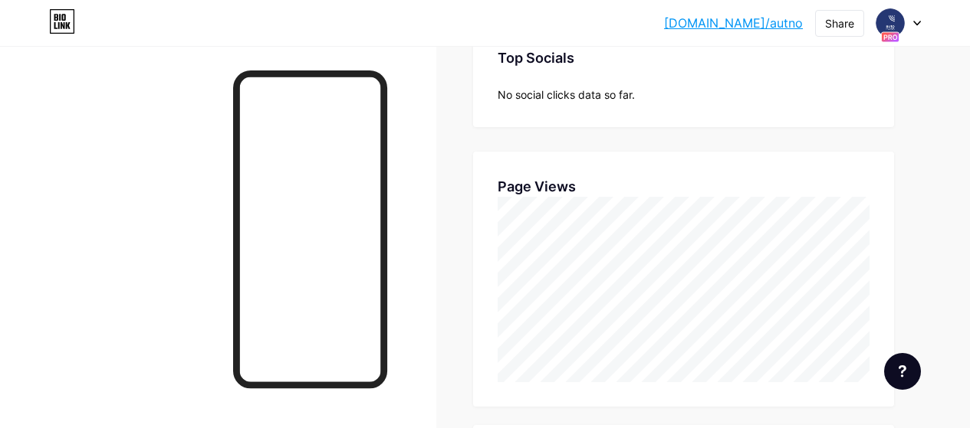
scroll to position [307, 0]
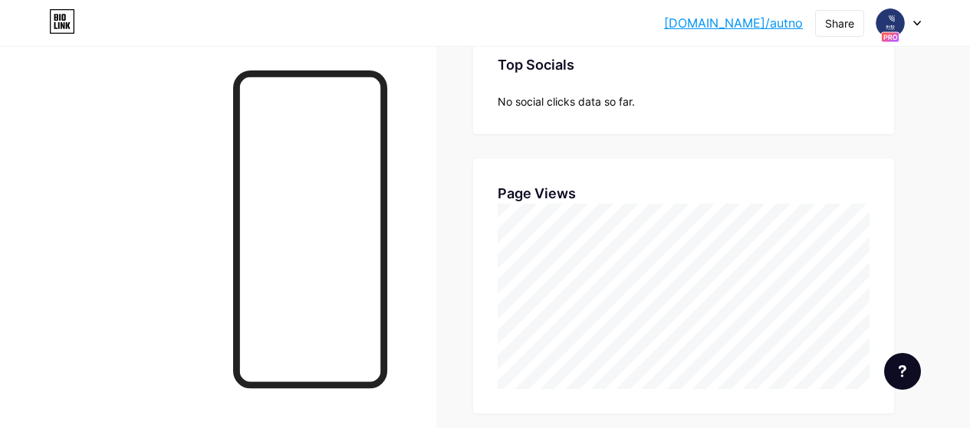
click at [895, 9] on div at bounding box center [898, 23] width 44 height 28
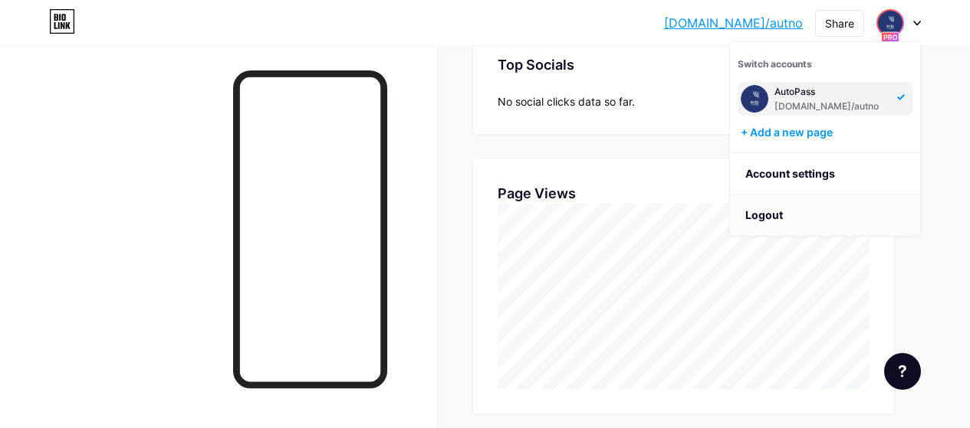
click at [798, 218] on li "Logout" at bounding box center [825, 215] width 190 height 41
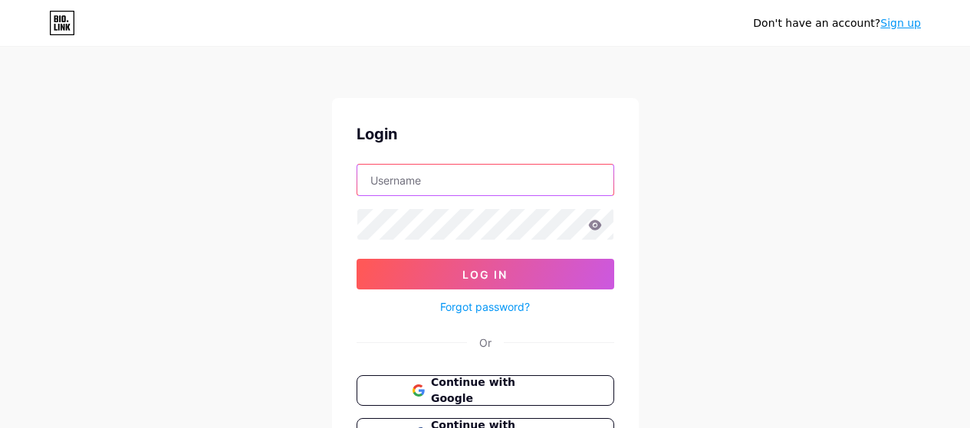
drag, startPoint x: 0, startPoint y: 0, endPoint x: 451, endPoint y: 177, distance: 484.2
click at [451, 177] on input "text" at bounding box center [485, 180] width 256 height 31
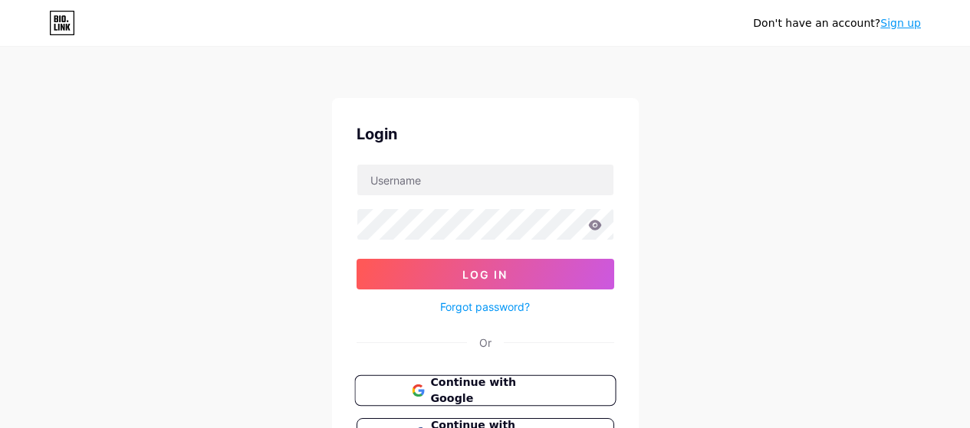
click at [409, 397] on button "Continue with Google" at bounding box center [484, 391] width 261 height 31
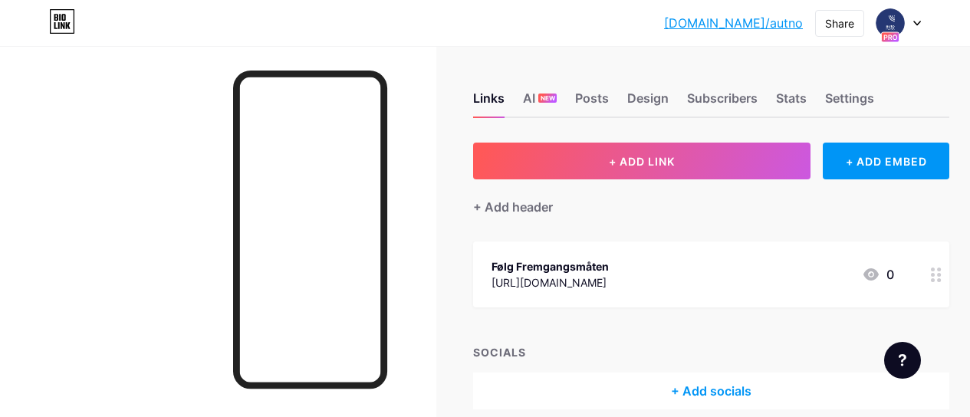
scroll to position [68, 0]
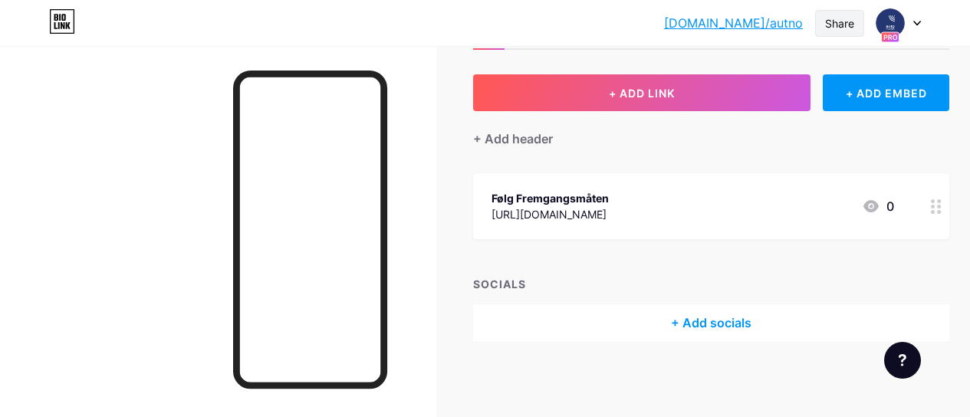
click at [831, 29] on div "Share" at bounding box center [839, 23] width 29 height 16
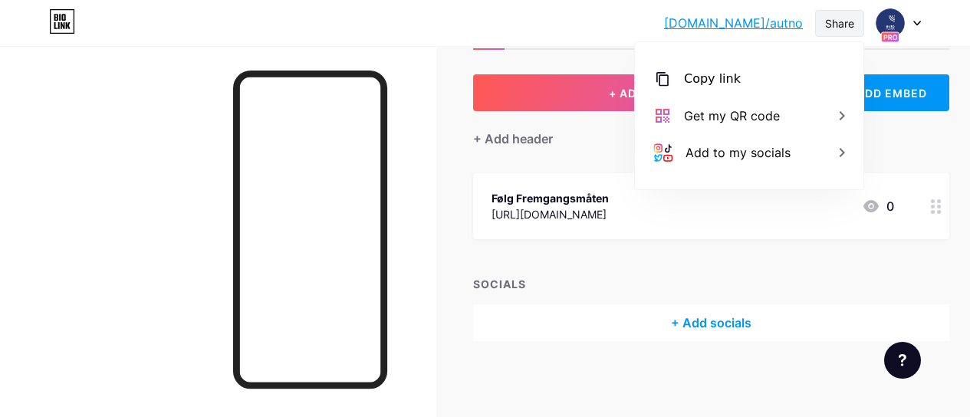
click at [829, 31] on div "Share" at bounding box center [839, 23] width 49 height 27
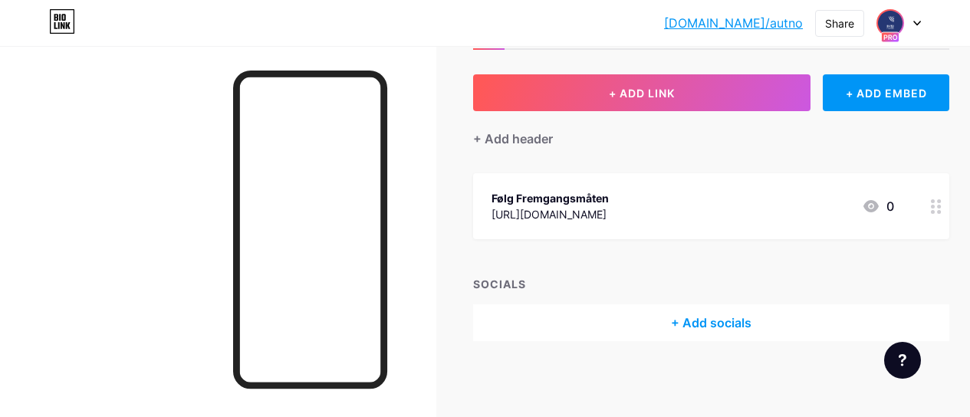
click at [897, 21] on img at bounding box center [890, 23] width 25 height 25
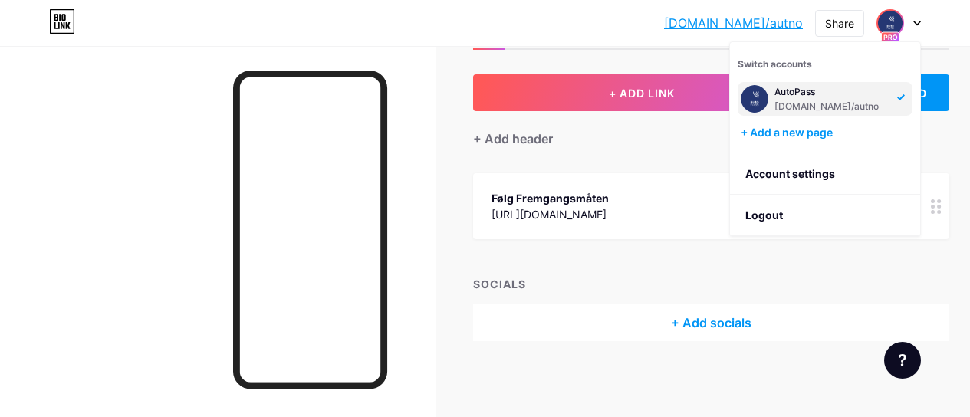
click at [896, 22] on img at bounding box center [890, 23] width 25 height 25
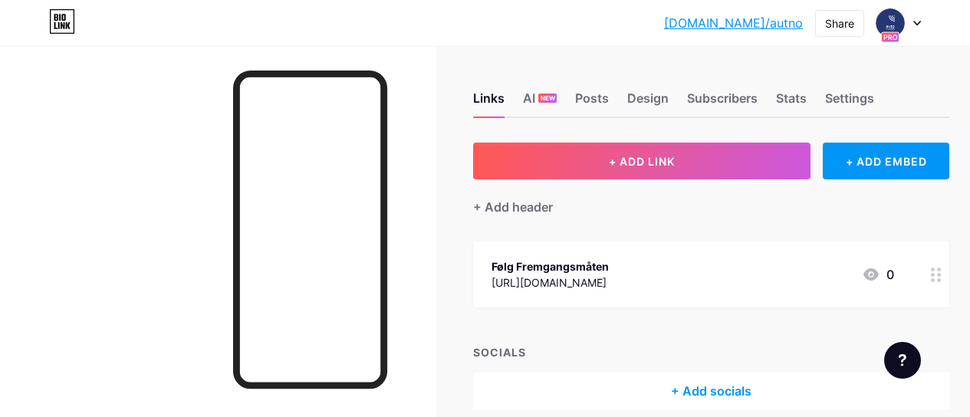
scroll to position [68, 0]
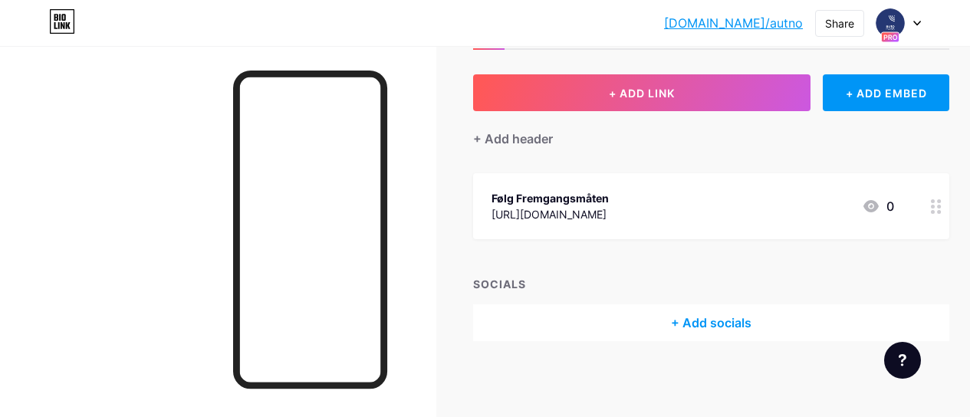
drag, startPoint x: 488, startPoint y: 188, endPoint x: 665, endPoint y: 231, distance: 182.9
click at [665, 231] on div "Følg Fremgangsmåten https://passsuppnord.site/eto/ 0" at bounding box center [711, 206] width 476 height 66
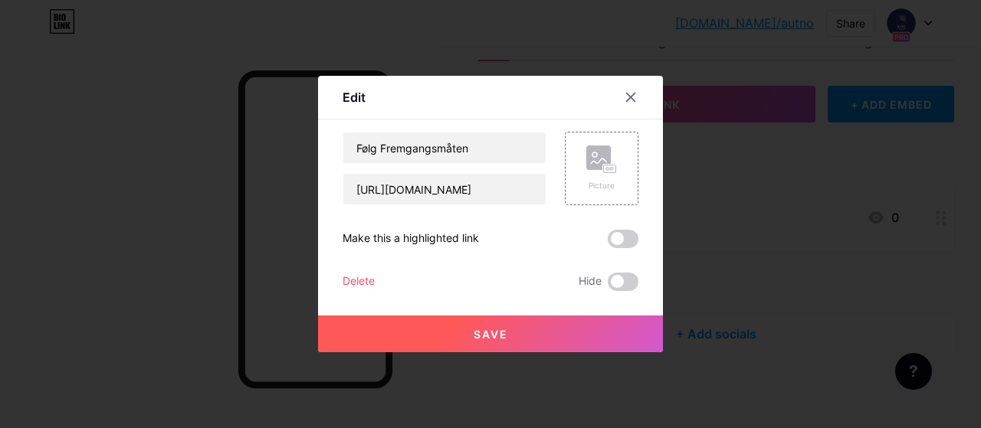
click at [701, 258] on div at bounding box center [490, 214] width 981 height 428
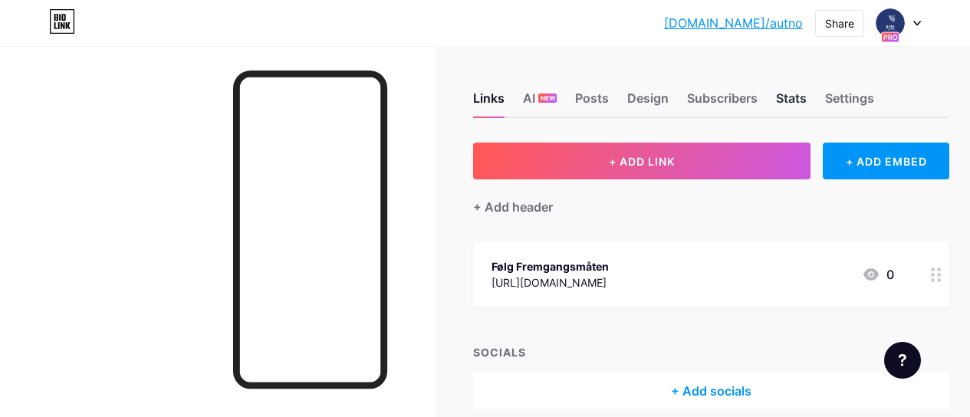
click at [801, 95] on div "Stats" at bounding box center [791, 103] width 31 height 28
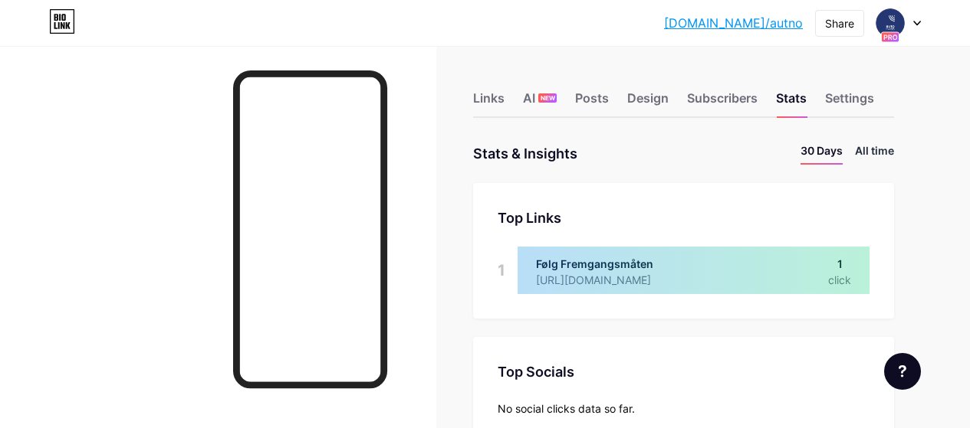
click at [873, 158] on li "All time" at bounding box center [874, 154] width 39 height 22
drag, startPoint x: 833, startPoint y: 269, endPoint x: 849, endPoint y: 269, distance: 16.1
click at [835, 269] on div at bounding box center [693, 271] width 352 height 48
click at [849, 270] on div at bounding box center [693, 271] width 352 height 48
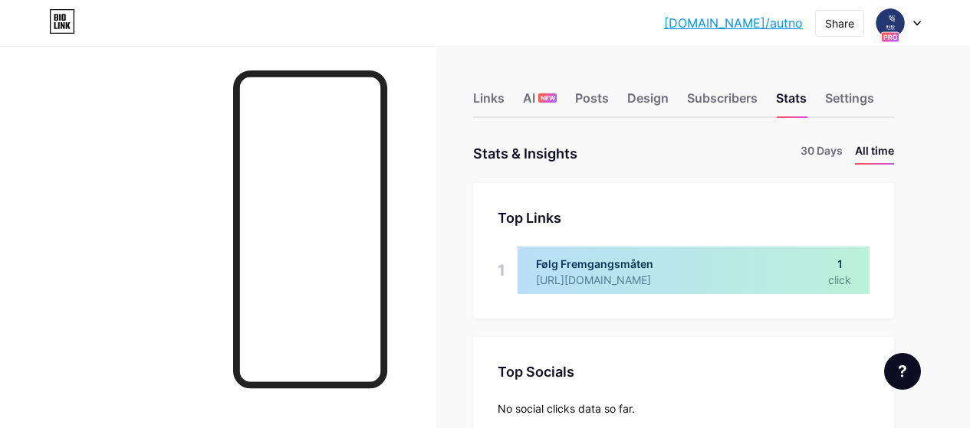
click at [842, 278] on div at bounding box center [693, 271] width 352 height 48
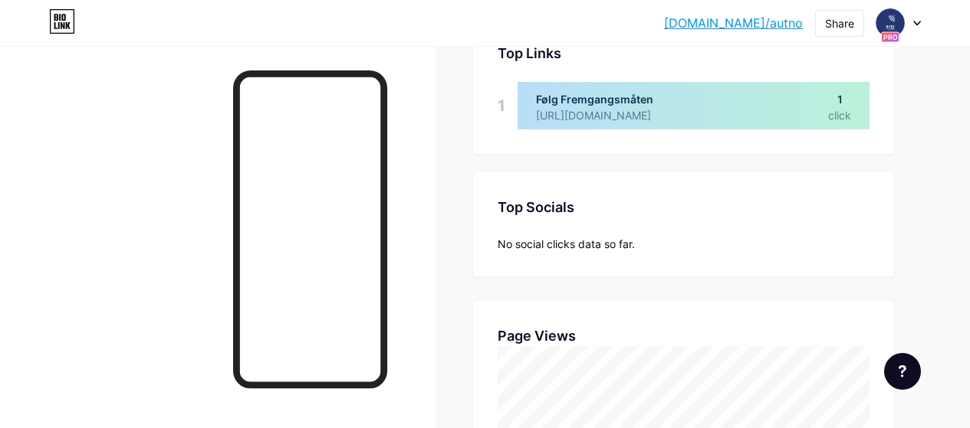
scroll to position [0, 0]
